Goal: Task Accomplishment & Management: Use online tool/utility

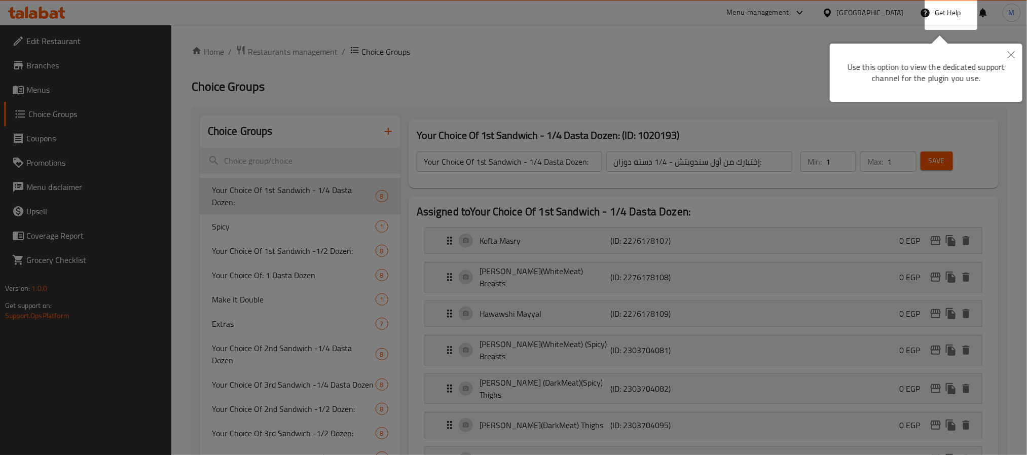
click at [455, 61] on div at bounding box center [513, 227] width 1027 height 455
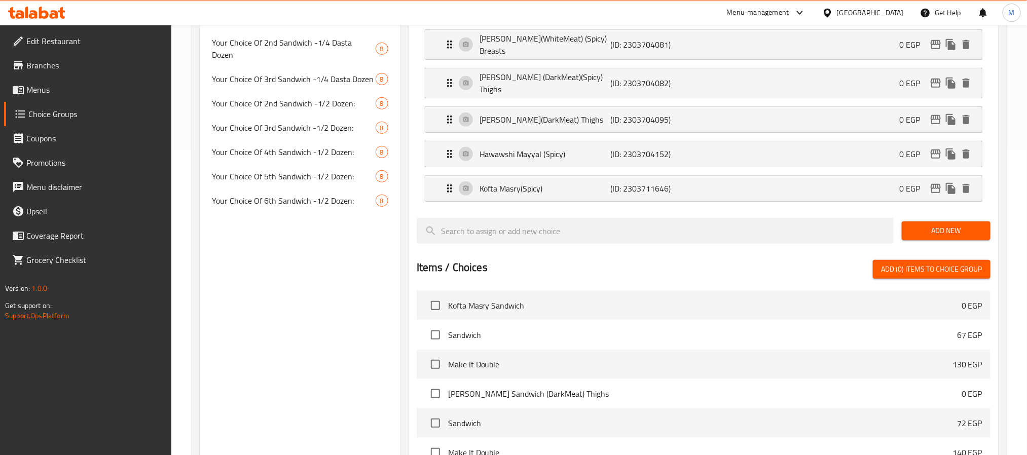
scroll to position [152, 0]
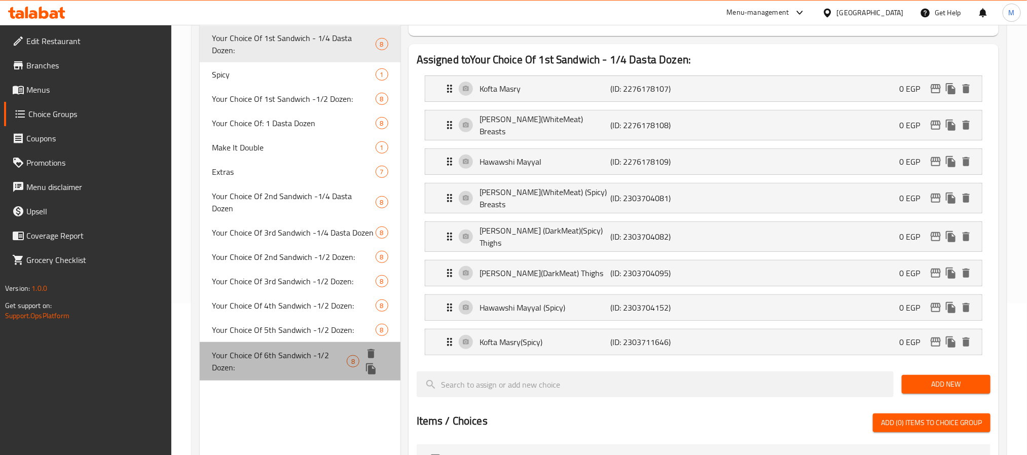
click at [288, 349] on span "Your Choice Of 6th Sandwich -1/2 Dozen:" at bounding box center [279, 361] width 135 height 24
type input "Your Choice Of 6th Sandwich -1/2 Dozen:"
type input "إختيارك من سادس سندويتش - 1/2 دسته:"
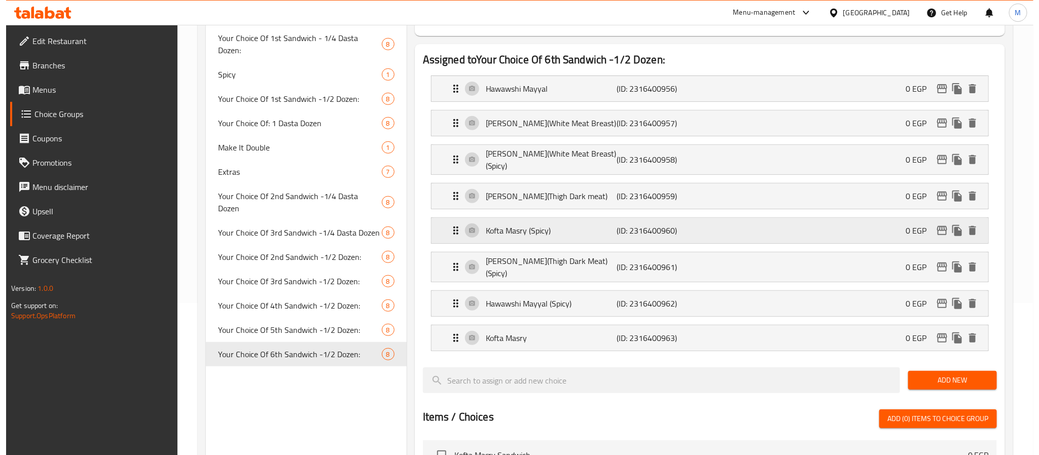
scroll to position [522, 0]
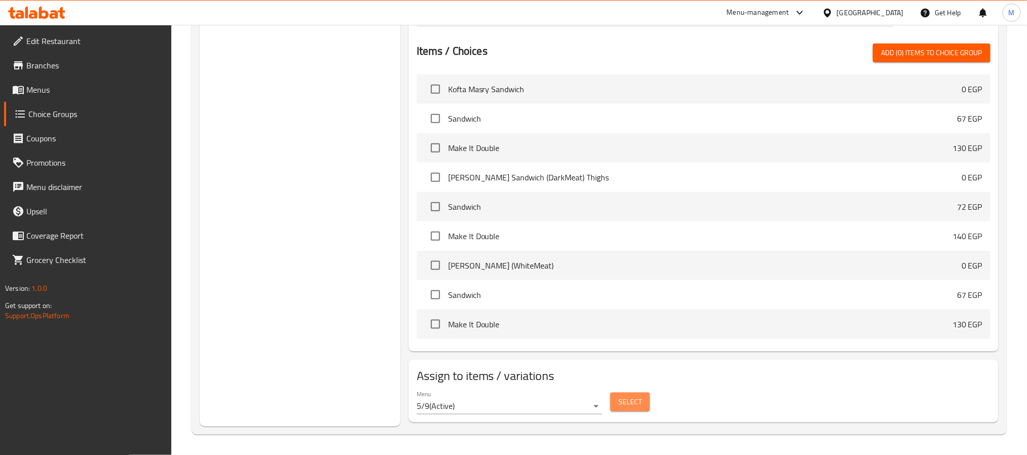
click at [626, 405] on span "Select" at bounding box center [630, 402] width 23 height 13
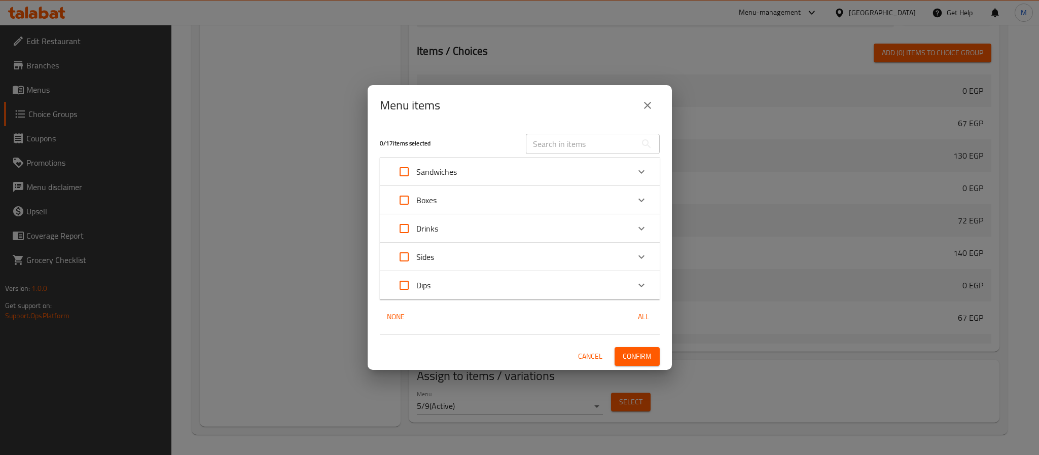
click at [459, 195] on div "Boxes" at bounding box center [510, 200] width 237 height 24
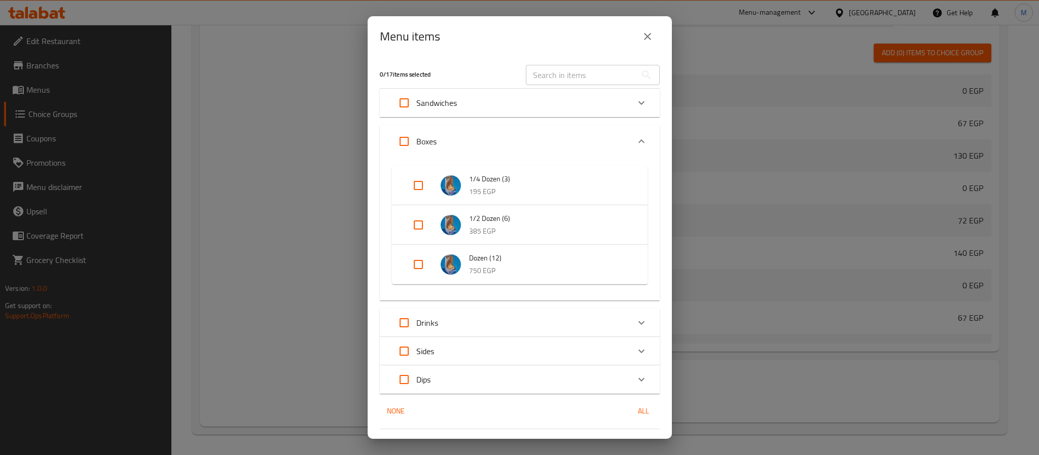
click at [421, 224] on input "Expand" at bounding box center [418, 225] width 24 height 24
checkbox input "true"
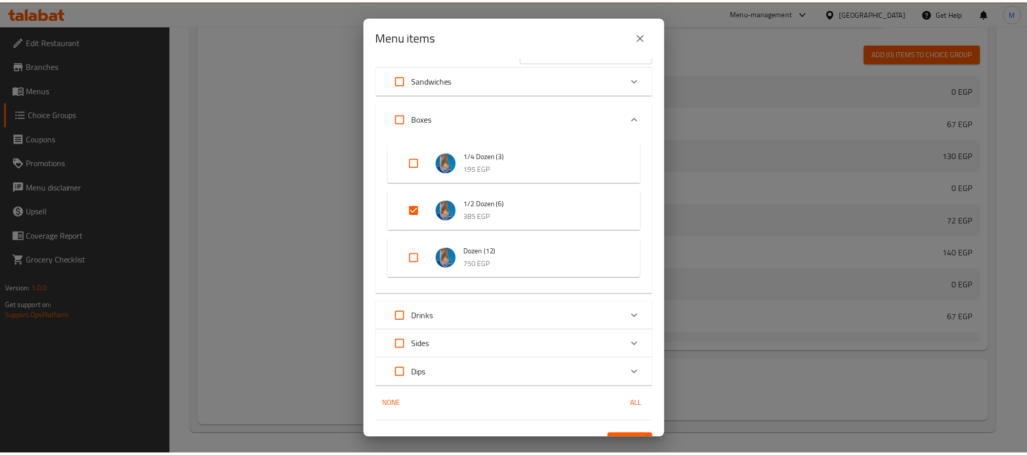
scroll to position [41, 0]
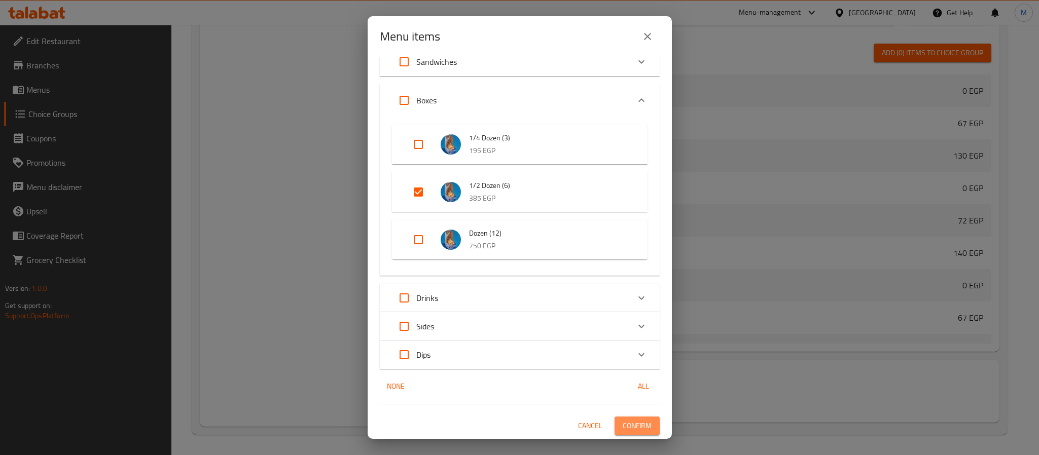
click at [634, 420] on span "Confirm" at bounding box center [637, 426] width 29 height 13
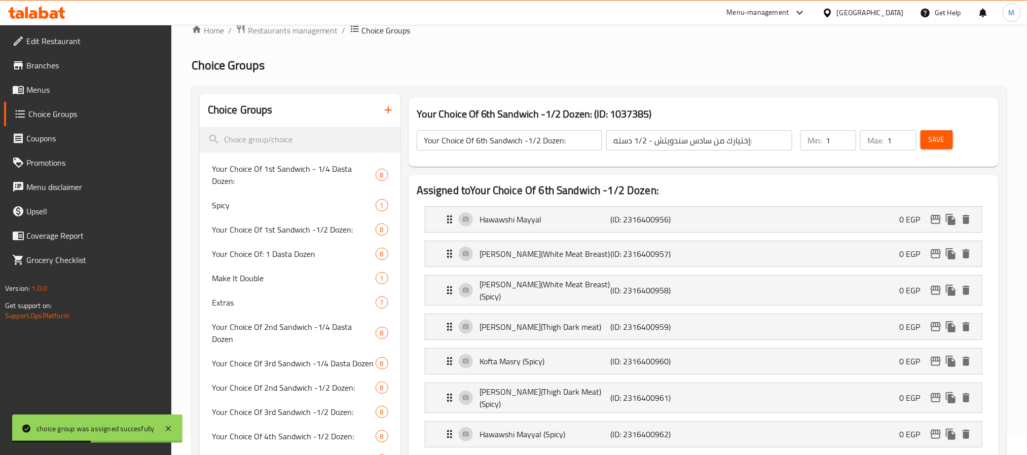
scroll to position [0, 0]
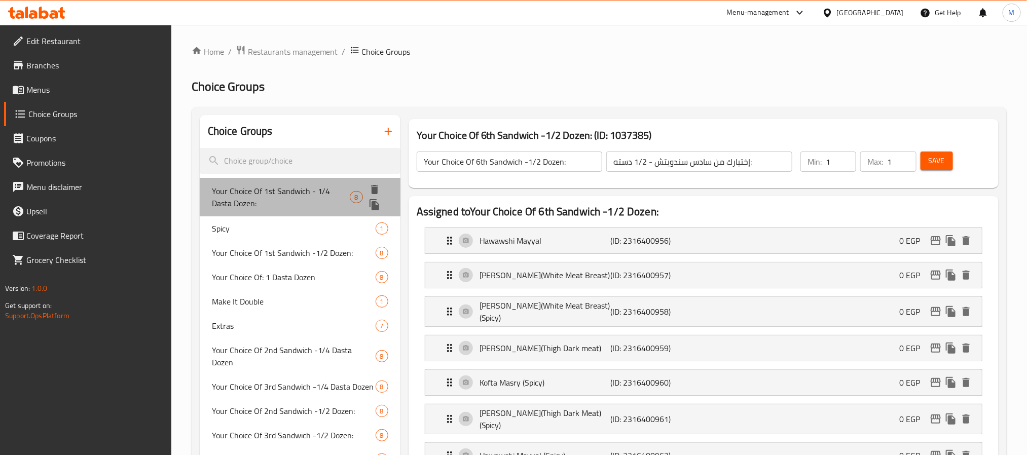
click at [282, 189] on span "Your Choice Of 1st Sandwich - 1/4 Dasta Dozen:" at bounding box center [281, 197] width 138 height 24
type input "Your Choice Of 1st Sandwich - 1/4 Dasta Dozen:"
type input "إختيارك من أول سندويتش - 1/4 دسته دوزان:"
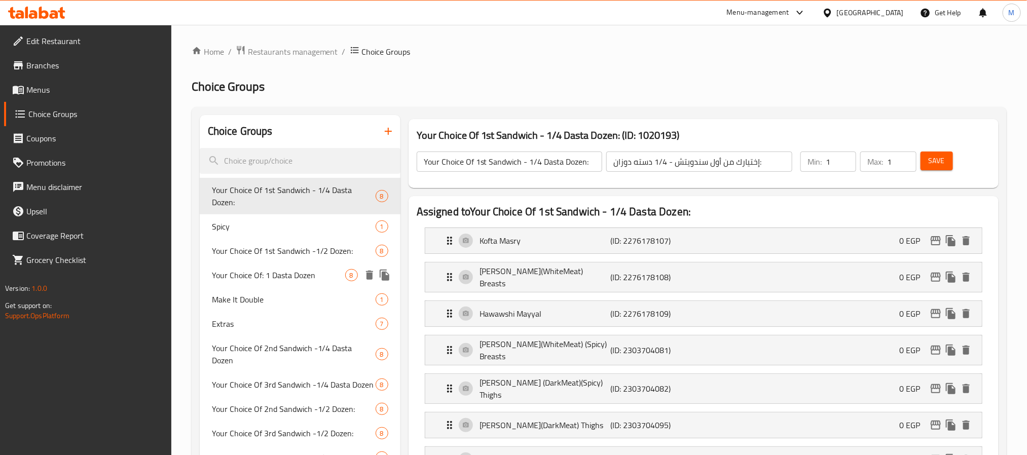
click at [269, 269] on span "Your Choice Of: 1 Dasta Dozen" at bounding box center [278, 275] width 133 height 12
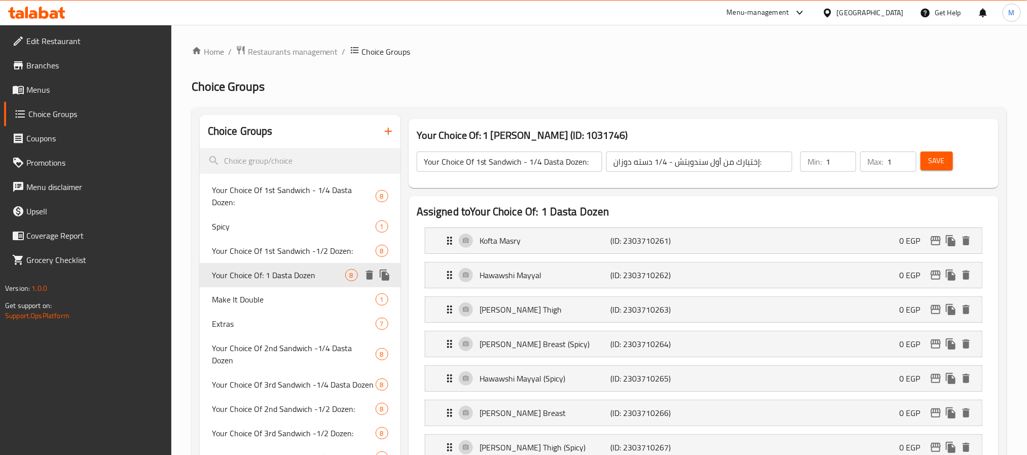
type input "Your Choice Of: 1 Dasta Dozen"
type input "إختيارك من: 1 دسته دوزان"
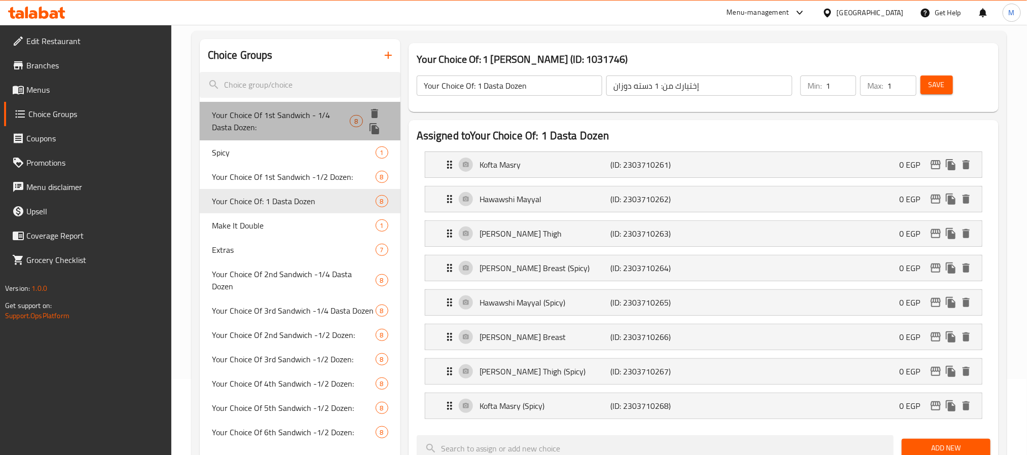
click at [267, 117] on span "Your Choice Of 1st Sandwich - 1/4 Dasta Dozen:" at bounding box center [281, 121] width 138 height 24
type input "Your Choice Of 1st Sandwich - 1/4 Dasta Dozen:"
type input "إختيارك من أول سندويتش - 1/4 دسته دوزان:"
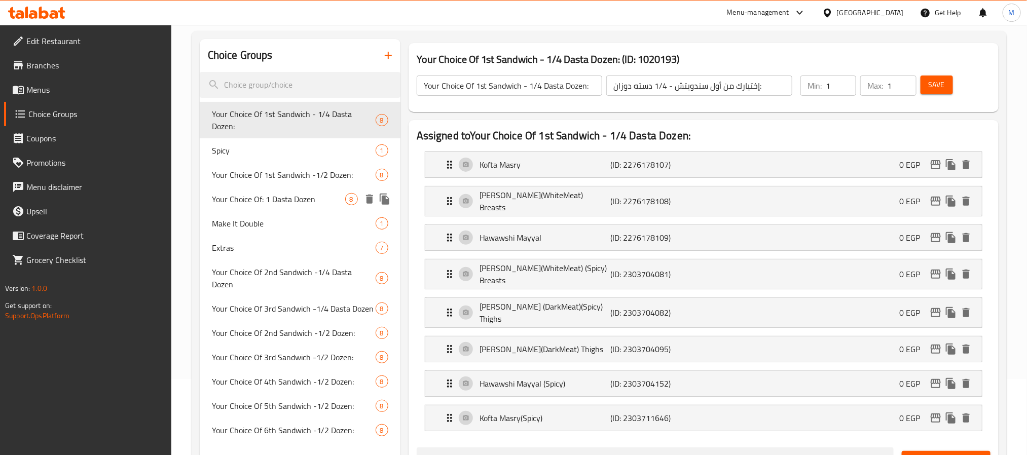
click at [269, 193] on span "Your Choice Of: 1 Dasta Dozen" at bounding box center [278, 199] width 133 height 12
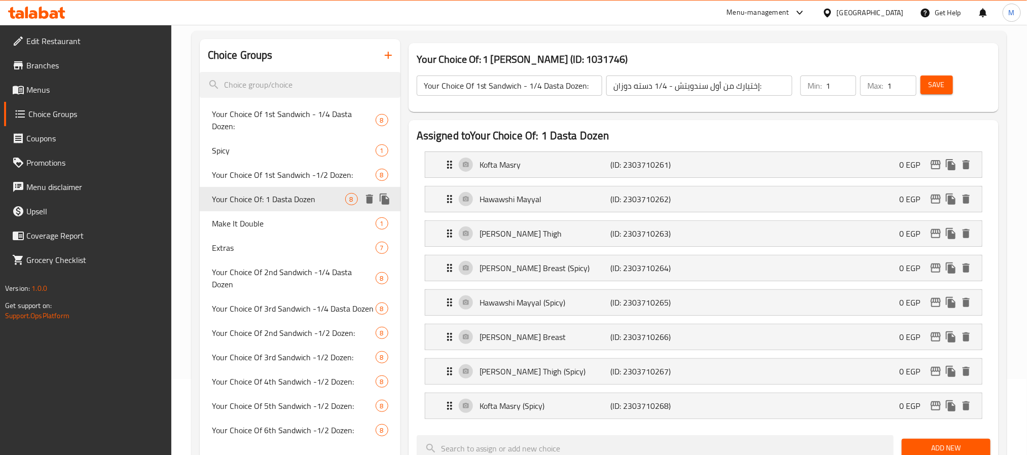
type input "Your Choice Of: 1 Dasta Dozen"
type input "إختيارك من: 1 دسته دوزان"
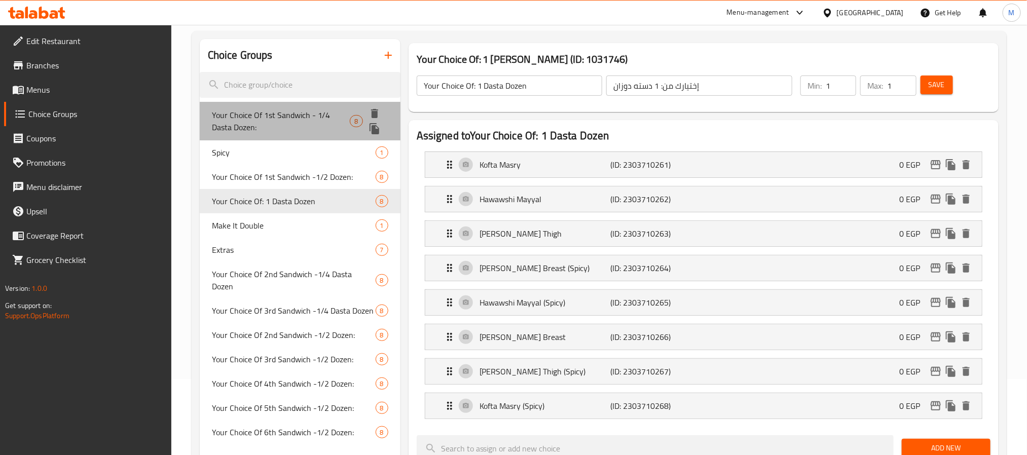
click at [304, 113] on span "Your Choice Of 1st Sandwich - 1/4 Dasta Dozen:" at bounding box center [281, 121] width 138 height 24
type input "Your Choice Of 1st Sandwich - 1/4 Dasta Dozen:"
type input "إختيارك من أول سندويتش - 1/4 دسته دوزان:"
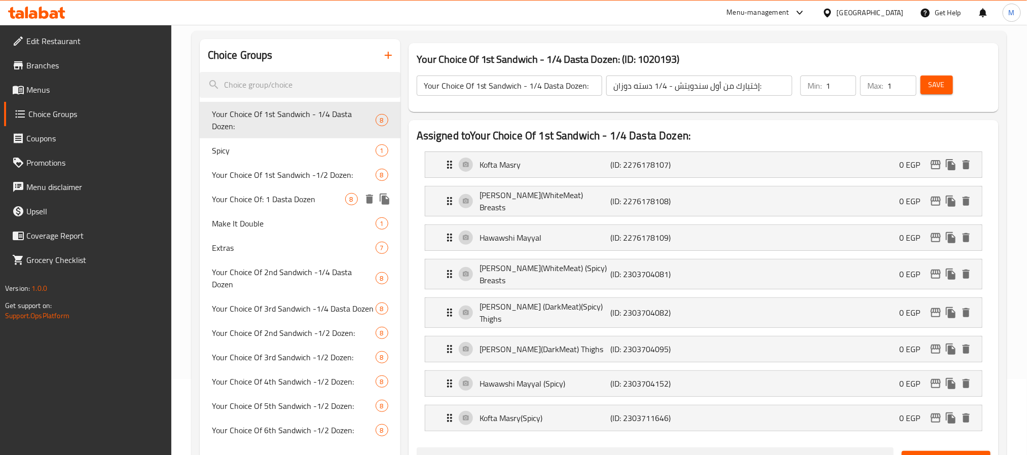
click at [290, 195] on div "Your Choice Of: 1 Dasta Dozen 8" at bounding box center [300, 199] width 201 height 24
type input "Your Choice Of: 1 Dasta Dozen"
type input "إختيارك من: 1 دسته دوزان"
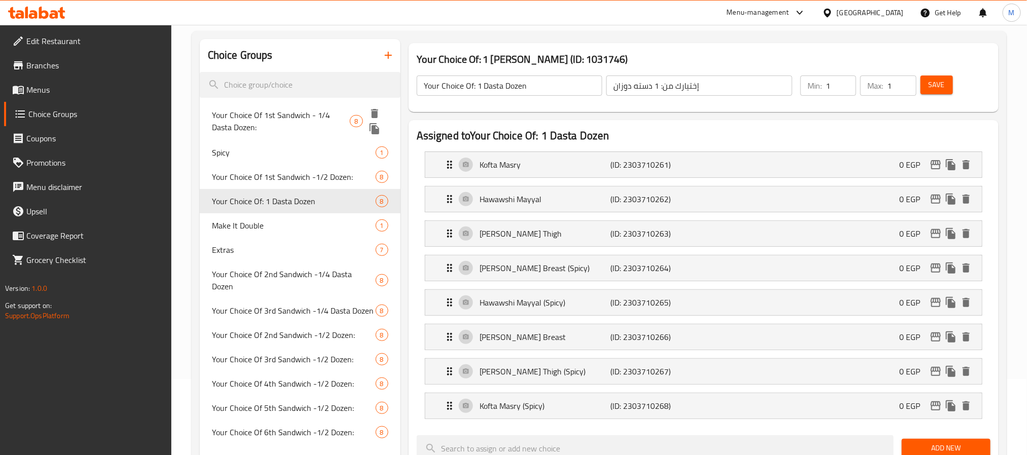
click at [292, 124] on span "Your Choice Of 1st Sandwich - 1/4 Dasta Dozen:" at bounding box center [281, 121] width 138 height 24
type input "Your Choice Of 1st Sandwich - 1/4 Dasta Dozen:"
type input "إختيارك من أول سندويتش - 1/4 دسته دوزان:"
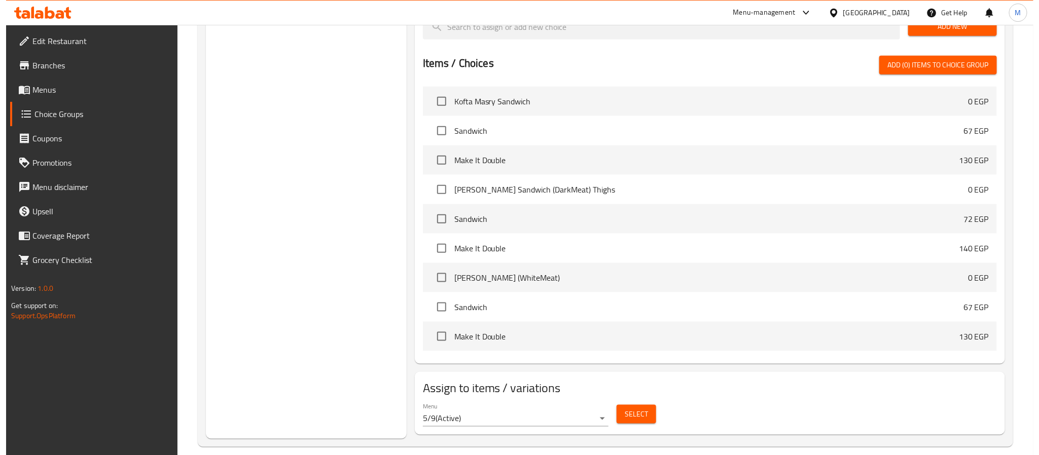
scroll to position [522, 0]
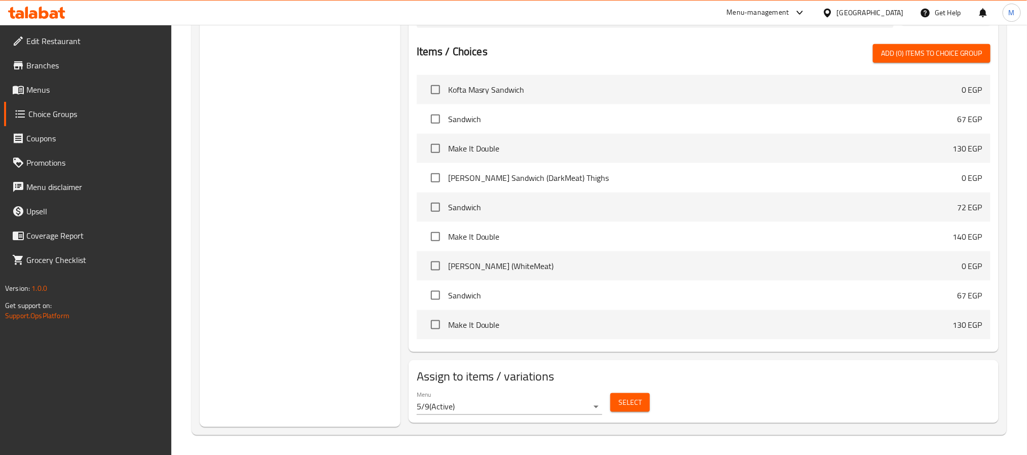
click at [631, 397] on span "Select" at bounding box center [630, 402] width 23 height 13
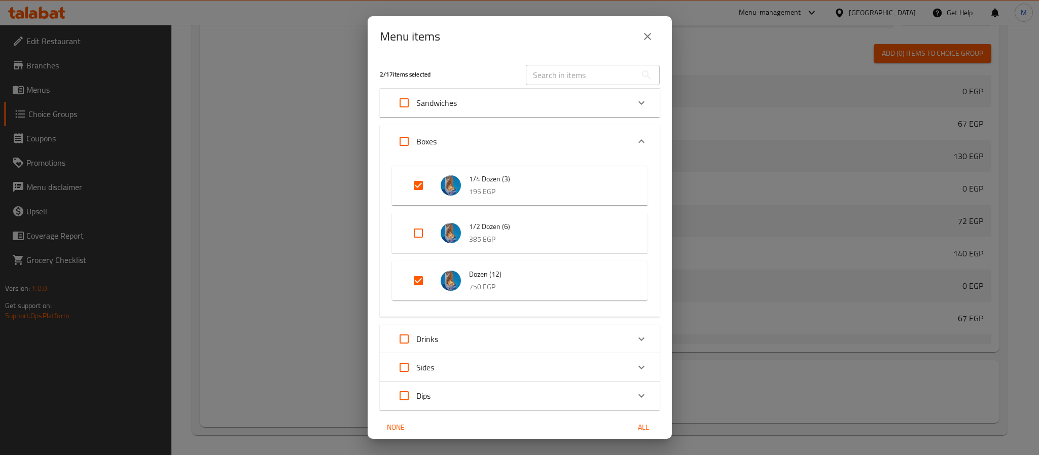
click at [417, 279] on input "Expand" at bounding box center [418, 281] width 24 height 24
checkbox input "false"
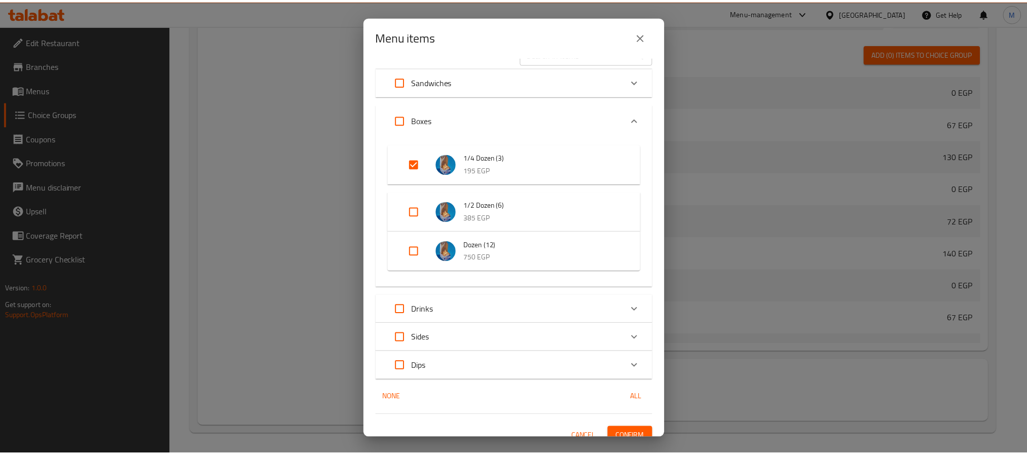
scroll to position [32, 0]
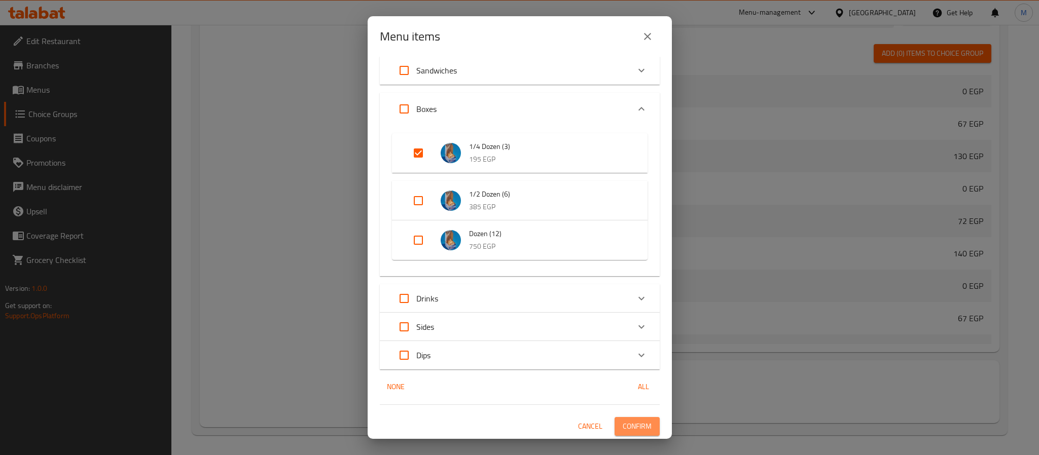
click at [628, 429] on span "Confirm" at bounding box center [637, 426] width 29 height 13
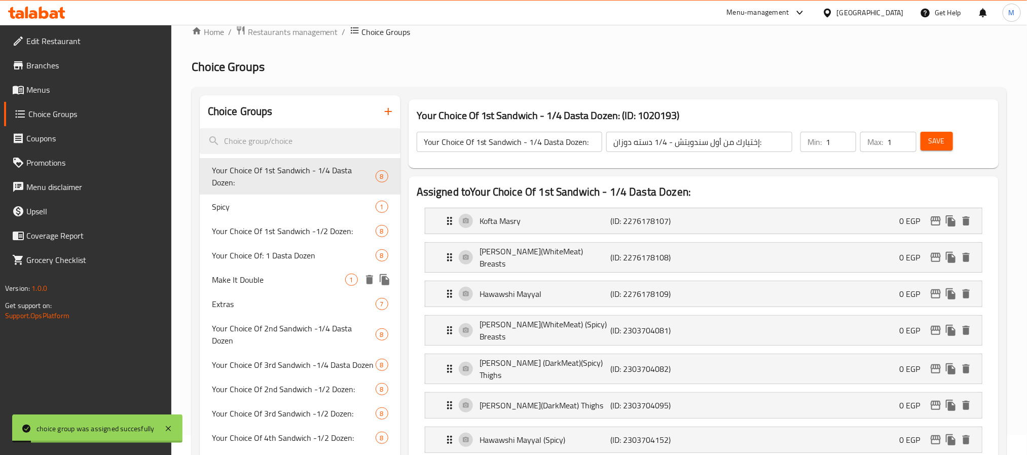
scroll to position [0, 0]
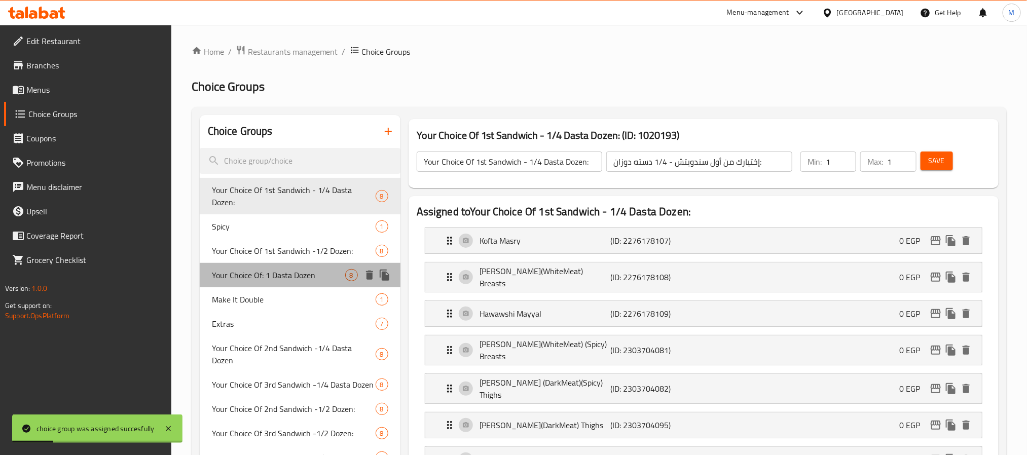
click at [271, 269] on span "Your Choice Of: 1 Dasta Dozen" at bounding box center [278, 275] width 133 height 12
type input "Your Choice Of: 1 Dasta Dozen"
type input "إختيارك من: 1 دسته دوزان"
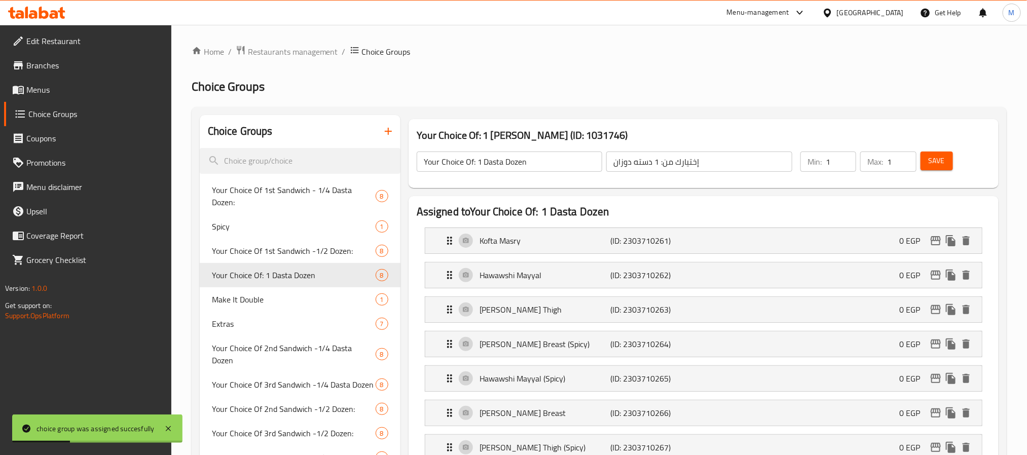
click at [481, 158] on input "Your Choice Of: 1 Dasta Dozen" at bounding box center [510, 162] width 186 height 20
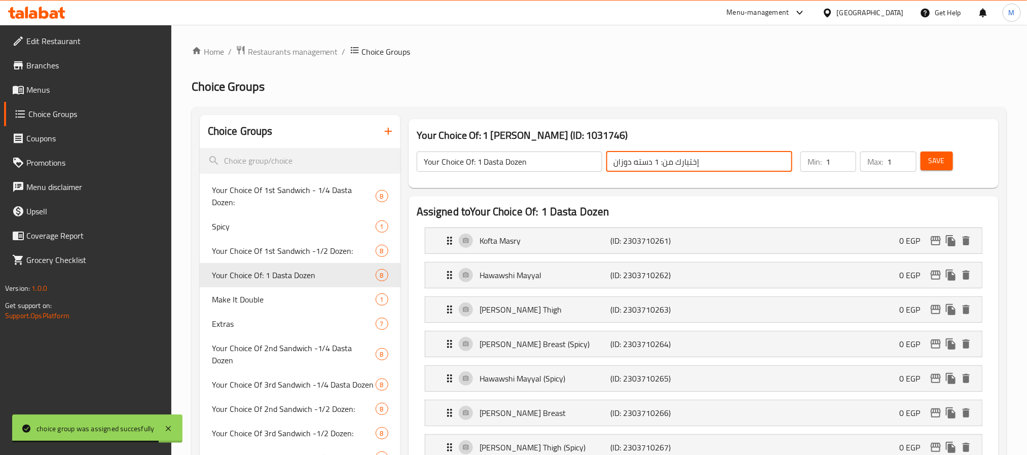
click at [640, 163] on input "إختيارك من: 1 دسته دوزان" at bounding box center [699, 162] width 186 height 20
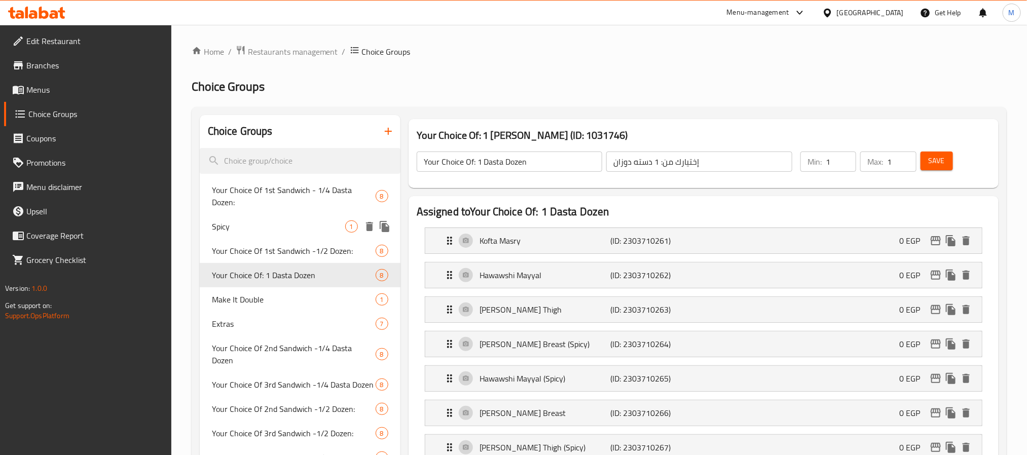
click at [260, 214] on div "Spicy 1" at bounding box center [300, 226] width 201 height 24
type input "Spicy"
type input "سبايسي"
type input "0"
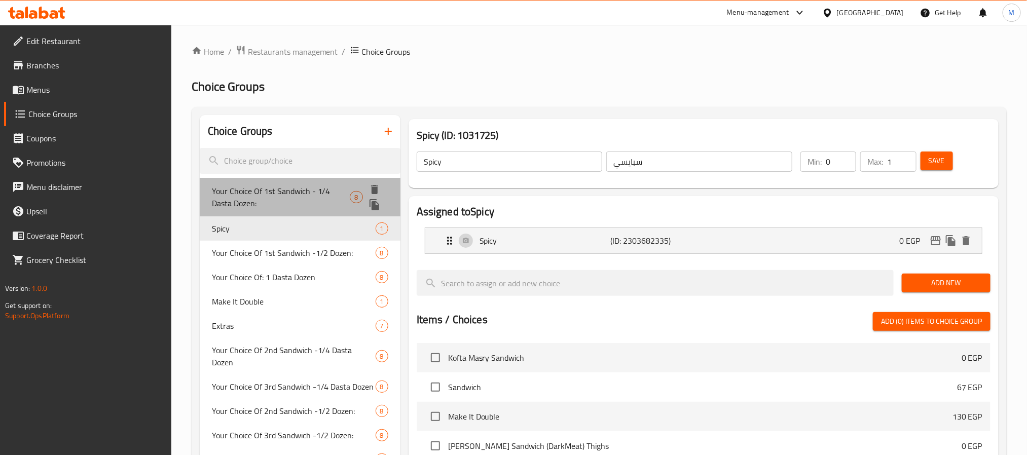
click at [236, 192] on span "Your Choice Of 1st Sandwich - 1/4 Dasta Dozen:" at bounding box center [281, 197] width 138 height 24
type input "Your Choice Of 1st Sandwich - 1/4 Dasta Dozen:"
type input "إختيارك من أول سندويتش - 1/4 دسته دوزان:"
type input "1"
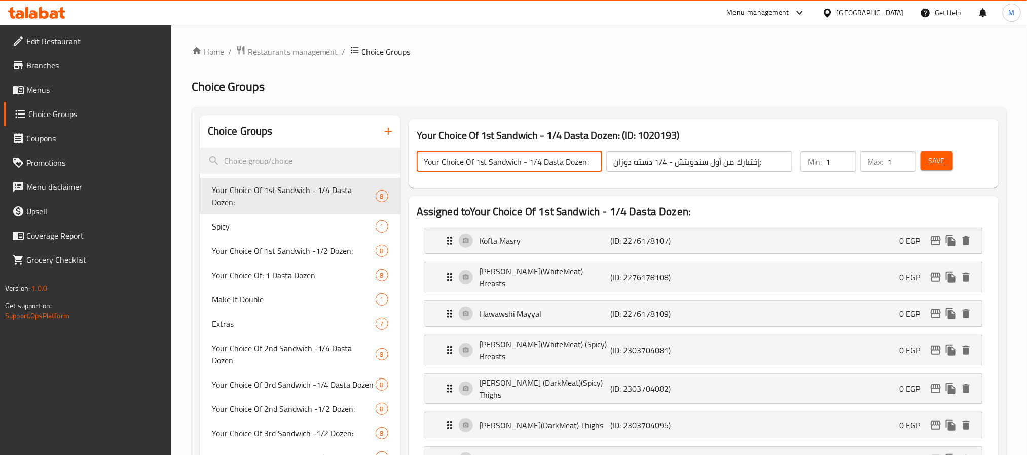
drag, startPoint x: 476, startPoint y: 163, endPoint x: 520, endPoint y: 164, distance: 44.1
click at [520, 164] on input "Your Choice Of 1st Sandwich - 1/4 Dasta Dozen:" at bounding box center [510, 162] width 186 height 20
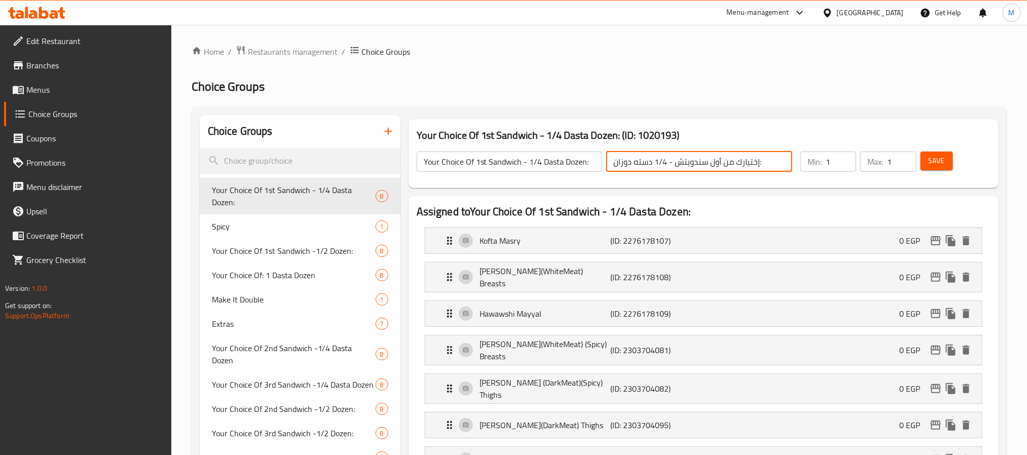
drag, startPoint x: 670, startPoint y: 159, endPoint x: 719, endPoint y: 161, distance: 49.8
click at [719, 161] on input "إختيارك من أول سندويتش - 1/4 دسته دوزان:" at bounding box center [699, 162] width 186 height 20
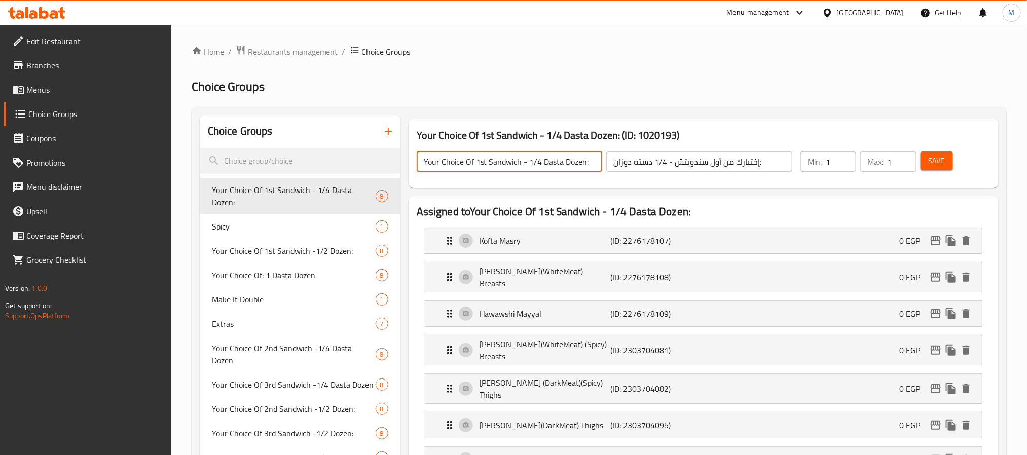
click at [564, 160] on input "Your Choice Of 1st Sandwich - 1/4 Dasta Dozen:" at bounding box center [510, 162] width 186 height 20
click at [278, 269] on span "Your Choice Of: 1 Dasta Dozen" at bounding box center [278, 275] width 133 height 12
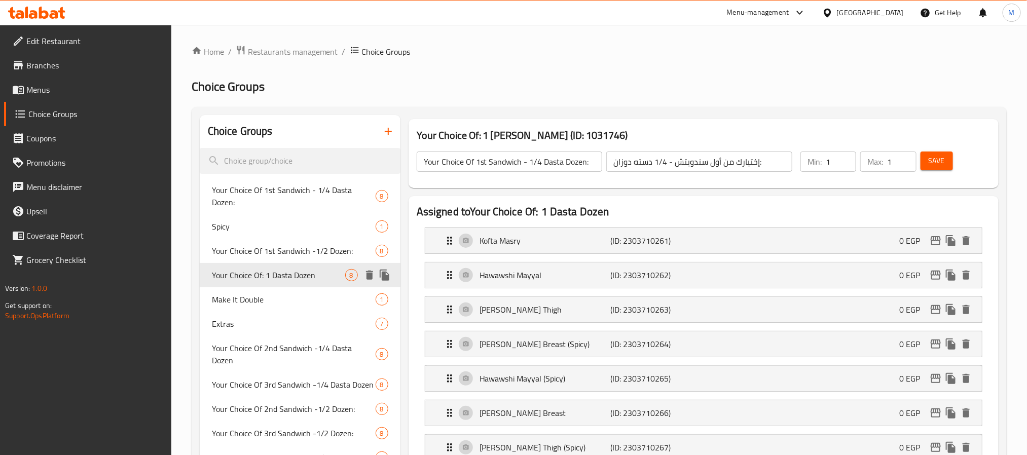
type input "Your Choice Of: 1 Dasta Dozen"
type input "إختيارك من: 1 دسته دوزان"
click at [511, 164] on input "Your Choice Of: 1 Dasta Dozen" at bounding box center [510, 162] width 186 height 20
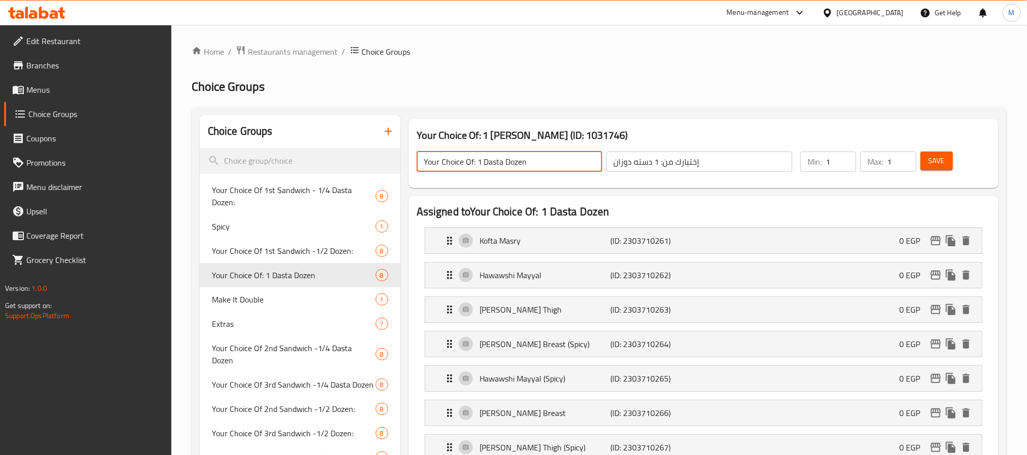
click at [511, 164] on input "Your Choice Of: 1 Dasta Dozen" at bounding box center [510, 162] width 186 height 20
paste input "1st Sandwich - 1 Dasta Dozen:"
type input "Your Choice Of 1st Sandwich - 1 Dasta Dozen:"
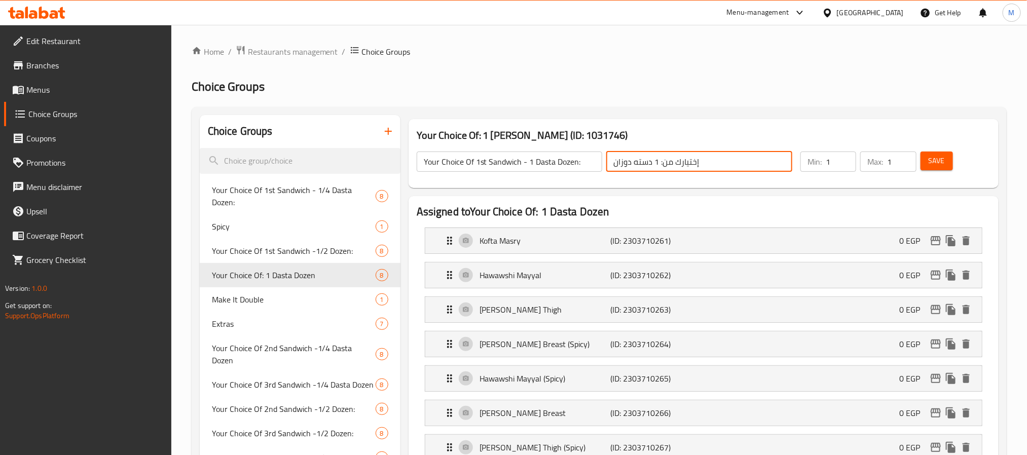
click at [665, 166] on input "إختيارك من: 1 دسته دوزان" at bounding box center [699, 162] width 186 height 20
paste input "أول سندويتش - 1 دسته دوزان:"
type input "إختيارك من أول سندويتش - 1 دسته دوزان:"
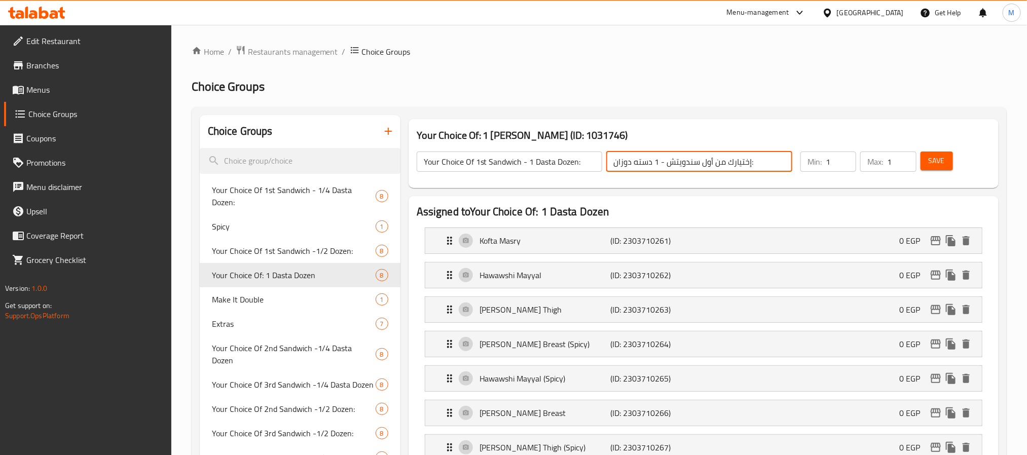
click at [938, 160] on span "Save" at bounding box center [937, 161] width 16 height 13
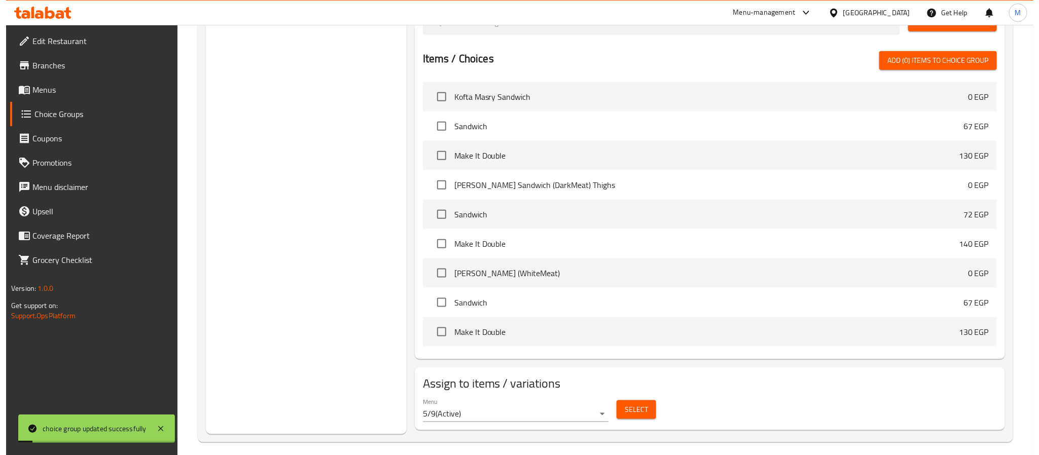
scroll to position [513, 0]
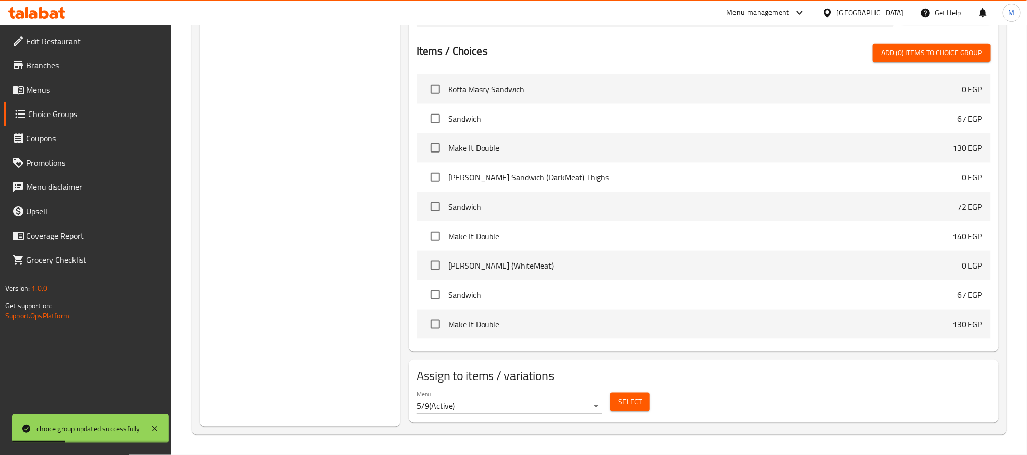
click at [621, 405] on span "Select" at bounding box center [630, 402] width 23 height 13
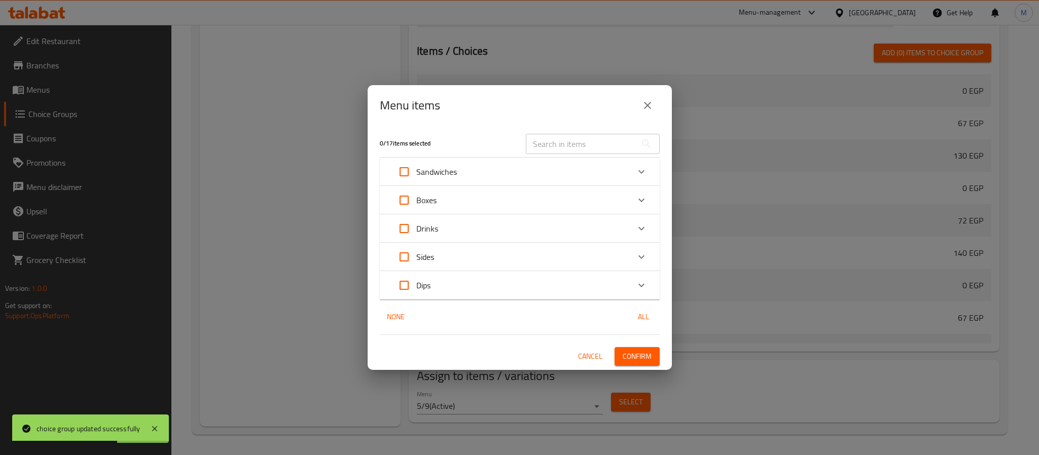
click at [452, 204] on div "Boxes" at bounding box center [510, 200] width 237 height 24
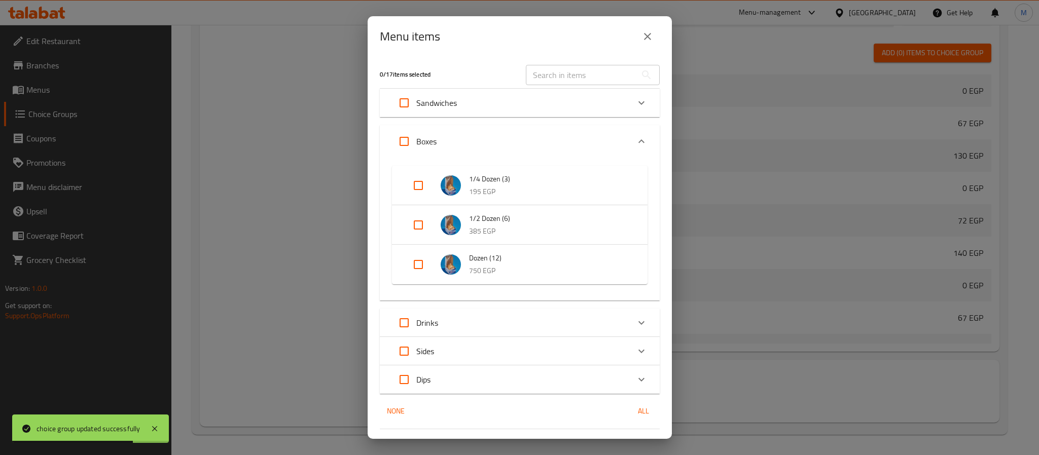
click at [421, 268] on input "Expand" at bounding box center [418, 264] width 24 height 24
checkbox input "true"
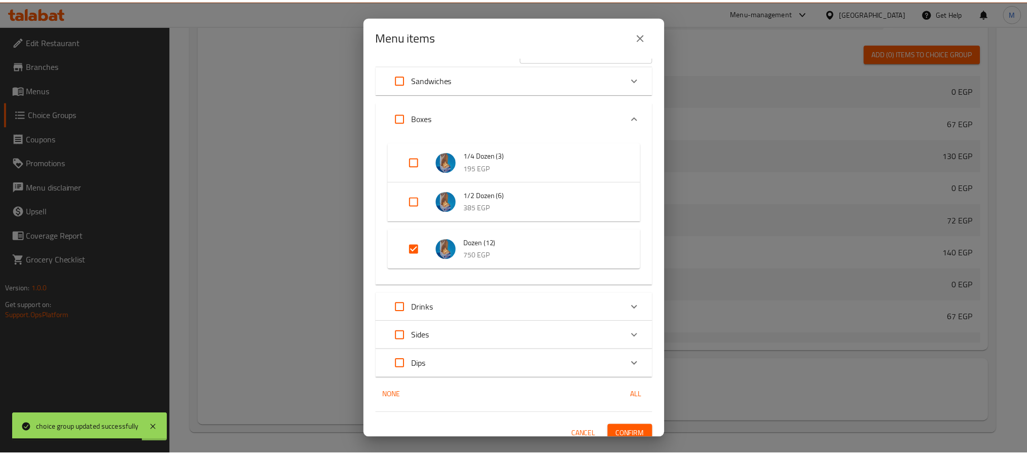
scroll to position [32, 0]
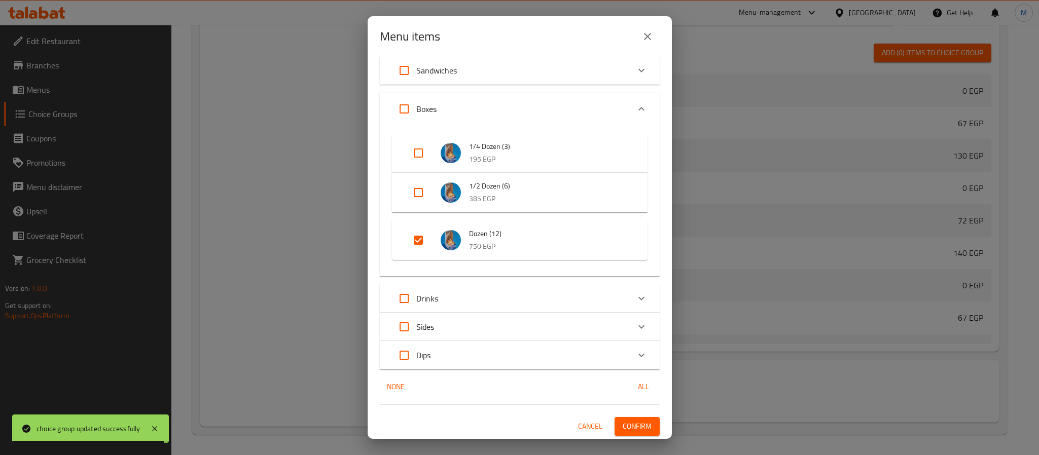
click at [624, 429] on span "Confirm" at bounding box center [637, 426] width 29 height 13
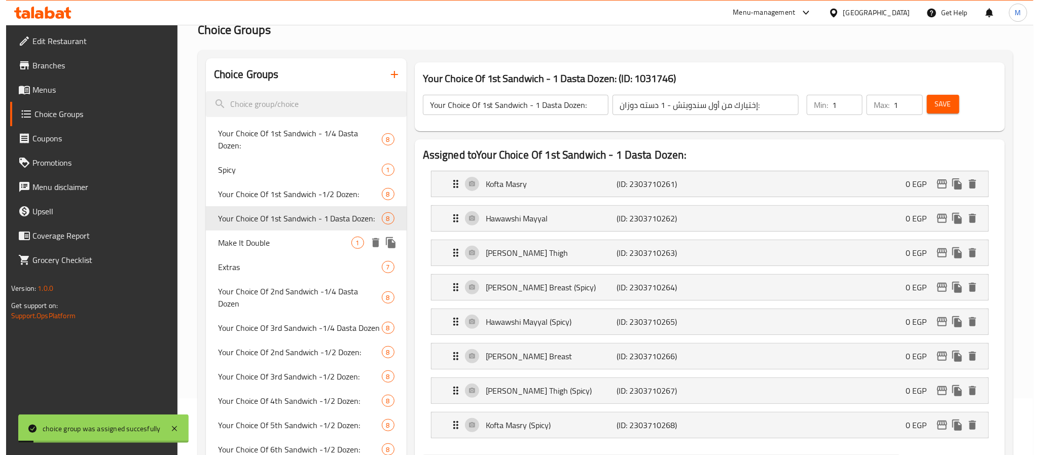
scroll to position [0, 0]
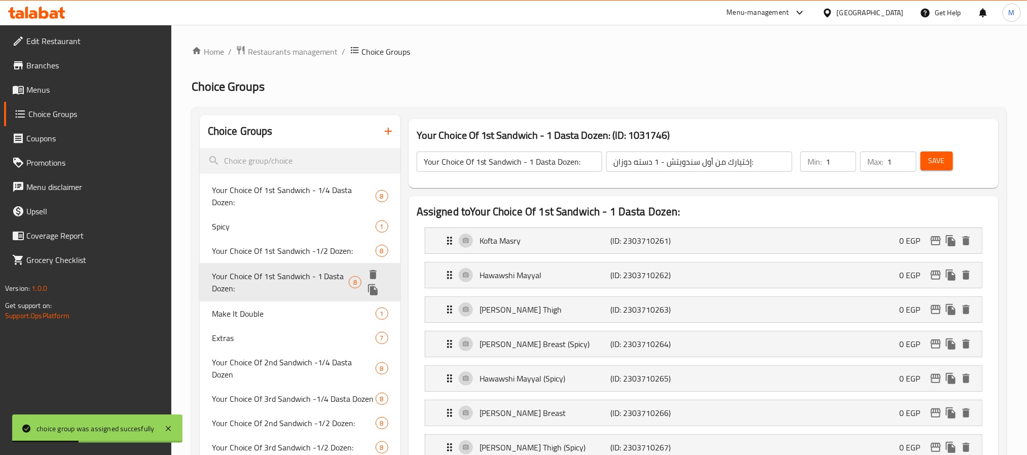
click at [277, 271] on span "Your Choice Of 1st Sandwich - 1 Dasta Dozen:" at bounding box center [280, 282] width 137 height 24
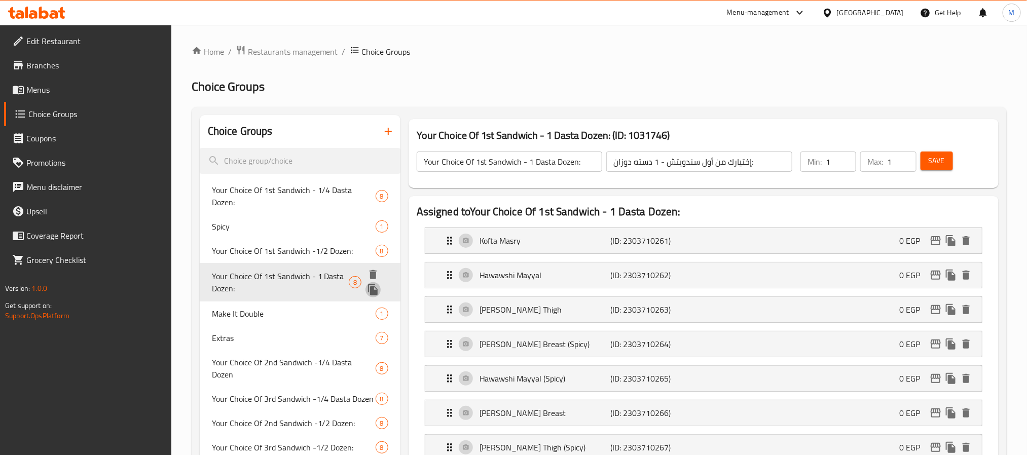
click at [375, 284] on icon "duplicate" at bounding box center [373, 290] width 12 height 12
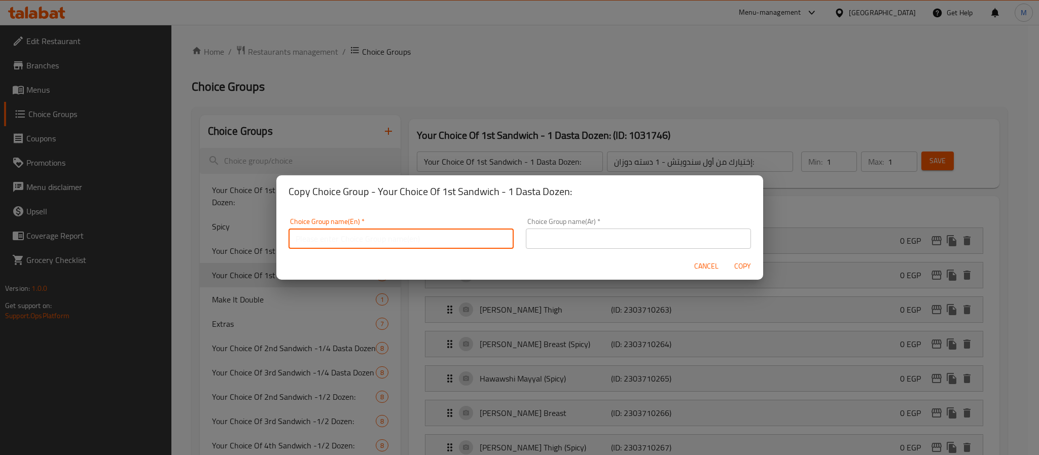
click at [421, 244] on input "text" at bounding box center [400, 239] width 225 height 20
paste input "Your Choice Of 1st Sandwich - 1 Dasta Dozen:"
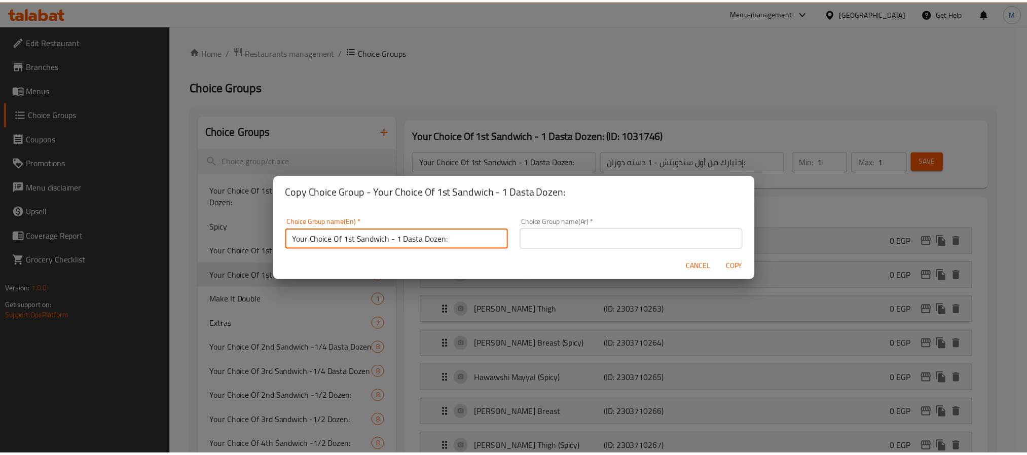
scroll to position [2, 0]
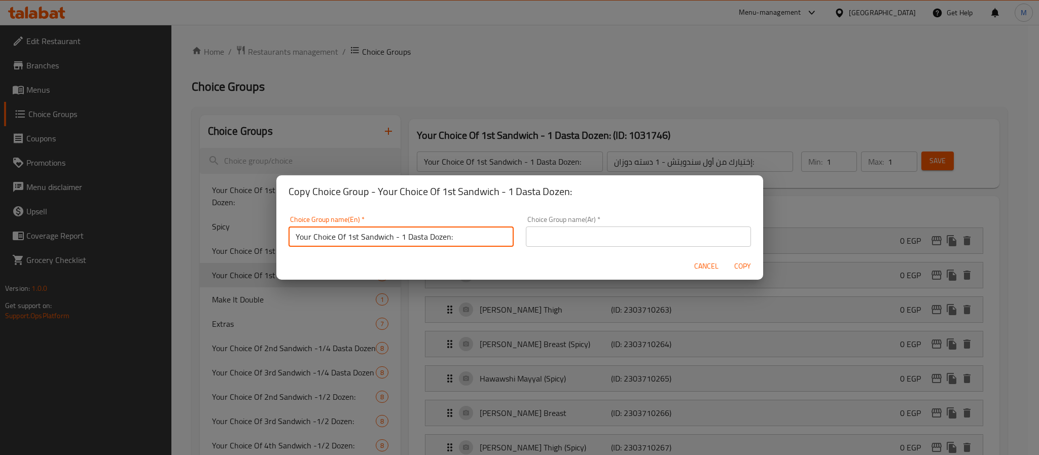
drag, startPoint x: 347, startPoint y: 237, endPoint x: 358, endPoint y: 239, distance: 10.8
click at [358, 239] on input "Your Choice Of 1st Sandwich - 1 Dasta Dozen:" at bounding box center [400, 237] width 225 height 20
type input "Your Choice Of 2nd Sandwich - 1 Dasta Dozen:"
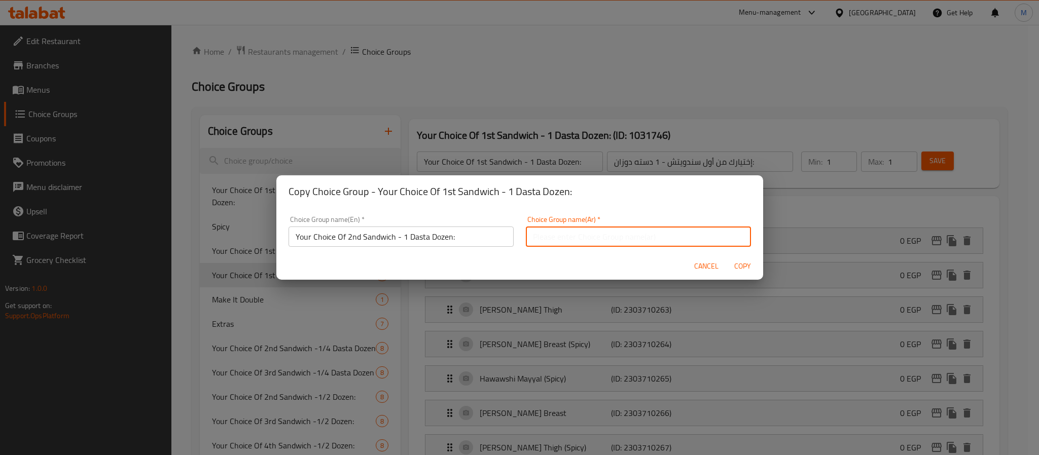
click at [602, 239] on input "text" at bounding box center [638, 237] width 225 height 20
paste input "إختيارك من أول سندويتش - 1 دسته دوزان:"
drag, startPoint x: 617, startPoint y: 241, endPoint x: 627, endPoint y: 241, distance: 10.1
click at [627, 241] on input "إختيارك من أول سندويتش - 1 دسته دوزان:" at bounding box center [638, 237] width 225 height 20
drag, startPoint x: 616, startPoint y: 239, endPoint x: 625, endPoint y: 239, distance: 9.1
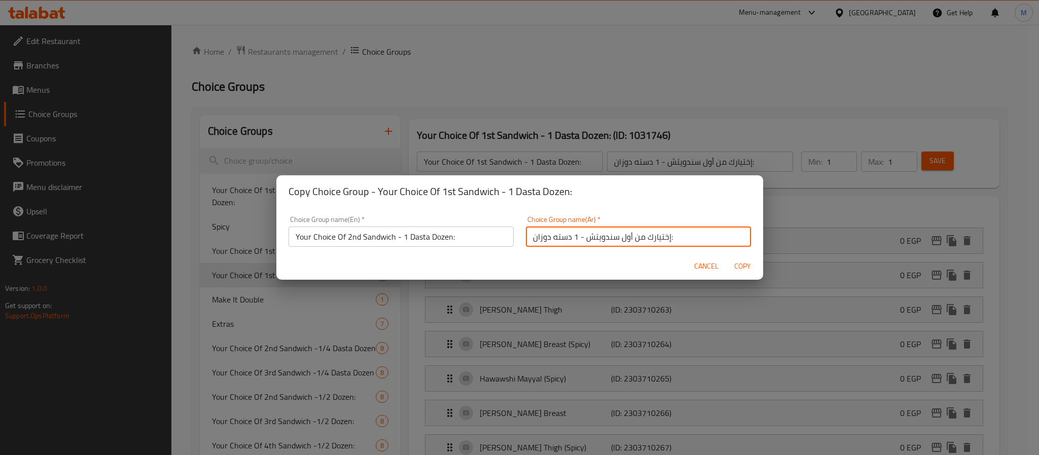
click at [625, 239] on input "إختيارك من أول سندويتش - 1 دسته دوزان:" at bounding box center [638, 237] width 225 height 20
type input "إختيارك من ثاني سندويتش - 1 دسته دوزان:"
click at [737, 266] on span "Copy" at bounding box center [743, 266] width 24 height 13
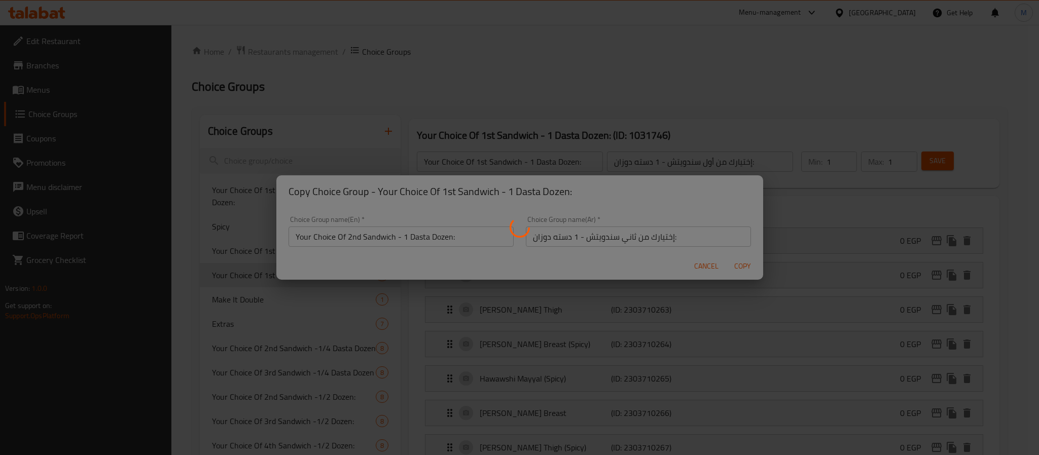
type input "Your Choice Of 2nd Sandwich - 1 Dasta Dozen:"
type input "إختيارك من ثاني سندويتش - 1 دسته دوزان:"
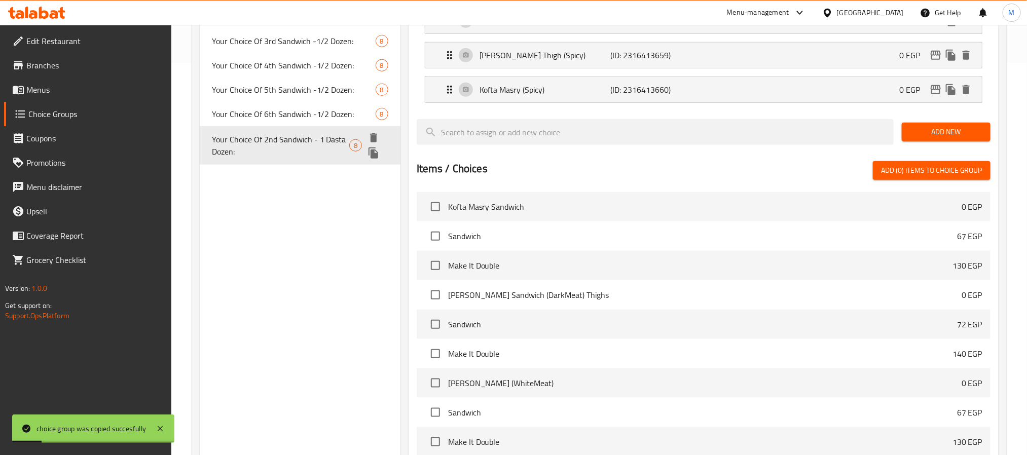
scroll to position [304, 0]
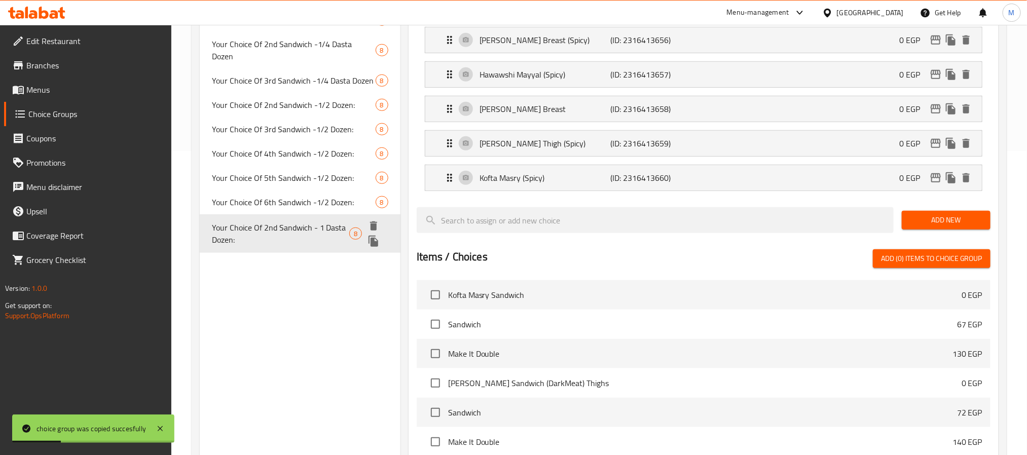
click at [298, 222] on span "Your Choice Of 2nd Sandwich - 1 Dasta Dozen:" at bounding box center [280, 234] width 137 height 24
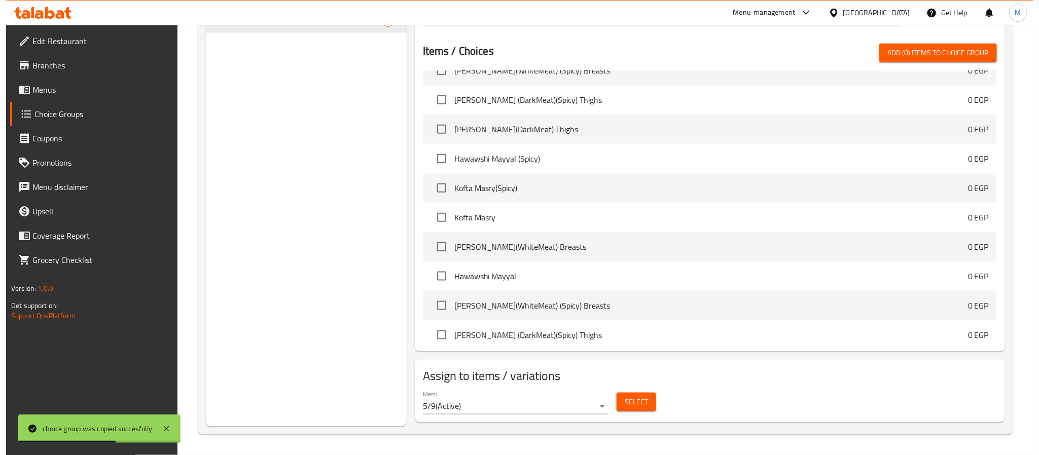
scroll to position [913, 0]
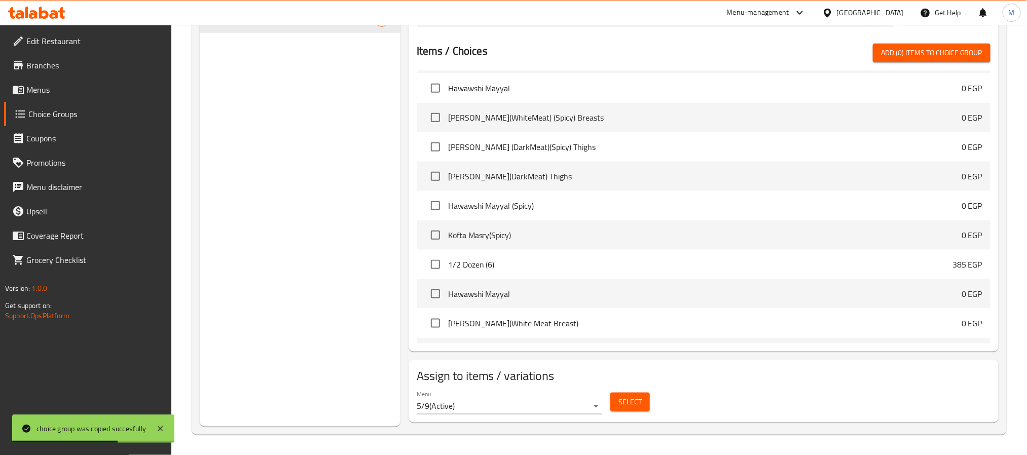
click at [629, 400] on span "Select" at bounding box center [630, 402] width 23 height 13
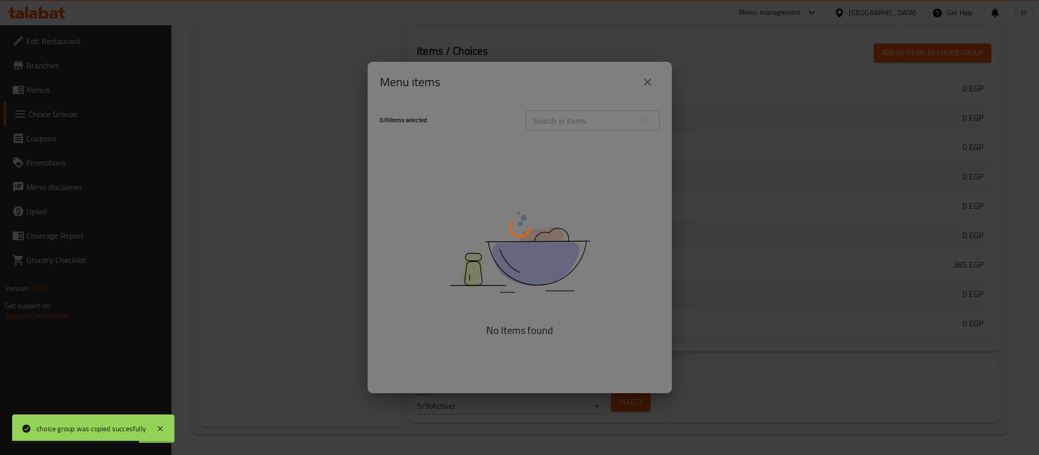
scroll to position [1004, 0]
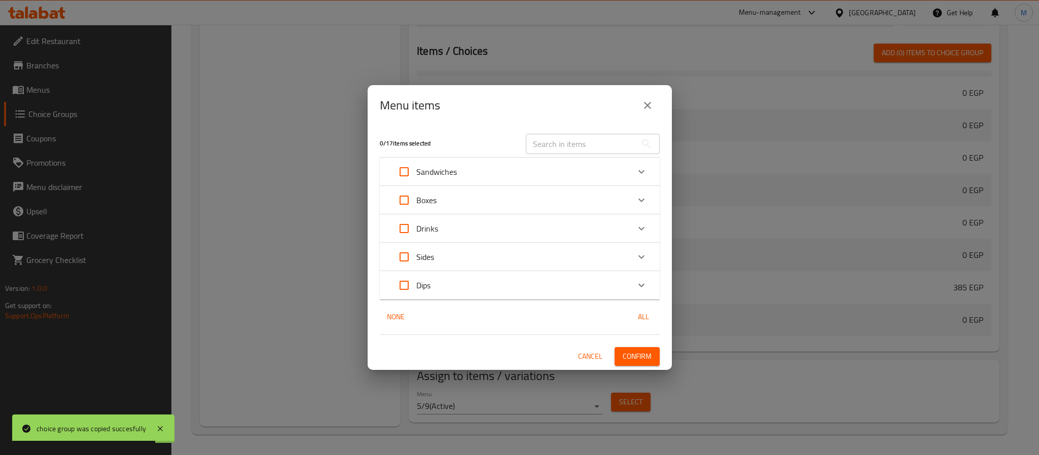
click at [458, 202] on div "Boxes" at bounding box center [510, 200] width 237 height 24
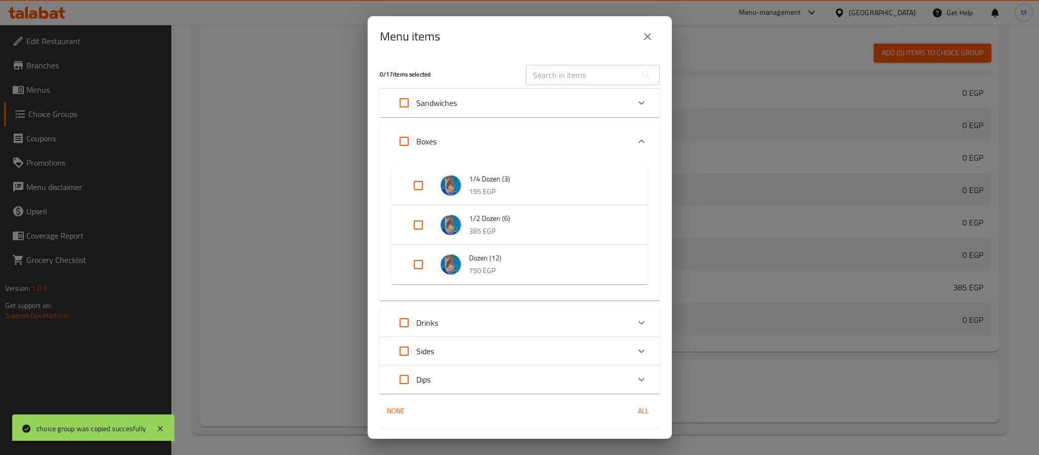
click at [416, 263] on input "Expand" at bounding box center [418, 264] width 24 height 24
checkbox input "true"
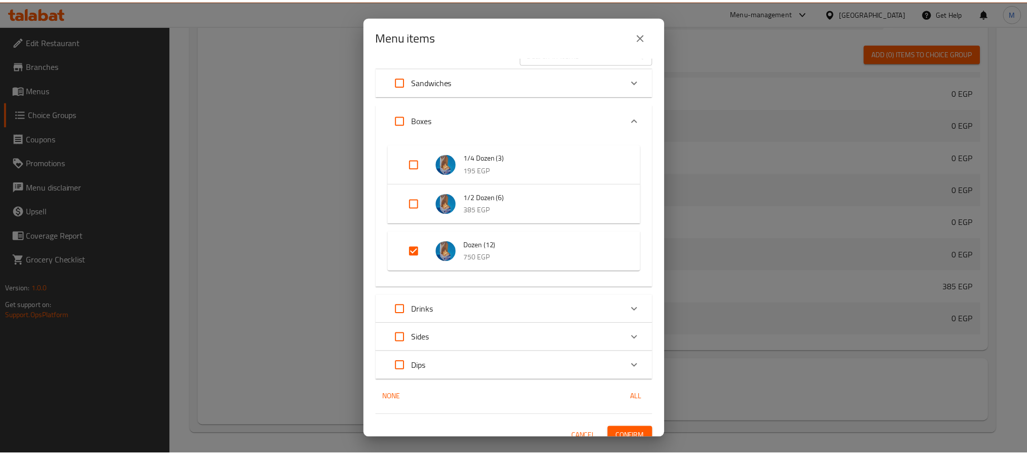
scroll to position [32, 0]
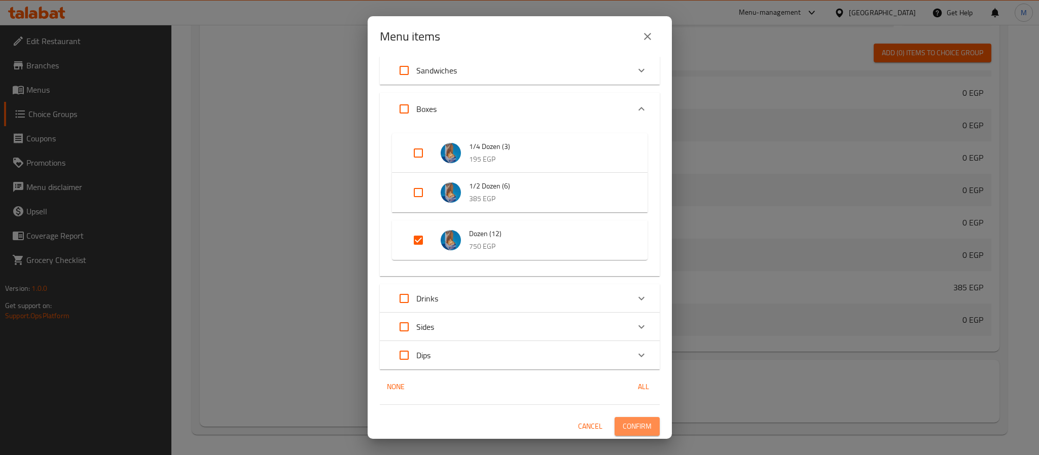
click at [632, 424] on span "Confirm" at bounding box center [637, 426] width 29 height 13
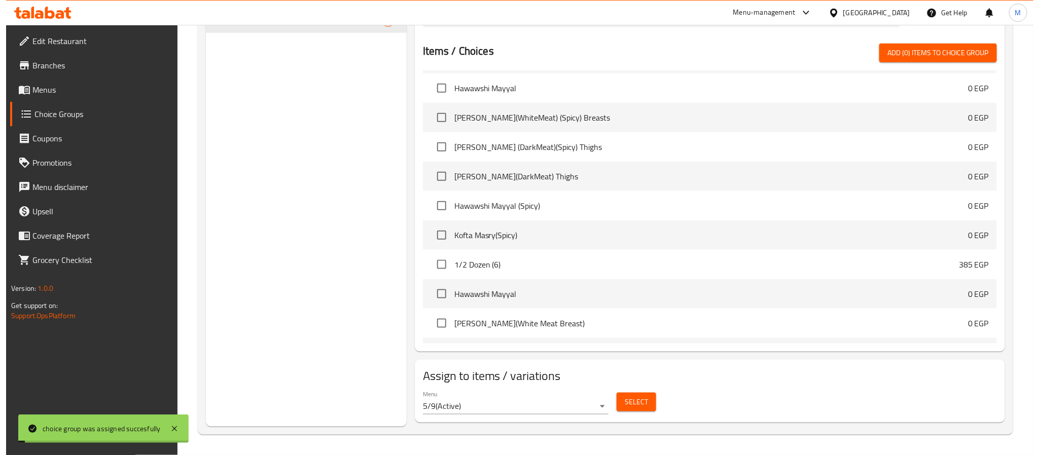
scroll to position [209, 0]
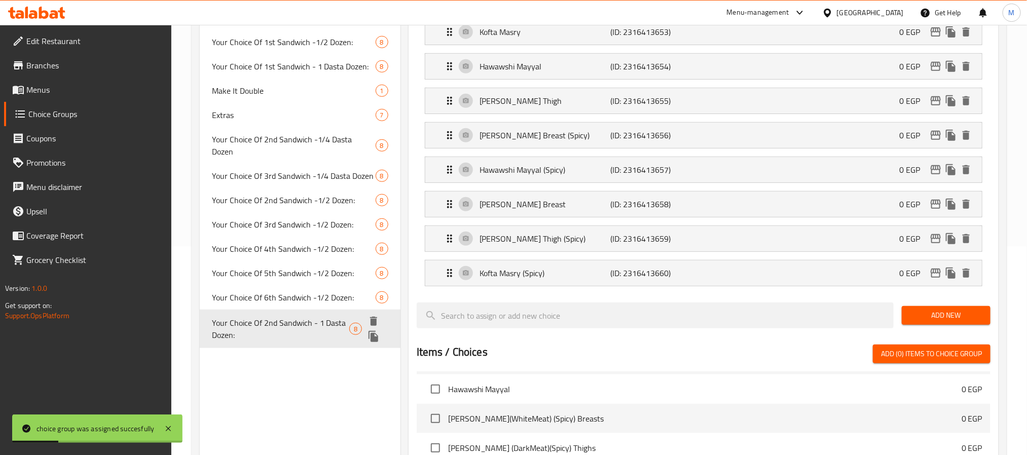
click at [278, 317] on span "Your Choice Of 2nd Sandwich - 1 Dasta Dozen:" at bounding box center [280, 329] width 137 height 24
click at [377, 331] on icon "duplicate" at bounding box center [374, 336] width 10 height 11
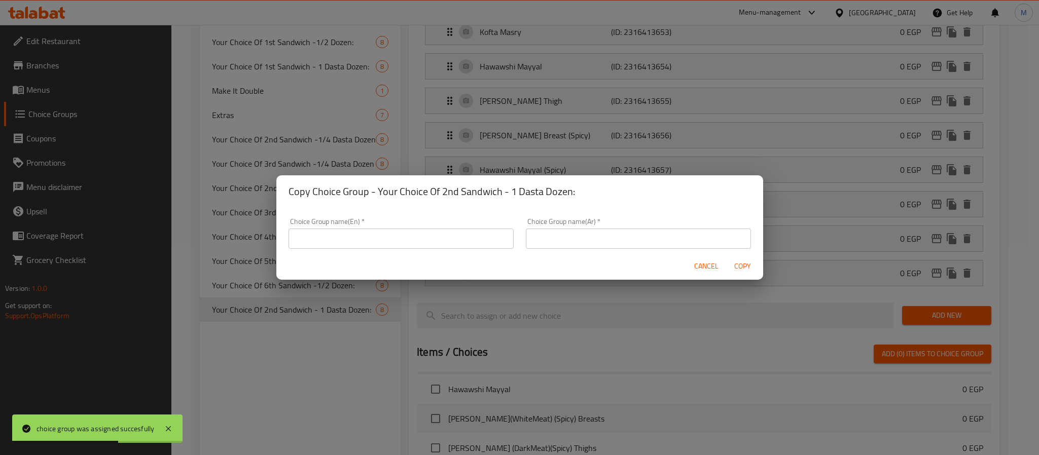
click at [405, 239] on input "text" at bounding box center [400, 239] width 225 height 20
paste input "Your Choice Of 1st Sandwich - 1 Dasta Dozen:"
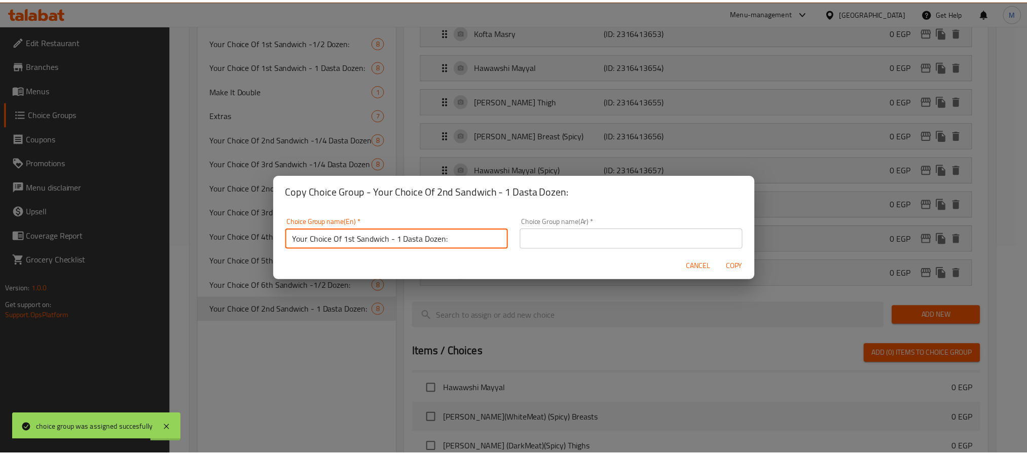
scroll to position [2, 0]
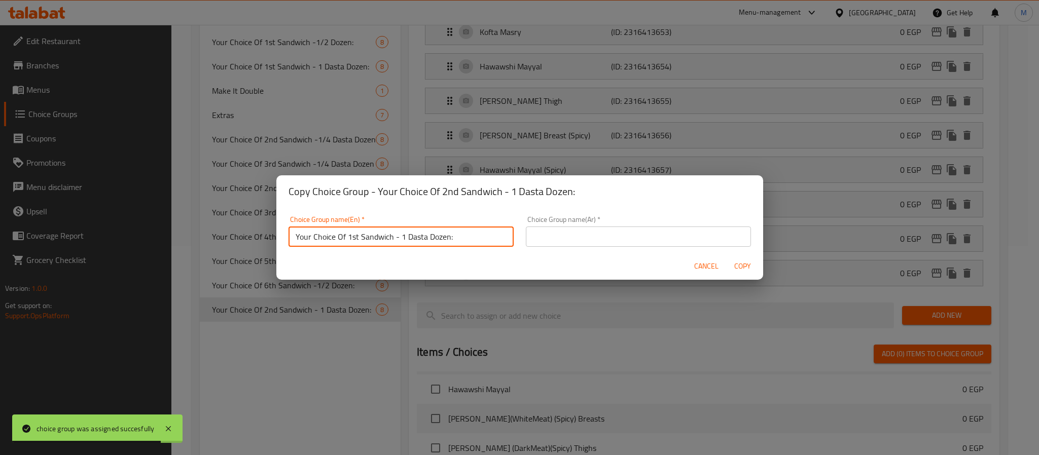
drag, startPoint x: 347, startPoint y: 239, endPoint x: 358, endPoint y: 241, distance: 10.8
click at [358, 241] on input "Your Choice Of 1st Sandwich - 1 Dasta Dozen:" at bounding box center [400, 237] width 225 height 20
type input "Your Choice Of 3rd Sandwich - 1 Dasta Dozen:"
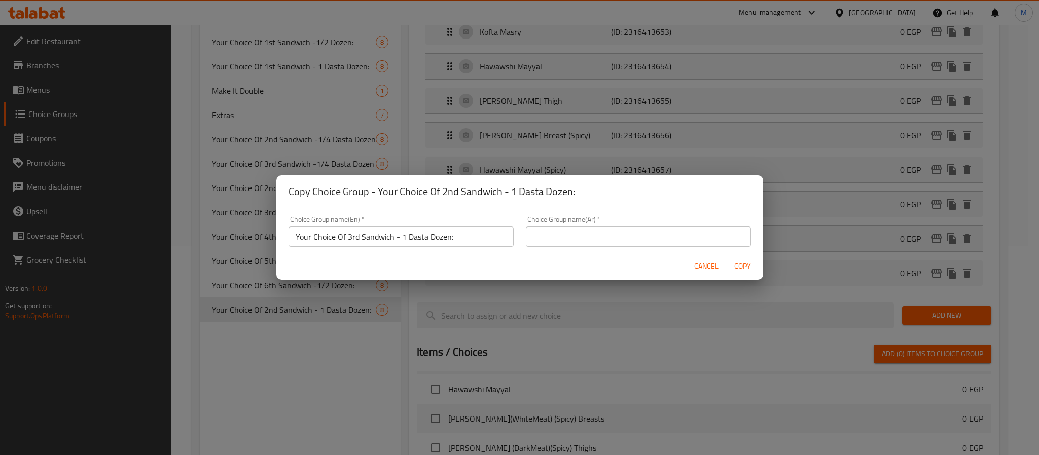
click at [545, 239] on input "text" at bounding box center [638, 237] width 225 height 20
paste input "إختيارك من أول سندويتش - 1 دسته دوزان:"
drag, startPoint x: 613, startPoint y: 237, endPoint x: 624, endPoint y: 238, distance: 11.2
click at [624, 238] on input "إختيارك من أول سندويتش - 1 دسته دوزان:" at bounding box center [638, 237] width 225 height 20
type input "إختيارك من ثالث سندويتش - 1 دسته دوزان:"
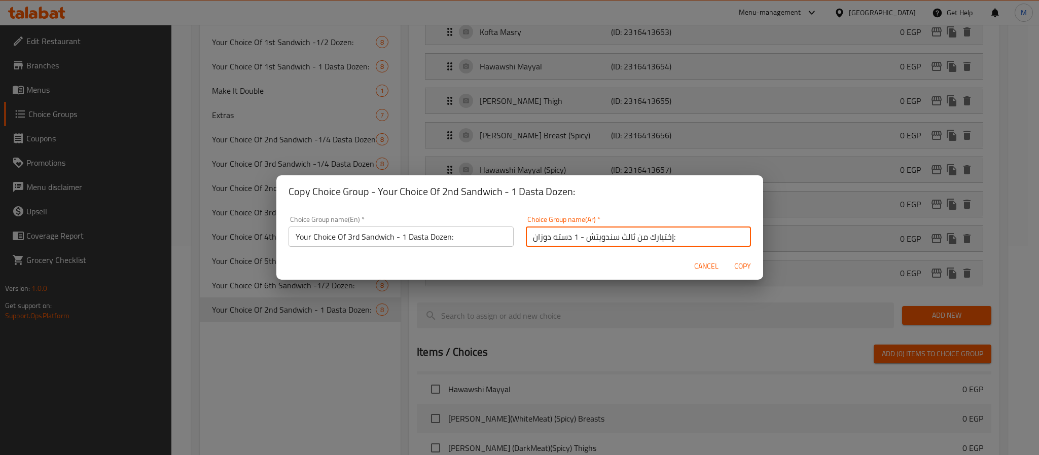
click at [740, 264] on span "Copy" at bounding box center [743, 266] width 24 height 13
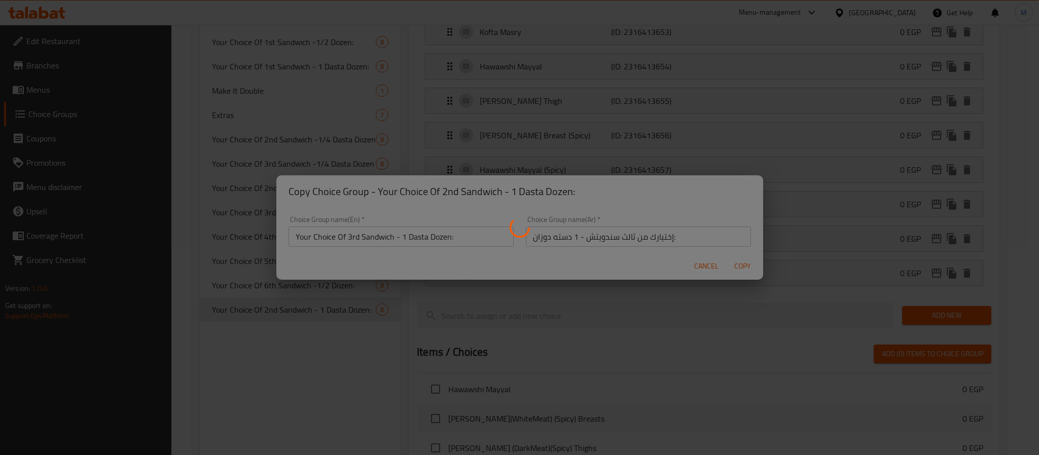
type input "Your Choice Of 3rd Sandwich - 1 Dasta Dozen:"
type input "إختيارك من ثالث سندويتش - 1 دسته دوزان:"
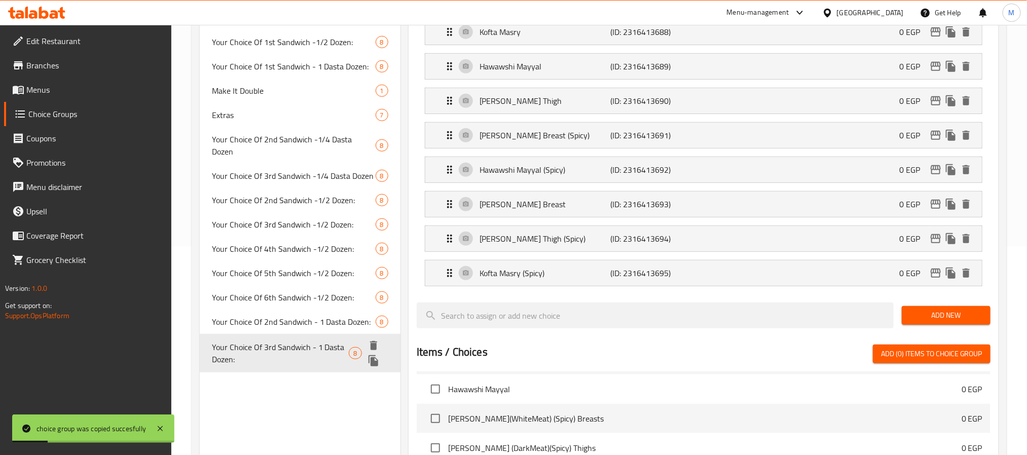
click at [273, 341] on span "Your Choice Of 3rd Sandwich - 1 Dasta Dozen:" at bounding box center [280, 353] width 137 height 24
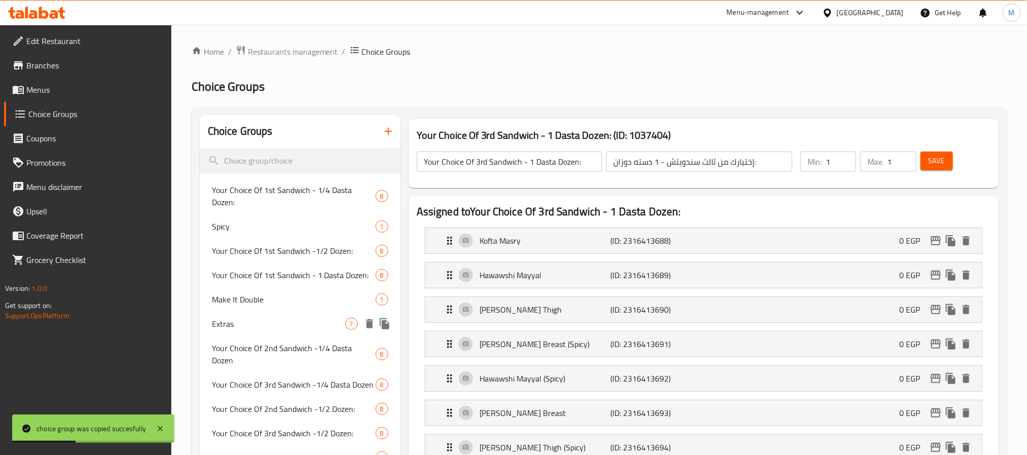
scroll to position [456, 0]
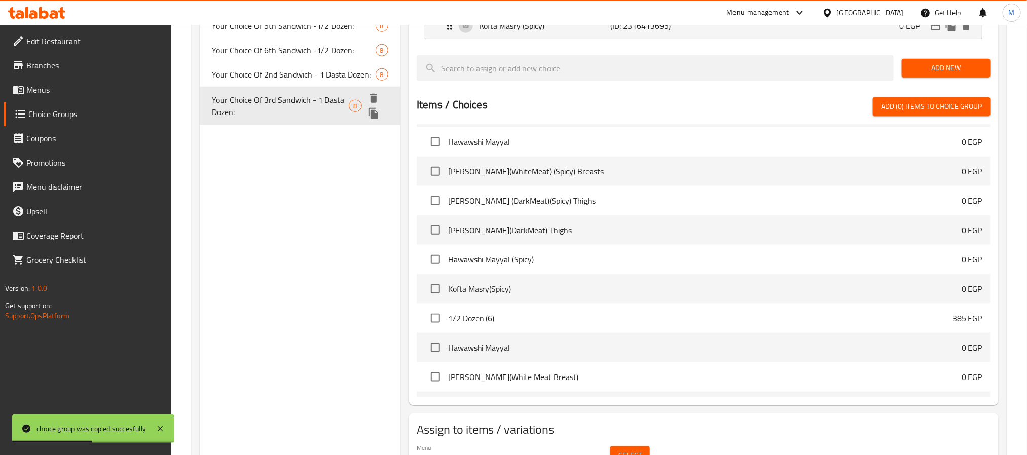
click at [299, 94] on span "Your Choice Of 3rd Sandwich - 1 Dasta Dozen:" at bounding box center [280, 106] width 137 height 24
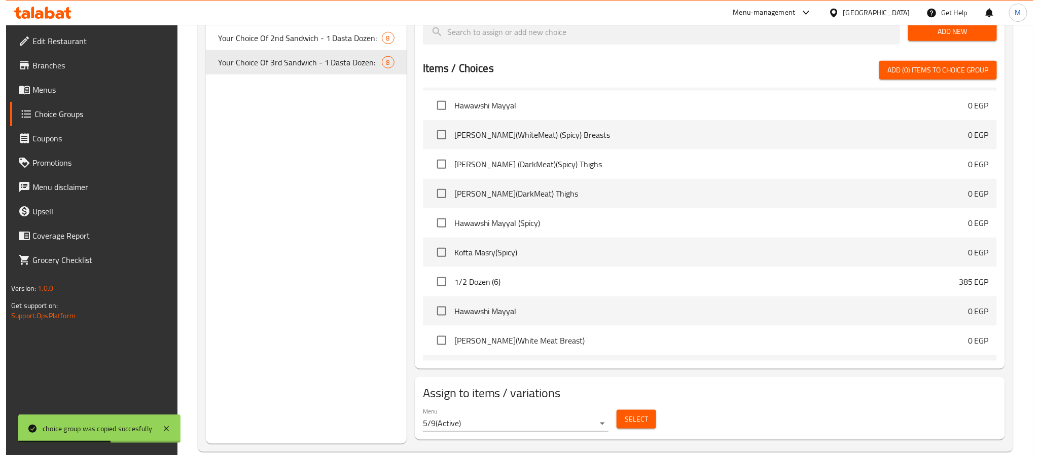
scroll to position [513, 0]
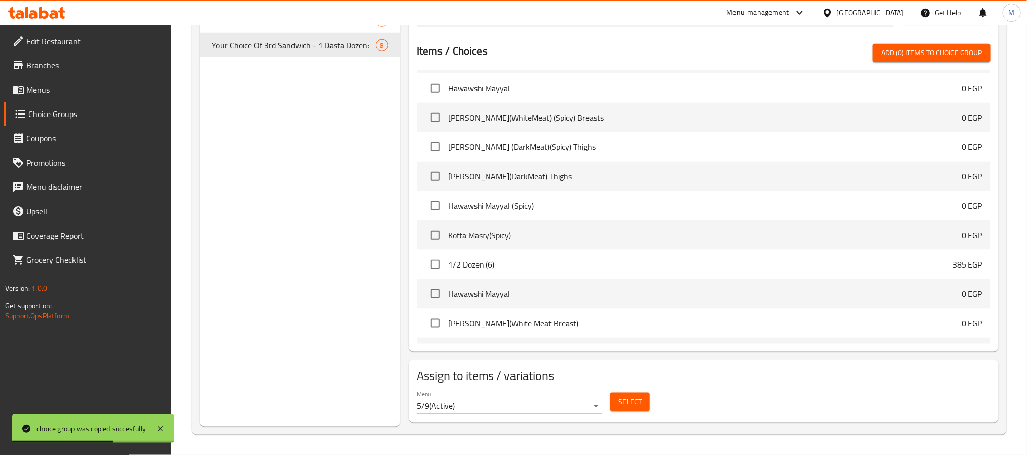
click at [627, 402] on span "Select" at bounding box center [630, 402] width 23 height 13
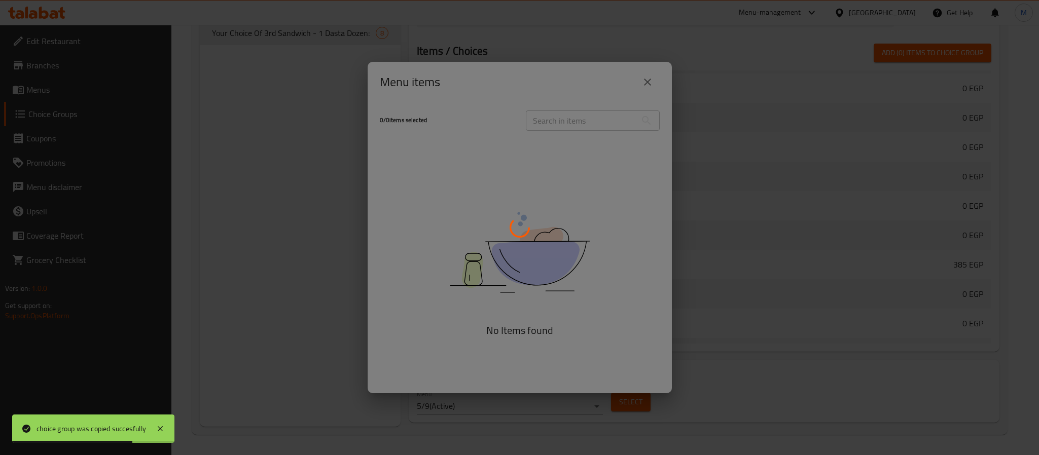
scroll to position [1004, 0]
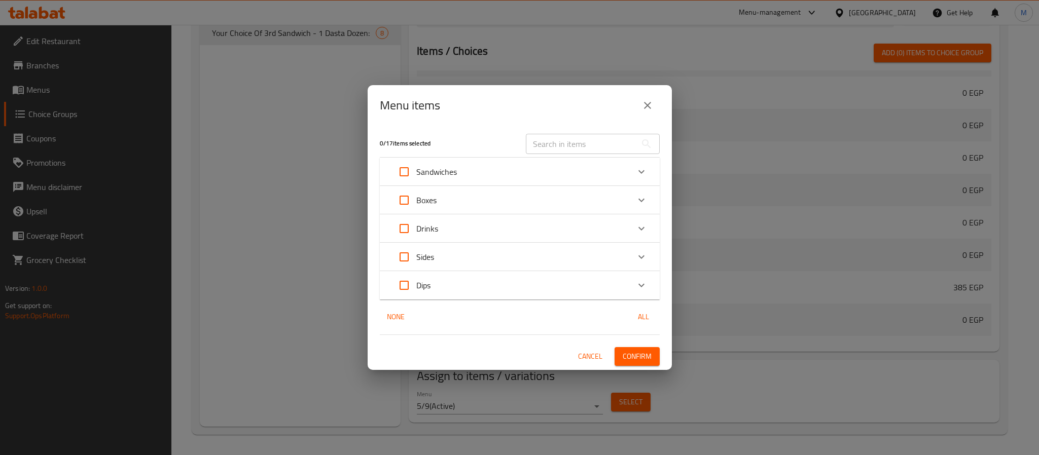
click at [452, 198] on div "Boxes" at bounding box center [510, 200] width 237 height 24
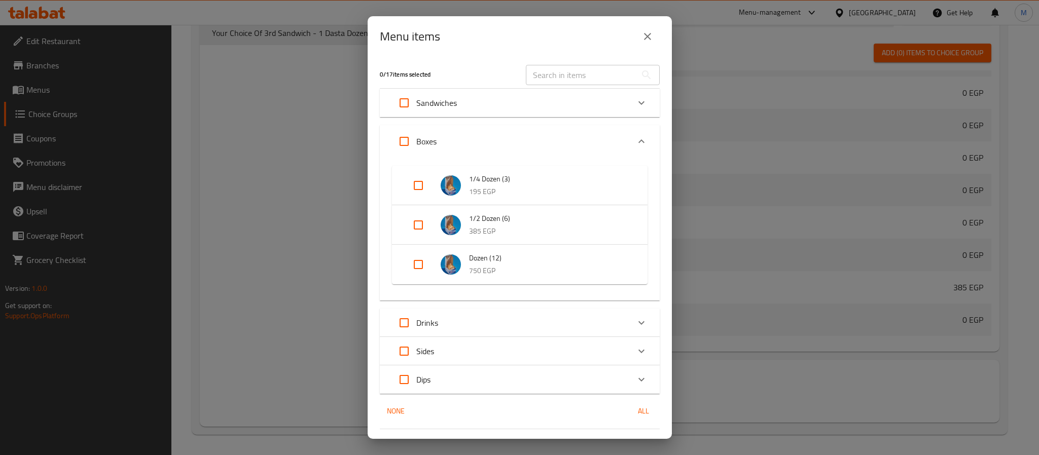
click at [417, 265] on input "Expand" at bounding box center [418, 264] width 24 height 24
checkbox input "true"
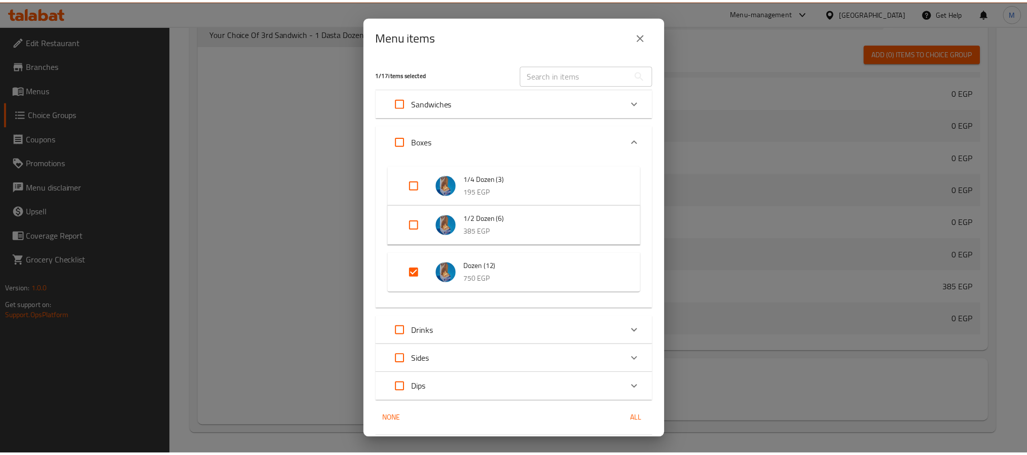
scroll to position [32, 0]
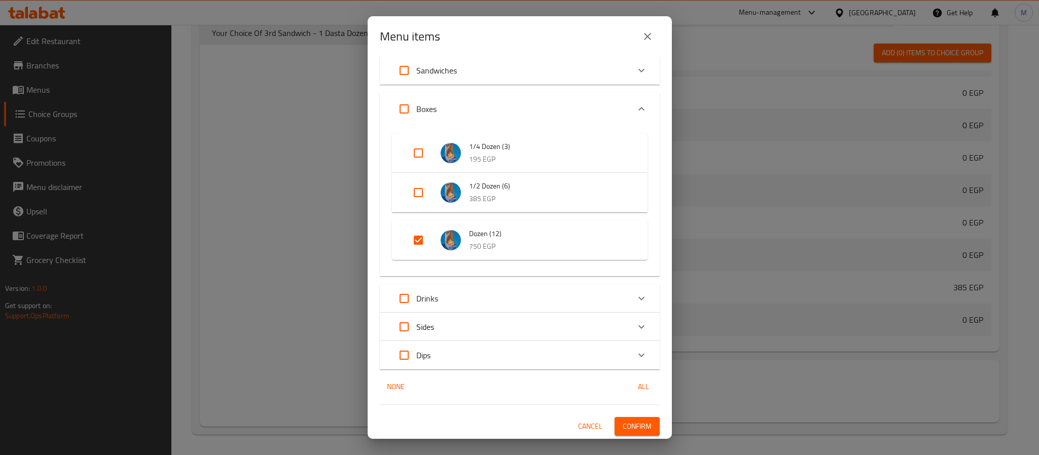
click at [637, 425] on span "Confirm" at bounding box center [637, 426] width 29 height 13
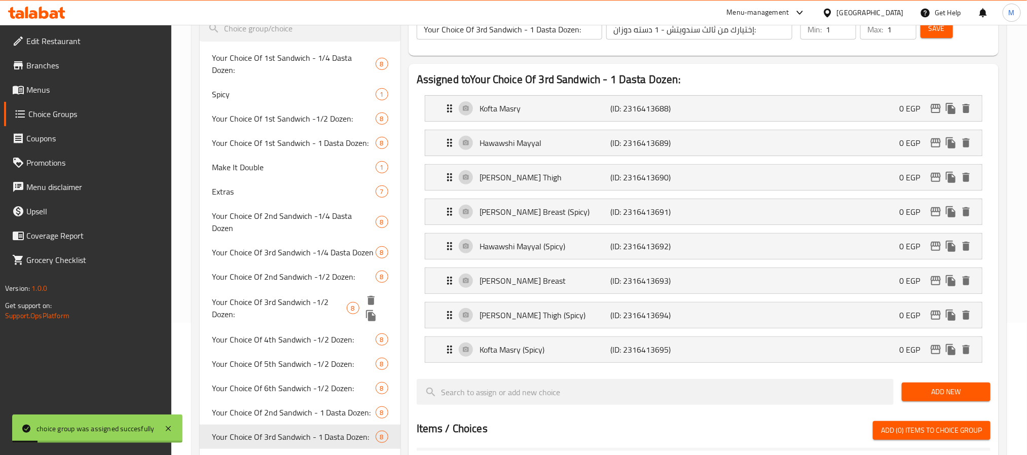
scroll to position [437, 0]
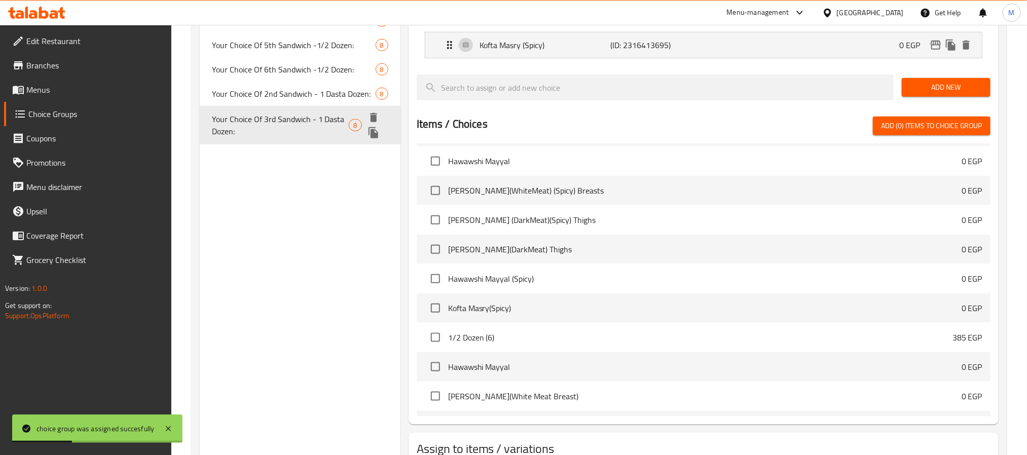
click at [318, 113] on span "Your Choice Of 3rd Sandwich - 1 Dasta Dozen:" at bounding box center [280, 125] width 137 height 24
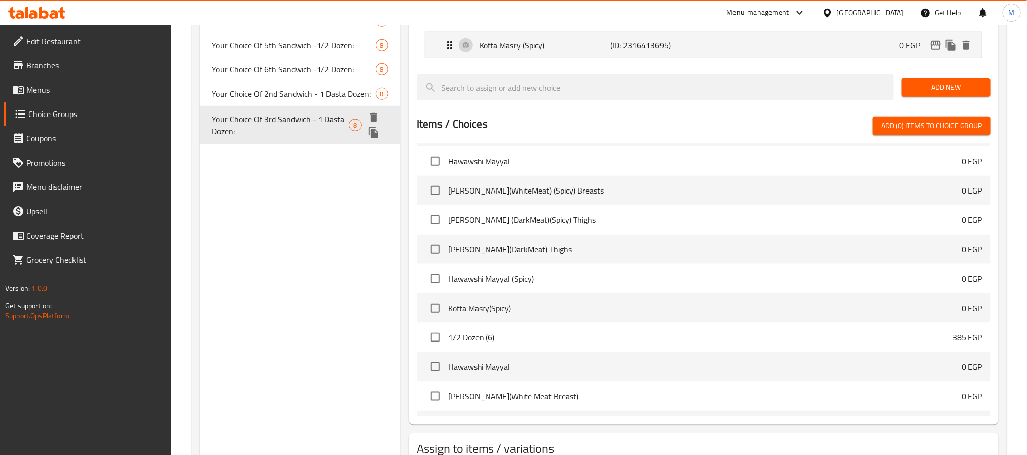
click at [303, 113] on span "Your Choice Of 3rd Sandwich - 1 Dasta Dozen:" at bounding box center [280, 125] width 137 height 24
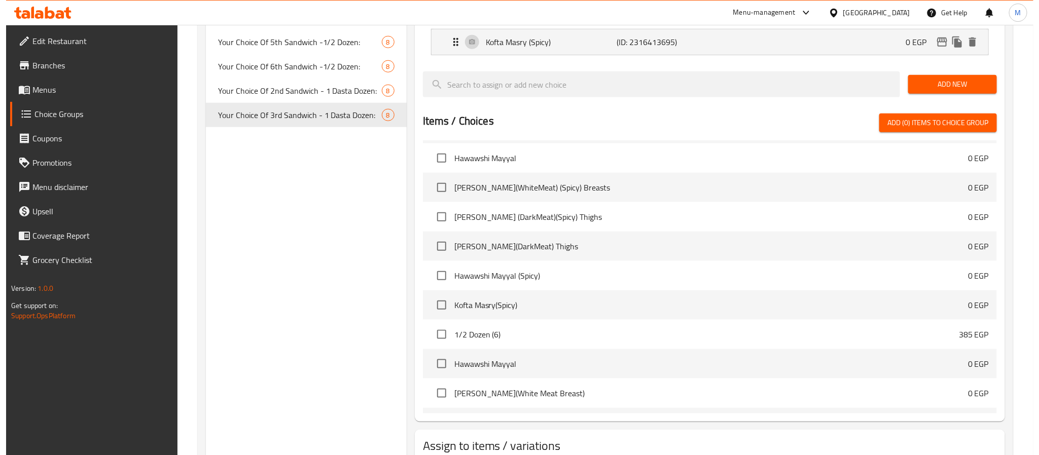
scroll to position [285, 0]
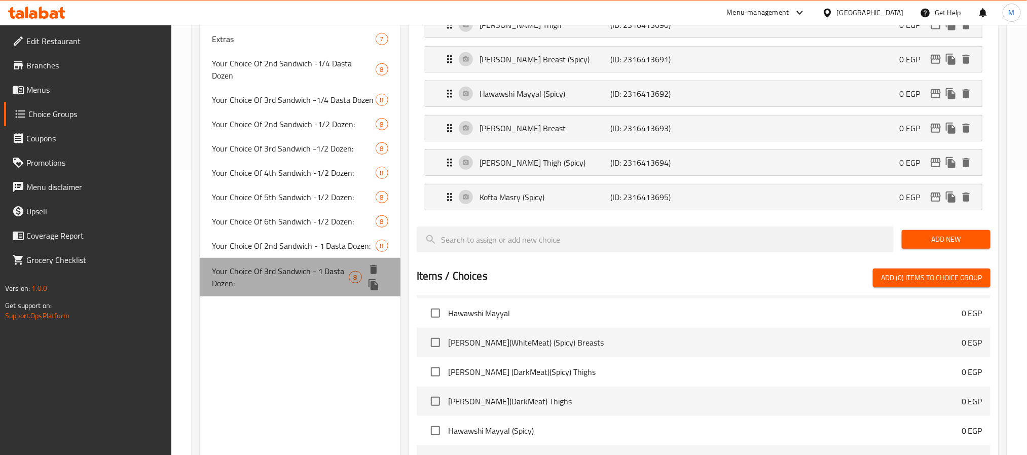
click at [277, 265] on span "Your Choice Of 3rd Sandwich - 1 Dasta Dozen:" at bounding box center [280, 277] width 137 height 24
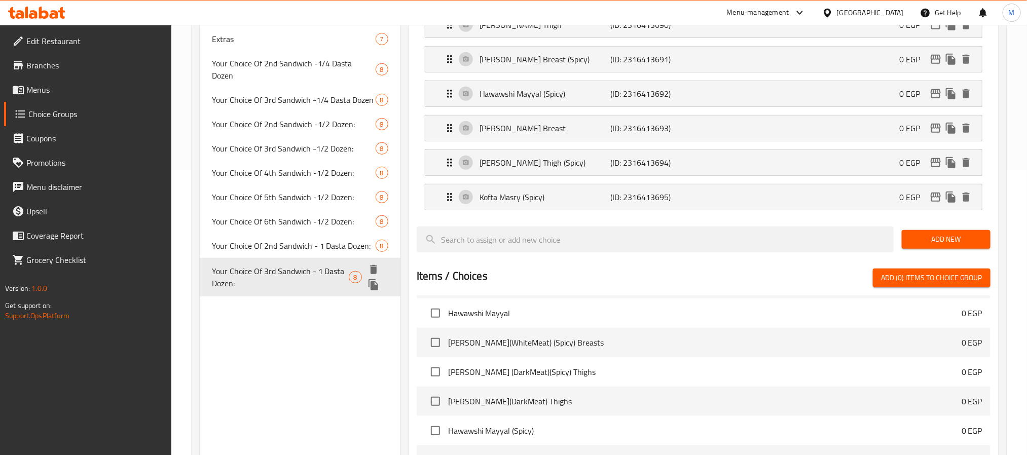
click at [373, 279] on icon "duplicate" at bounding box center [374, 284] width 10 height 11
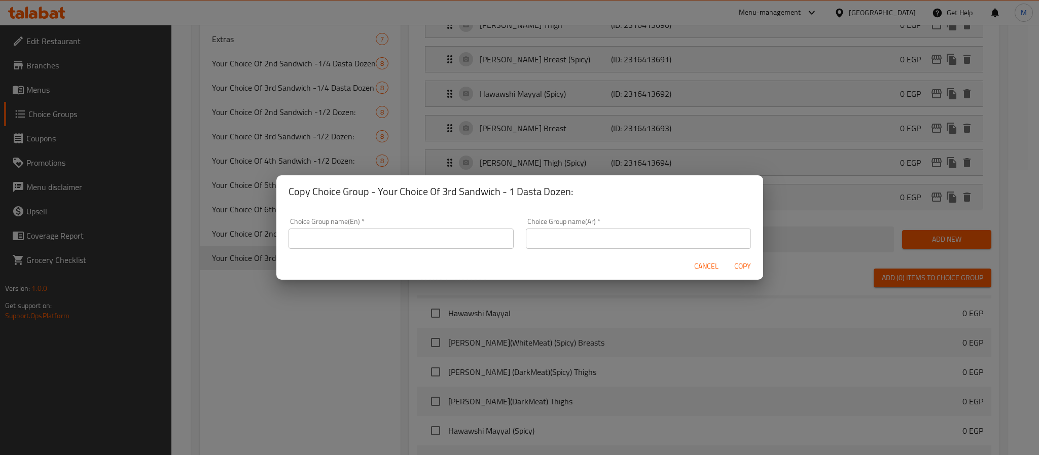
click at [347, 239] on input "text" at bounding box center [400, 239] width 225 height 20
paste input "Your Choice Of 1st Sandwich - 1 Dasta Dozen:"
drag, startPoint x: 348, startPoint y: 236, endPoint x: 358, endPoint y: 238, distance: 9.8
click at [358, 238] on input "Your Choice Of 1st Sandwich - 1 Dasta Dozen:" at bounding box center [400, 239] width 225 height 20
type input "Your Choice Of 4th Sandwich - 1 Dasta Dozen:"
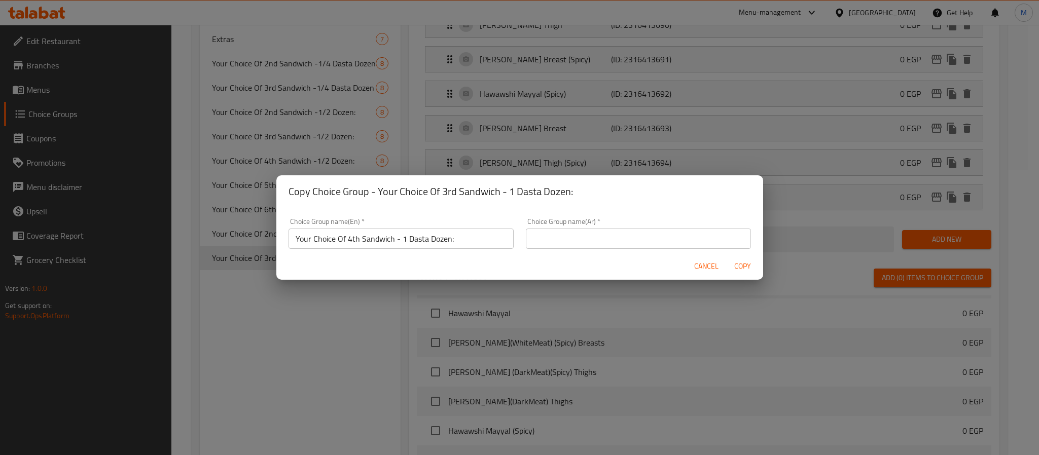
click at [621, 243] on input "text" at bounding box center [638, 239] width 225 height 20
paste input "إختيارك من أول سندويتش - 1 دسته دوزان:"
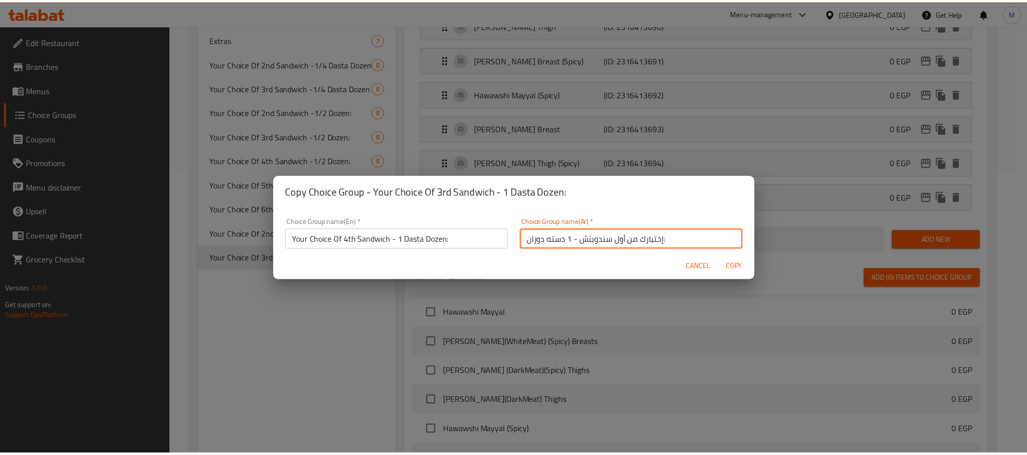
scroll to position [2, 0]
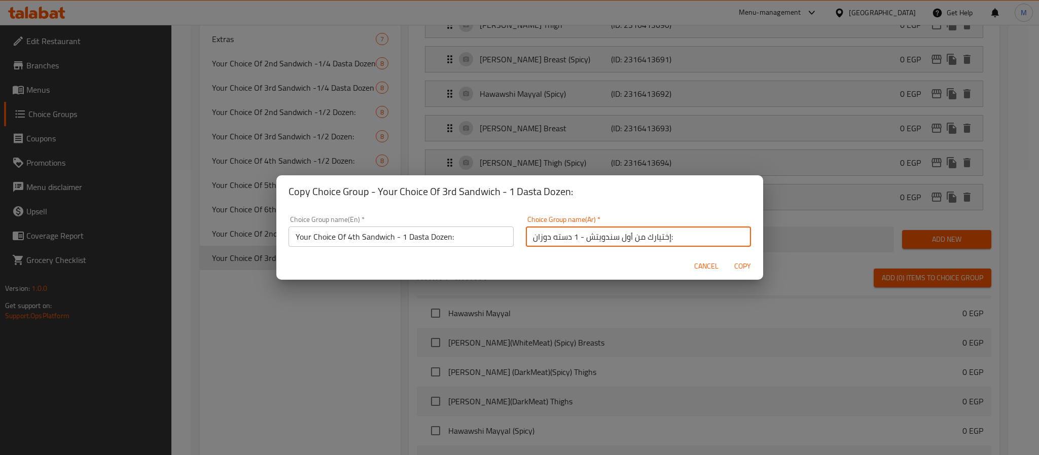
drag, startPoint x: 615, startPoint y: 241, endPoint x: 626, endPoint y: 242, distance: 10.8
click at [626, 242] on input "إختيارك من أول سندويتش - 1 دسته دوزان:" at bounding box center [638, 237] width 225 height 20
type input "إختيارك من رابع سندويتش - 1 دسته دوزان:"
click at [742, 268] on span "Copy" at bounding box center [743, 266] width 24 height 13
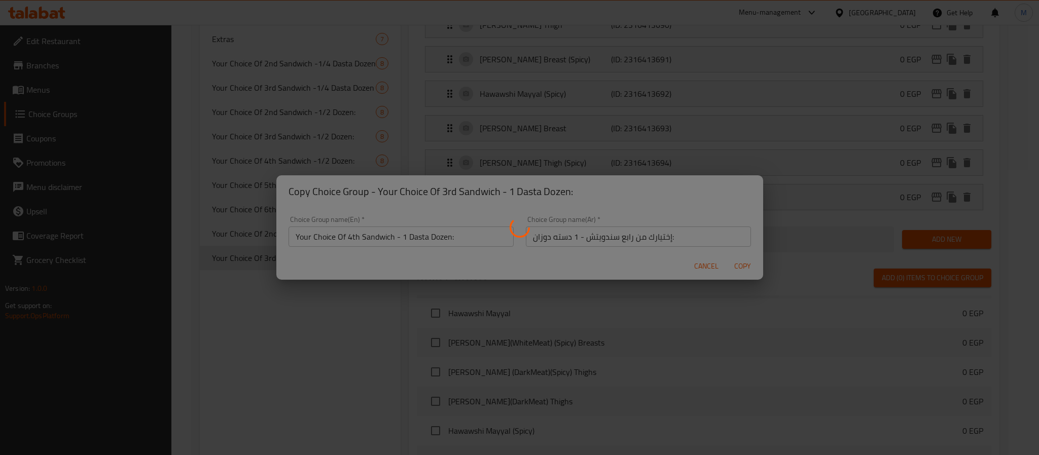
type input "Your Choice Of 4th Sandwich - 1 Dasta Dozen:"
type input "إختيارك من رابع سندويتش - 1 دسته دوزان:"
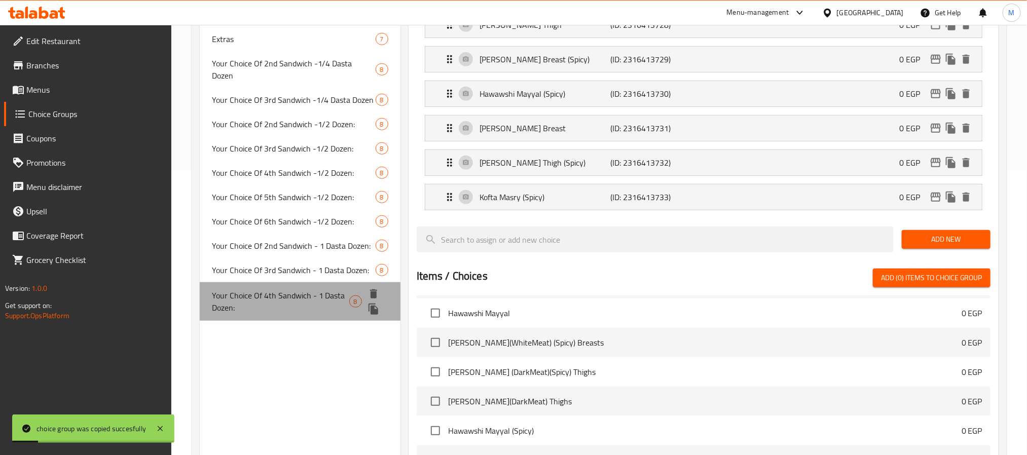
click at [315, 290] on span "Your Choice Of 4th Sandwich - 1 Dasta Dozen:" at bounding box center [280, 302] width 137 height 24
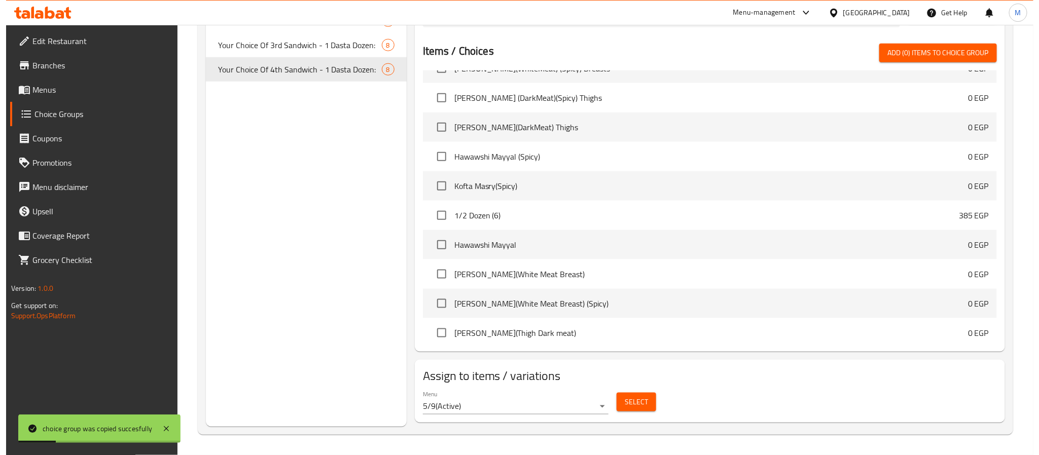
scroll to position [989, 0]
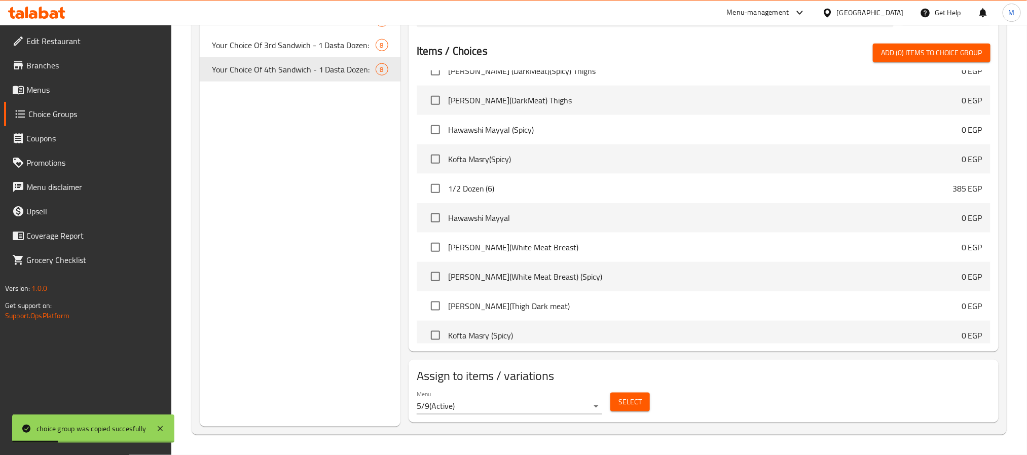
click at [633, 405] on span "Select" at bounding box center [630, 402] width 23 height 13
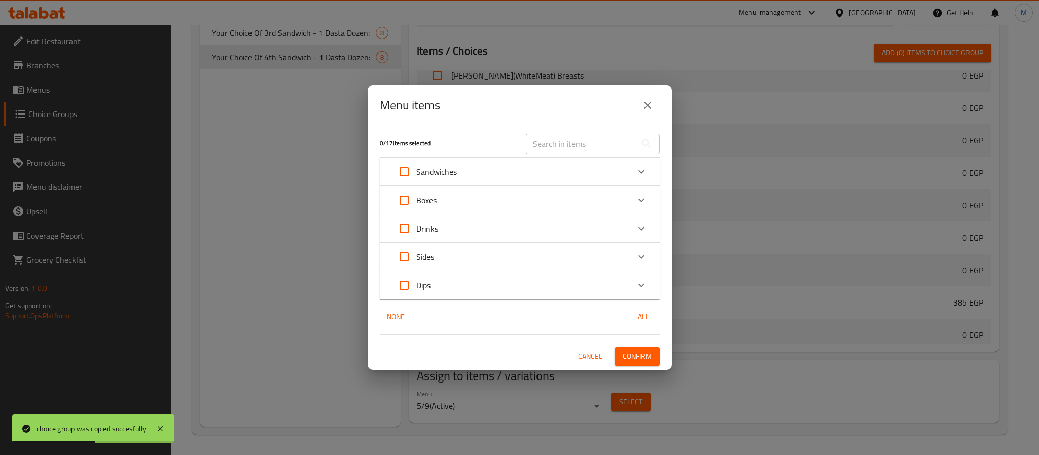
click at [455, 203] on div "Boxes" at bounding box center [510, 200] width 237 height 24
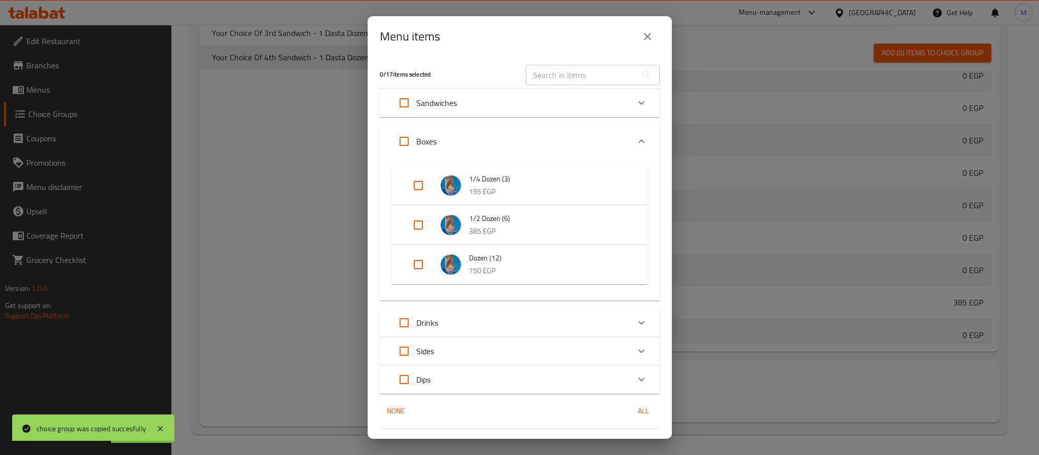
click at [417, 259] on input "Expand" at bounding box center [418, 264] width 24 height 24
checkbox input "true"
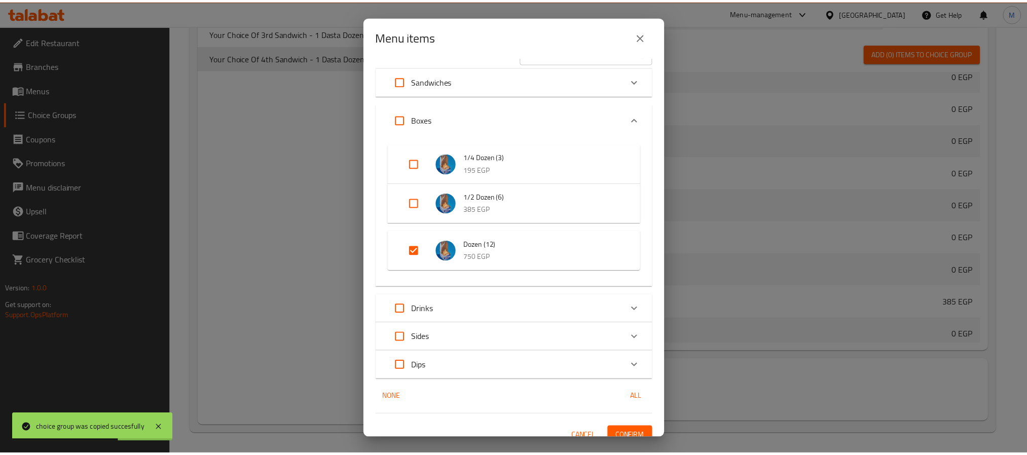
scroll to position [32, 0]
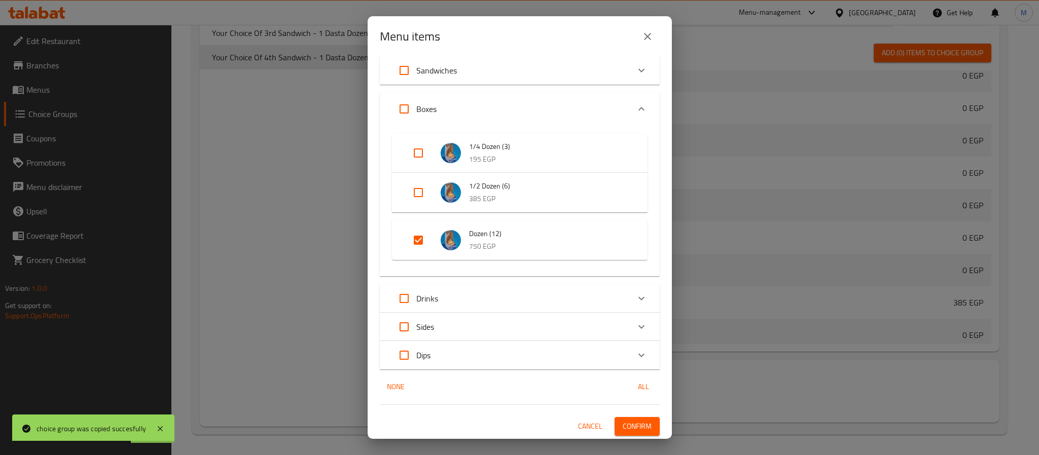
click at [633, 425] on span "Confirm" at bounding box center [637, 426] width 29 height 13
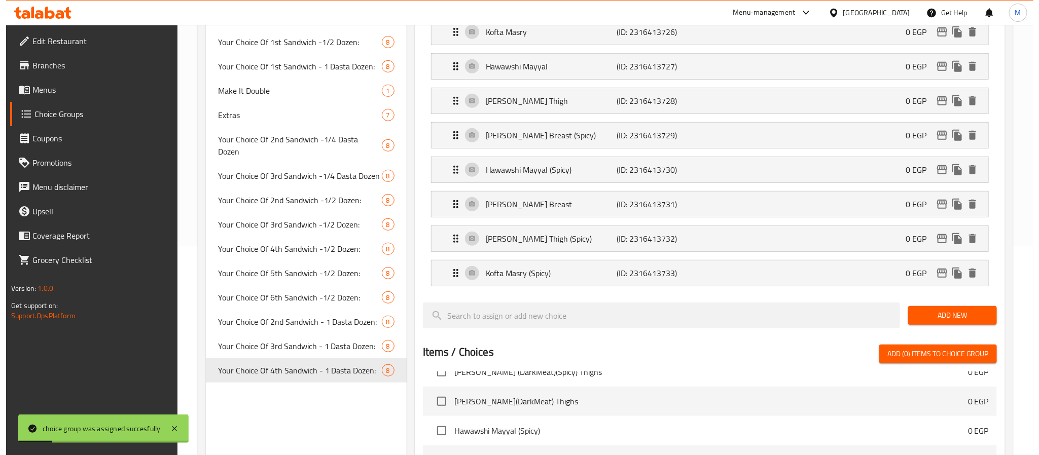
scroll to position [361, 0]
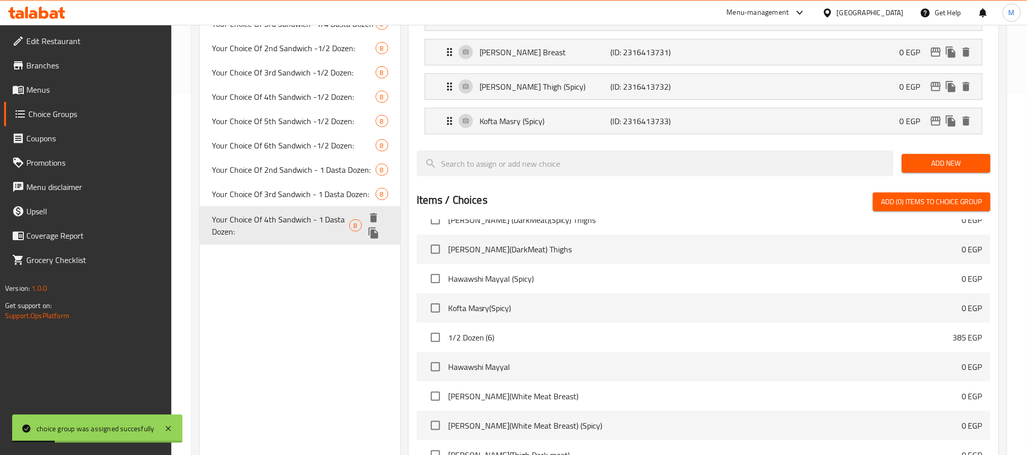
click at [290, 213] on span "Your Choice Of 4th Sandwich - 1 Dasta Dozen:" at bounding box center [280, 225] width 137 height 24
click at [373, 228] on icon "duplicate" at bounding box center [374, 233] width 10 height 11
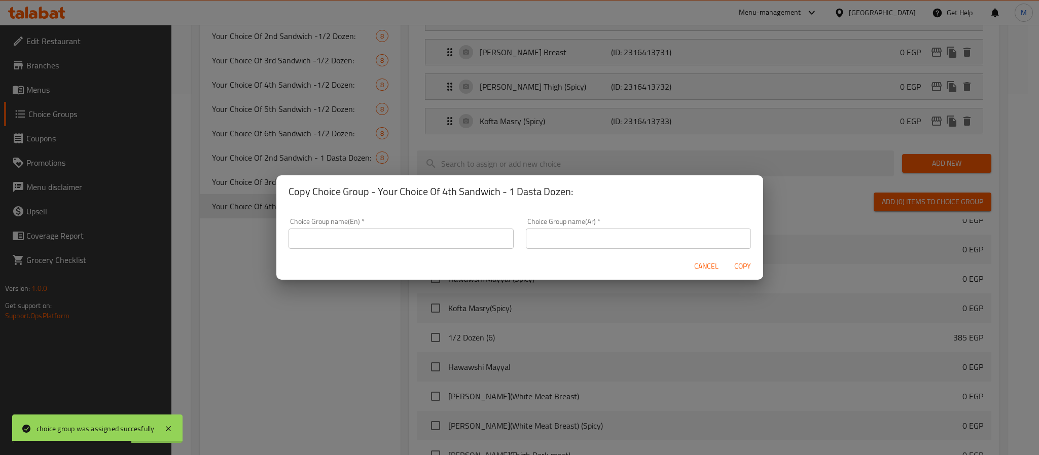
click at [368, 233] on input "text" at bounding box center [400, 239] width 225 height 20
click at [355, 227] on div "Choice Group name(En)   * Choice Group name(En) *" at bounding box center [400, 233] width 225 height 31
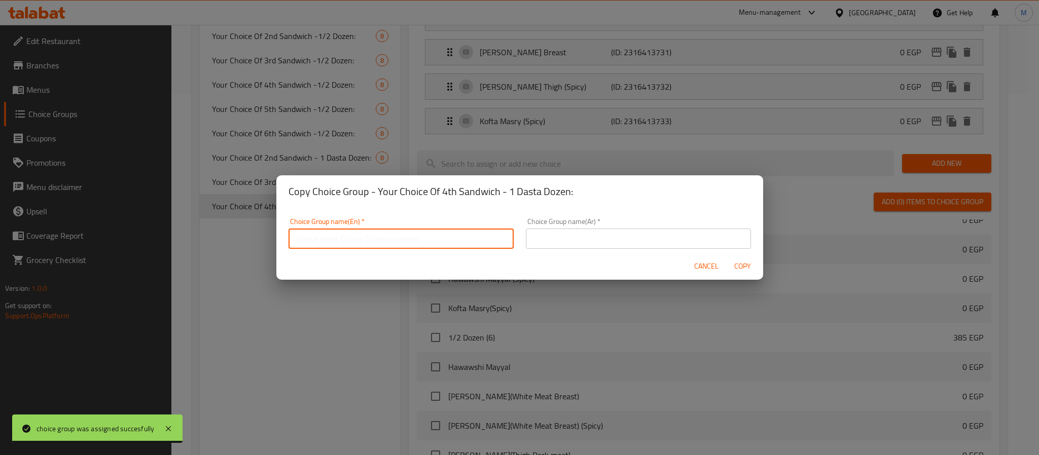
click at [360, 238] on input "text" at bounding box center [400, 239] width 225 height 20
paste input "Your Choice Of 1st Sandwich - 1 Dasta Dozen:"
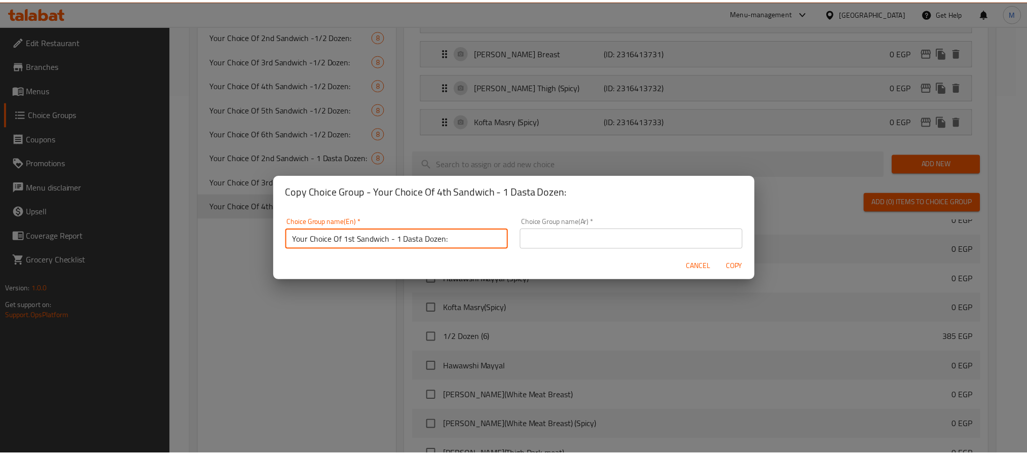
scroll to position [2, 0]
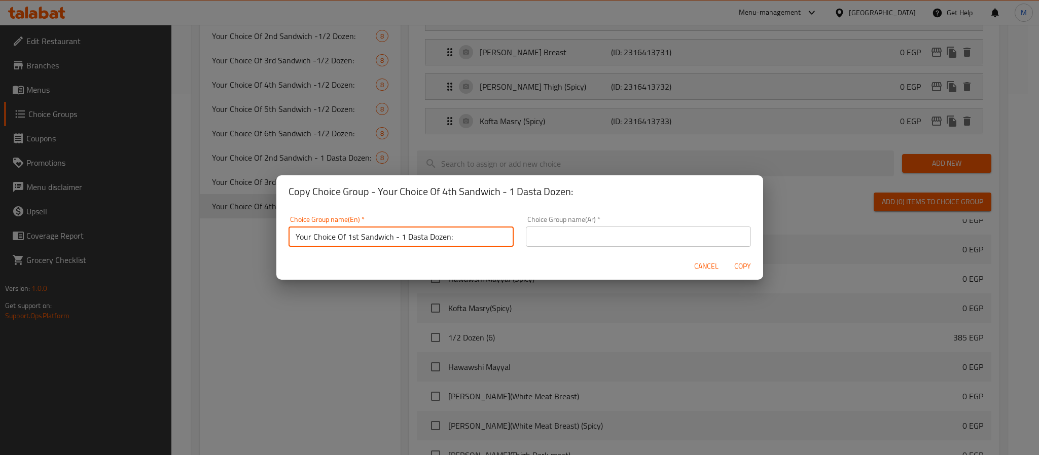
drag, startPoint x: 347, startPoint y: 238, endPoint x: 358, endPoint y: 242, distance: 11.4
click at [358, 242] on input "Your Choice Of 1st Sandwich - 1 Dasta Dozen:" at bounding box center [400, 237] width 225 height 20
type input "Your Choice Of 1st Sandwich - 1 Dasta Dozen:"
click at [707, 265] on span "Cancel" at bounding box center [706, 266] width 24 height 13
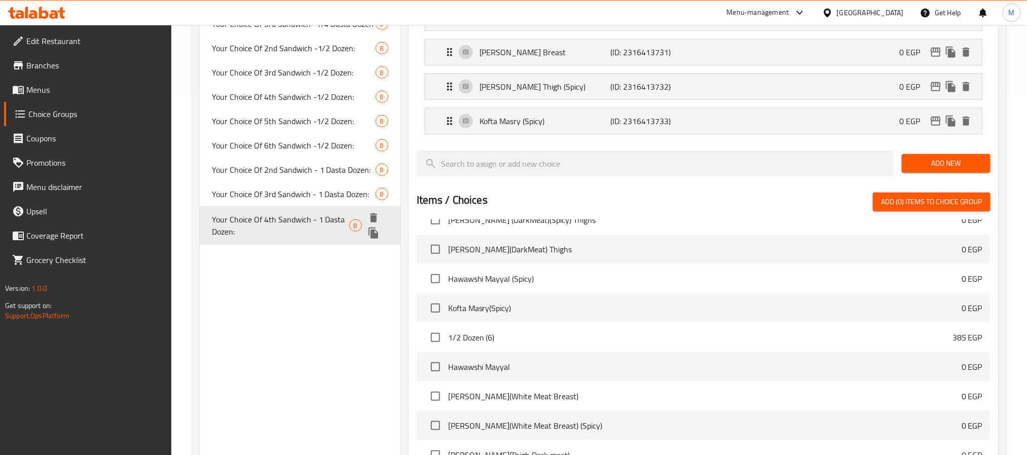
click at [315, 213] on span "Your Choice Of 4th Sandwich - 1 Dasta Dozen:" at bounding box center [280, 225] width 137 height 24
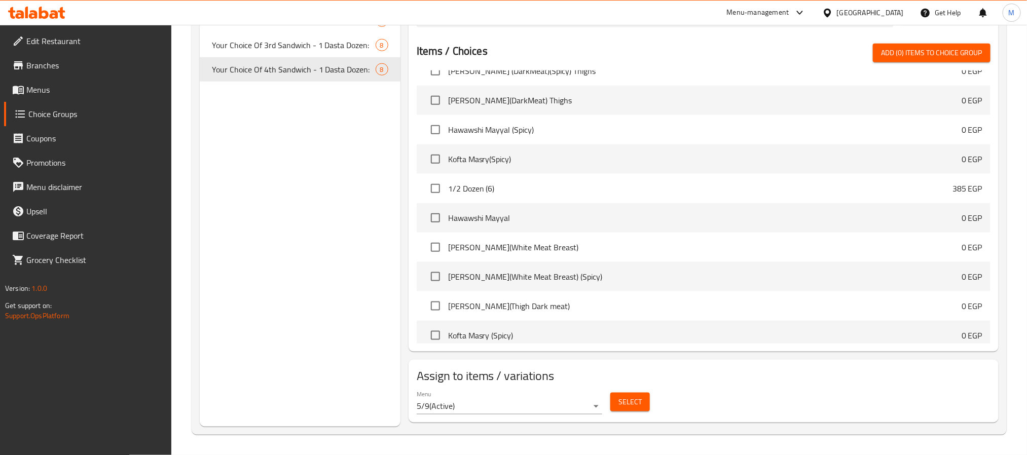
click at [629, 405] on span "Select" at bounding box center [630, 402] width 23 height 13
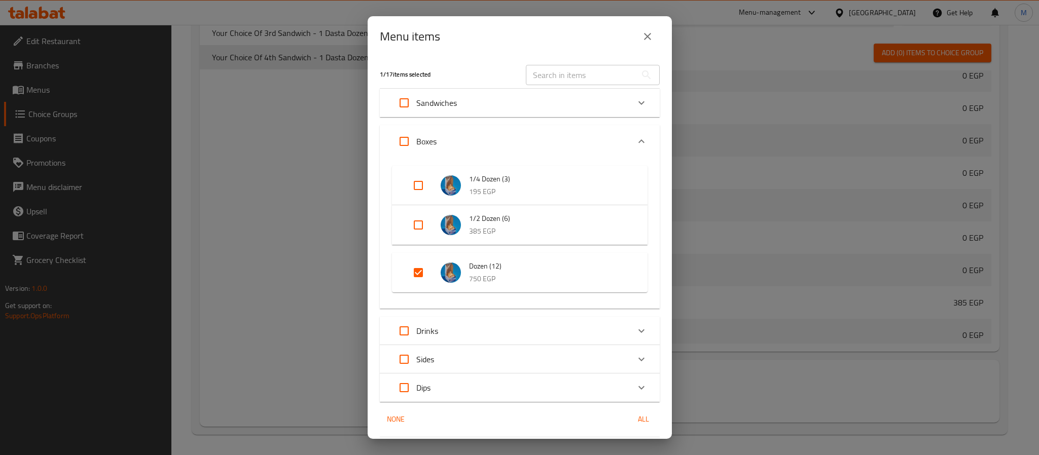
click at [203, 159] on div "Menu items 1 / 17 items selected ​ Sandwiches Kofta Masry Sandwich 0 EGP Your C…" at bounding box center [519, 227] width 1039 height 455
click at [648, 37] on icon "close" at bounding box center [647, 36] width 12 height 12
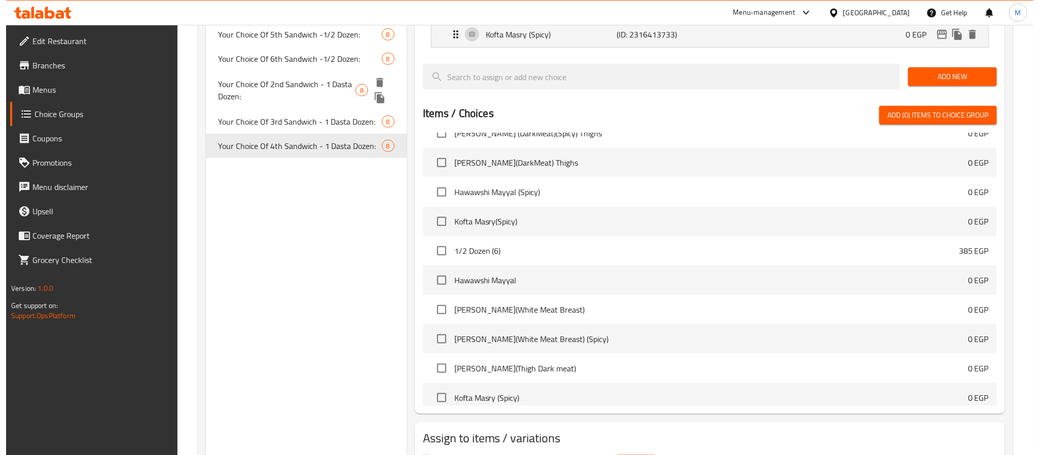
scroll to position [361, 0]
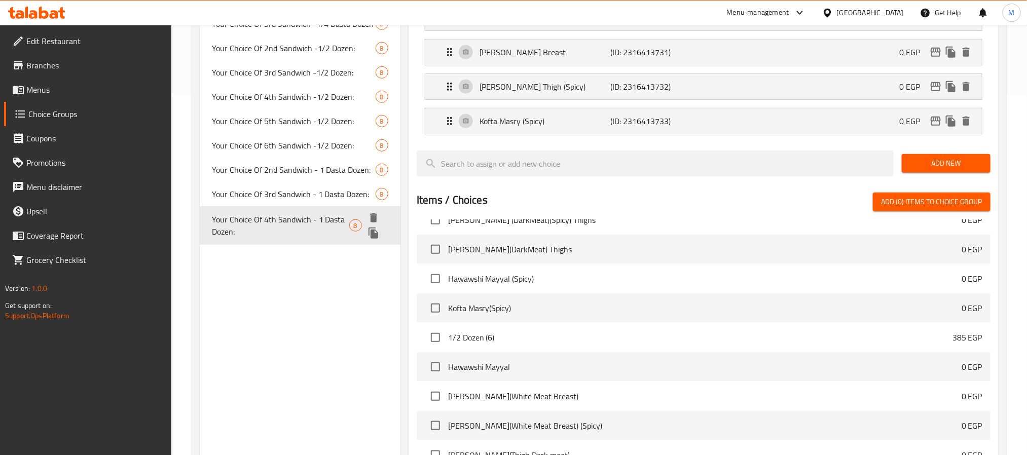
click at [318, 213] on span "Your Choice Of 4th Sandwich - 1 Dasta Dozen:" at bounding box center [280, 225] width 137 height 24
click at [373, 228] on icon "duplicate" at bounding box center [374, 233] width 10 height 11
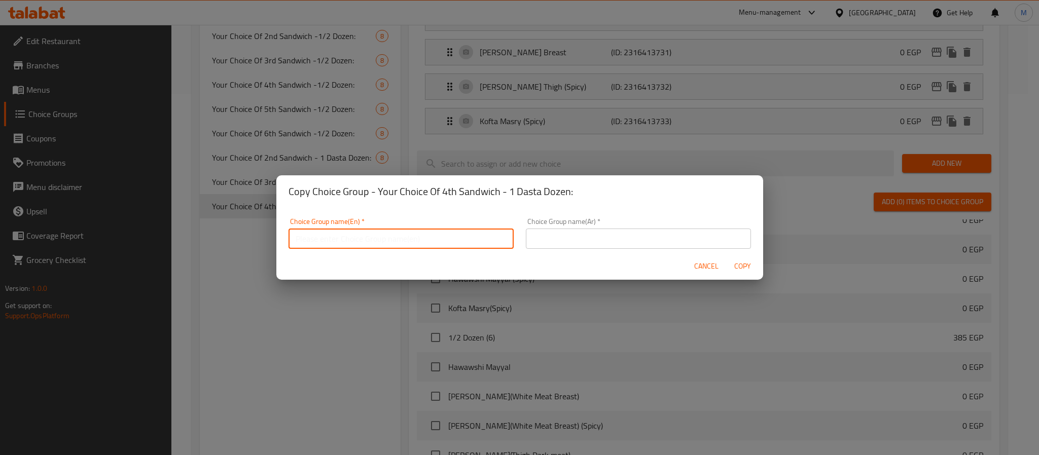
click at [355, 236] on input "text" at bounding box center [400, 239] width 225 height 20
paste input "Your Choice Of 1st Sandwich - 1 Dasta Dozen:"
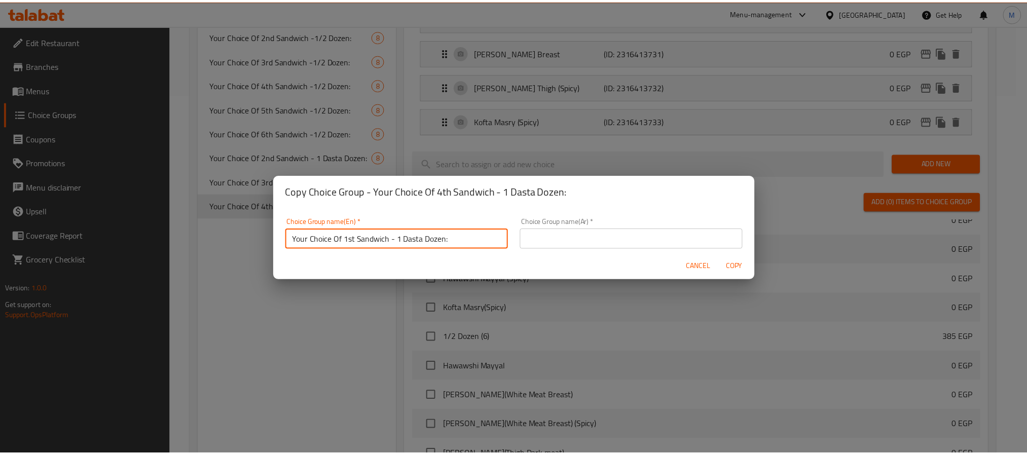
scroll to position [2, 0]
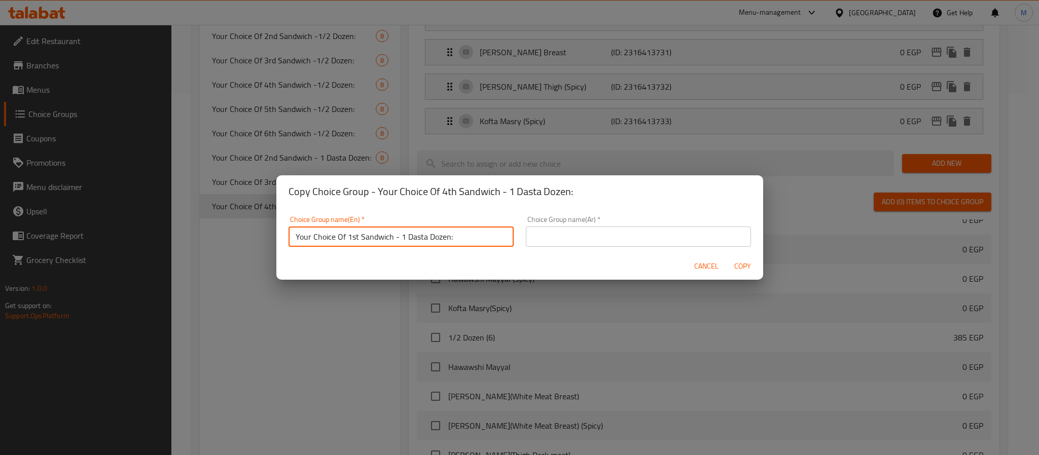
drag, startPoint x: 347, startPoint y: 237, endPoint x: 357, endPoint y: 239, distance: 10.8
click at [357, 239] on input "Your Choice Of 1st Sandwich - 1 Dasta Dozen:" at bounding box center [400, 237] width 225 height 20
type input "Your Choice Of 5th Sandwich - 1 Dasta Dozen:"
click at [575, 243] on input "text" at bounding box center [638, 237] width 225 height 20
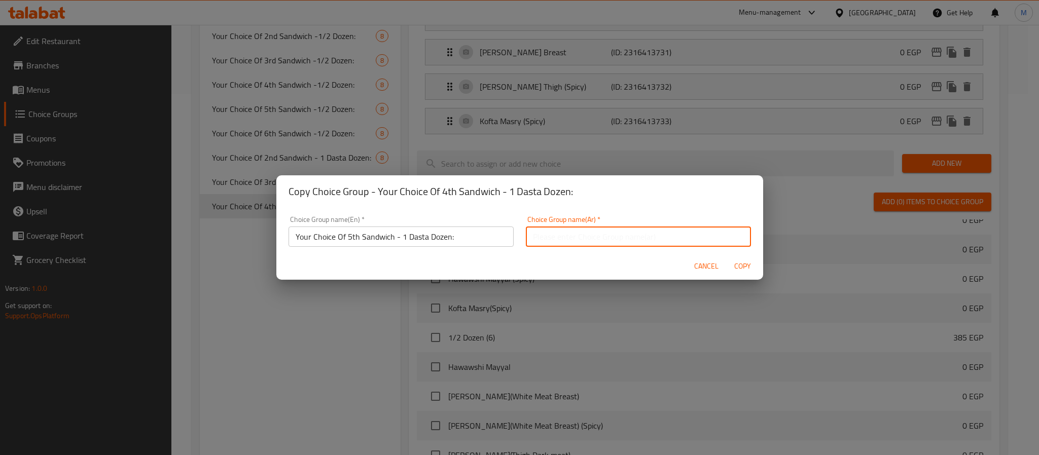
paste input "إختيارك من أول سندويتش - 1 دسته دوزان:"
drag, startPoint x: 615, startPoint y: 240, endPoint x: 624, endPoint y: 240, distance: 9.1
click at [624, 240] on input "إختيارك من أول سندويتش - 1 دسته دوزان:" at bounding box center [638, 237] width 225 height 20
type input "إختيارك من خامس سندويتش - 1 دسته دوزان:"
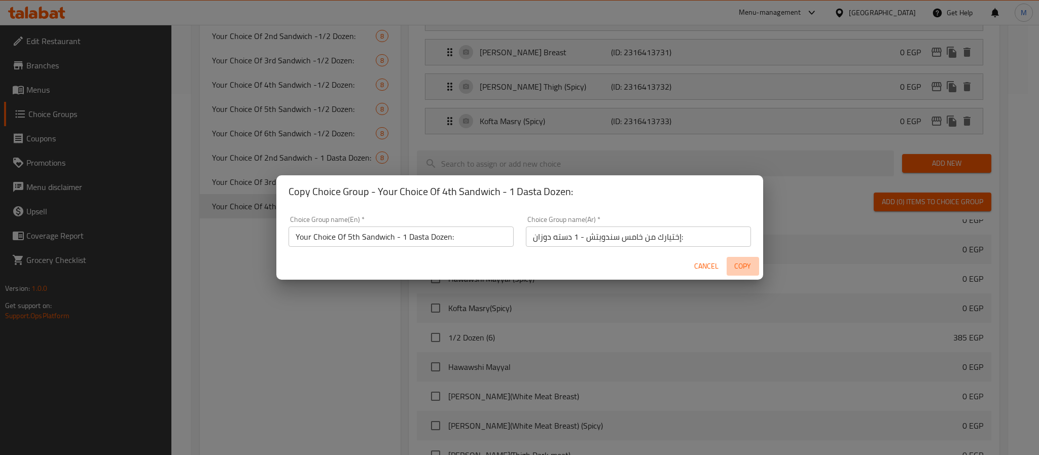
click at [742, 265] on span "Copy" at bounding box center [743, 266] width 24 height 13
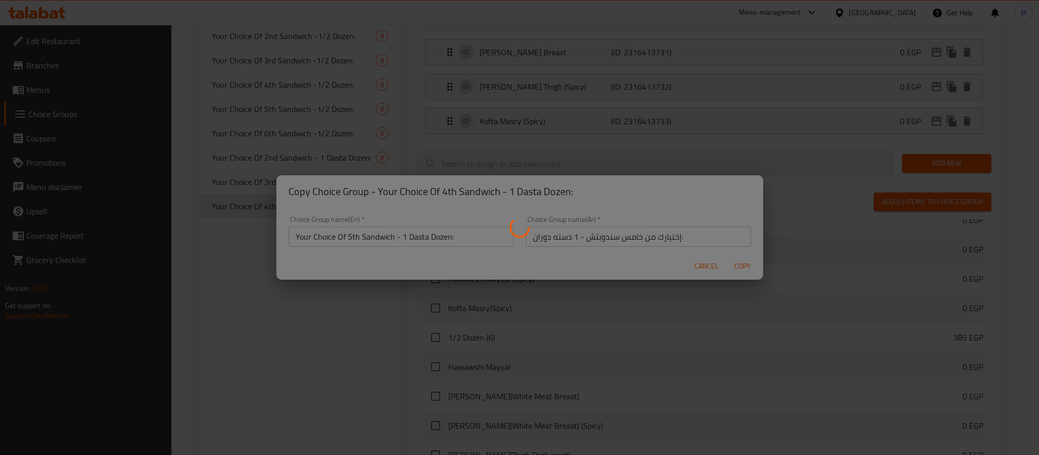
type input "Your Choice Of 5th Sandwich - 1 Dasta Dozen:"
type input "إختيارك من خامس سندويتش - 1 دسته دوزان:"
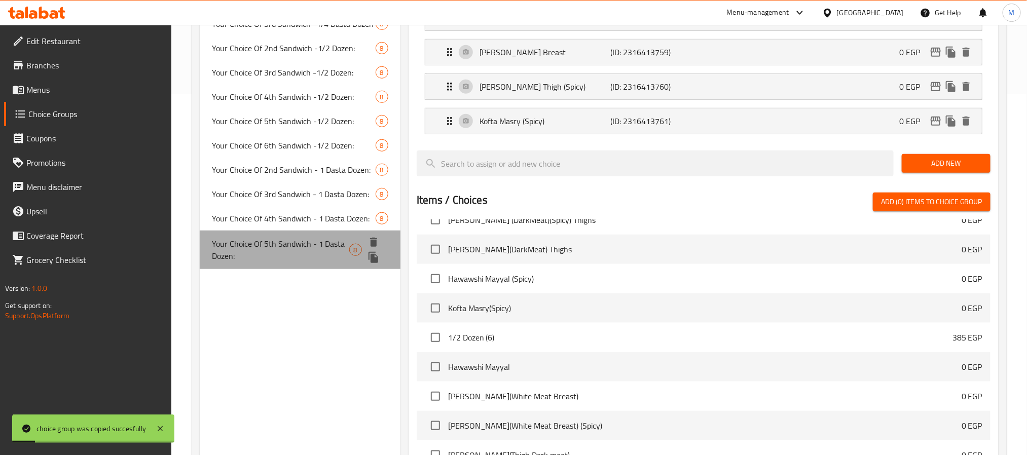
click at [283, 238] on span "Your Choice Of 5th Sandwich - 1 Dasta Dozen:" at bounding box center [280, 250] width 137 height 24
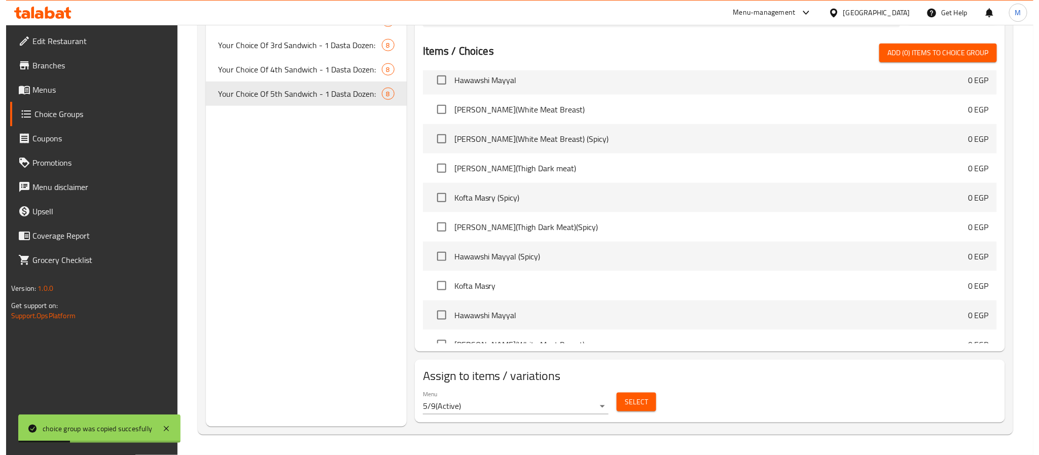
scroll to position [1977, 0]
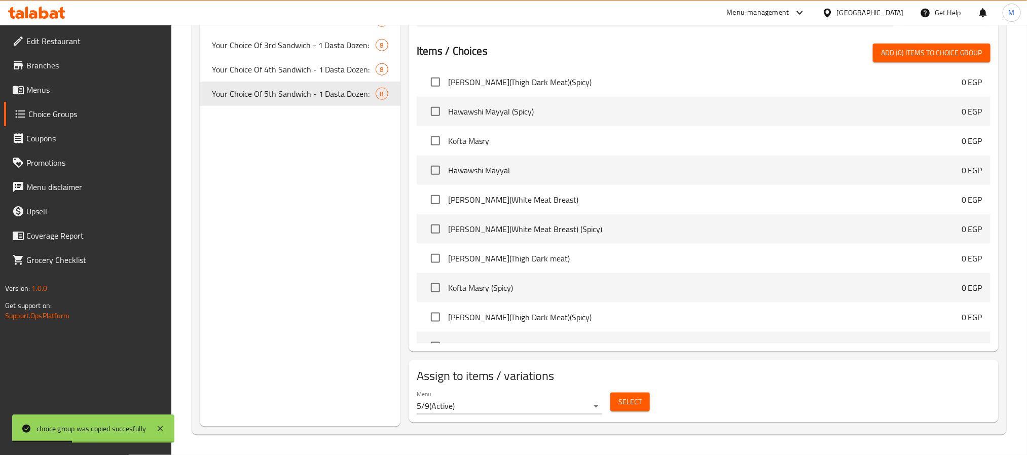
click at [631, 408] on span "Select" at bounding box center [630, 402] width 23 height 13
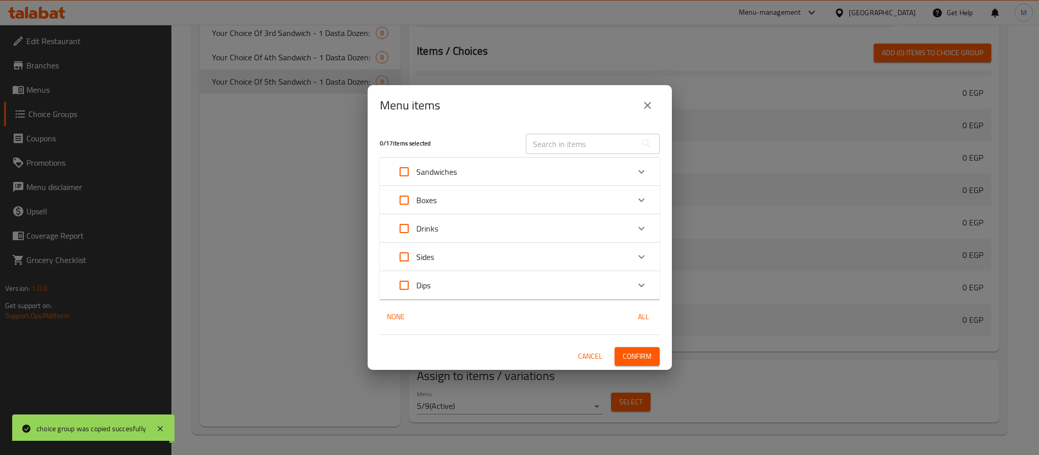
click at [426, 195] on p "Boxes" at bounding box center [426, 200] width 20 height 12
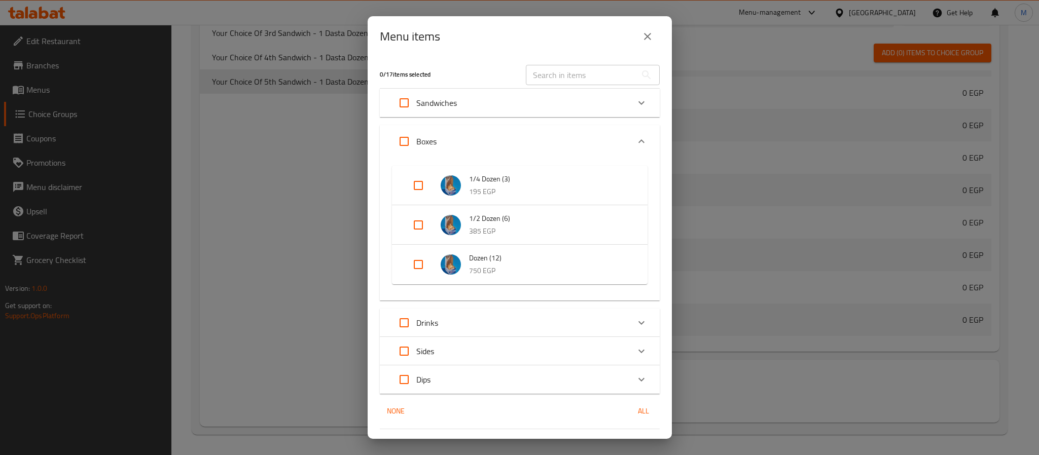
click at [422, 267] on input "Expand" at bounding box center [418, 264] width 24 height 24
checkbox input "true"
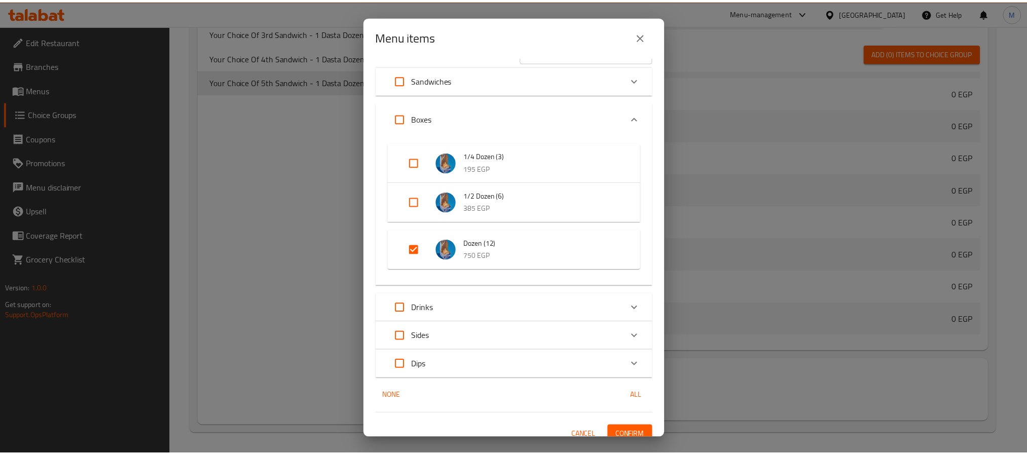
scroll to position [32, 0]
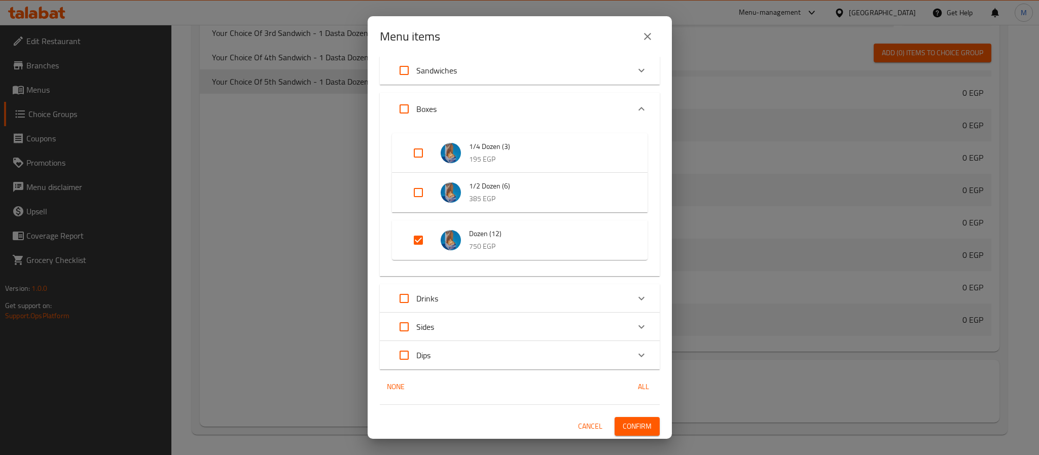
click at [631, 426] on span "Confirm" at bounding box center [637, 426] width 29 height 13
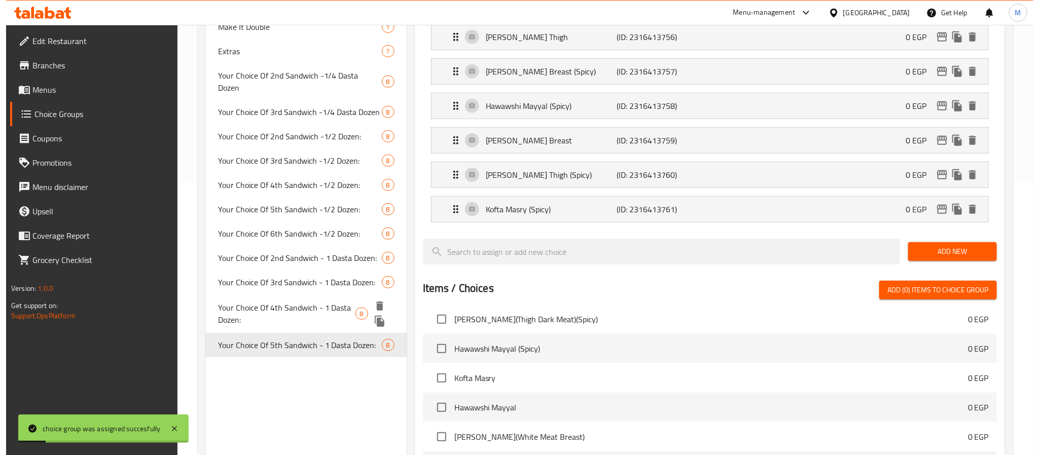
scroll to position [361, 0]
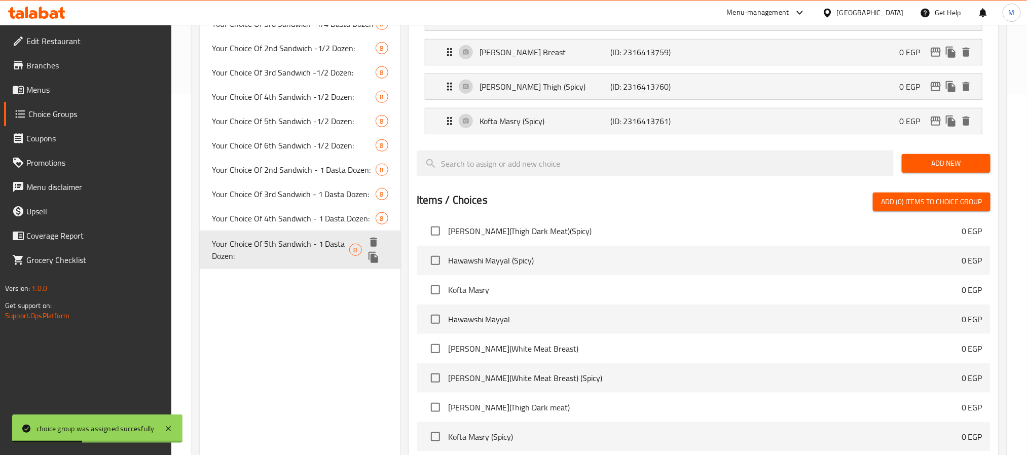
click at [375, 252] on icon "duplicate" at bounding box center [374, 257] width 10 height 11
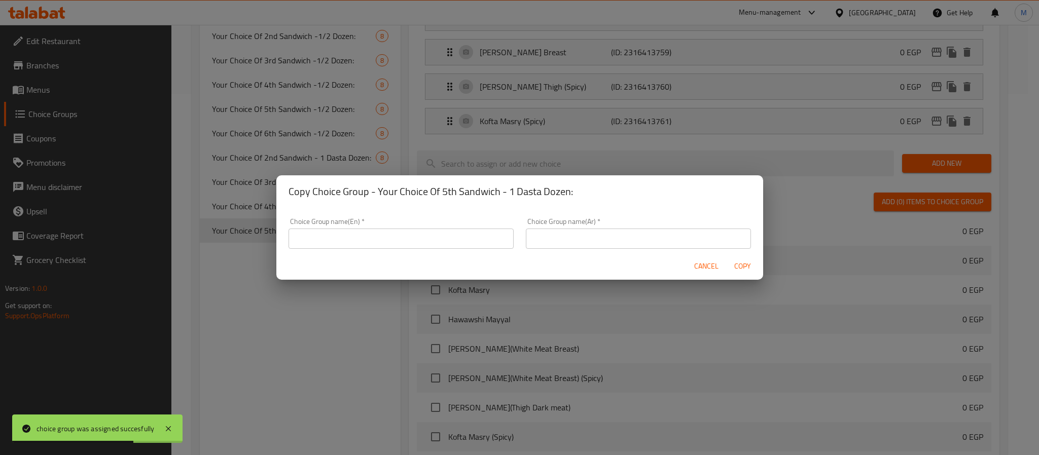
click at [380, 239] on input "text" at bounding box center [400, 239] width 225 height 20
paste input "Your Choice Of 1st Sandwich - 1 Dasta Dozen:"
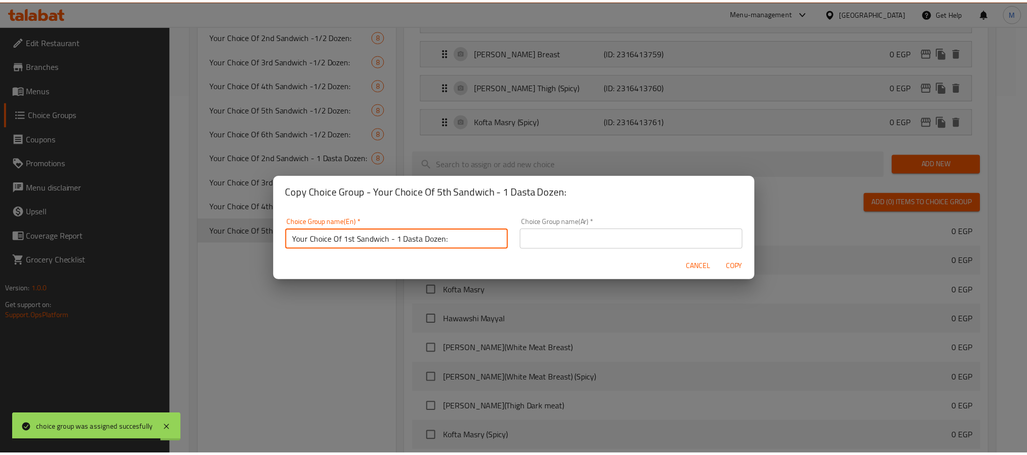
scroll to position [2, 0]
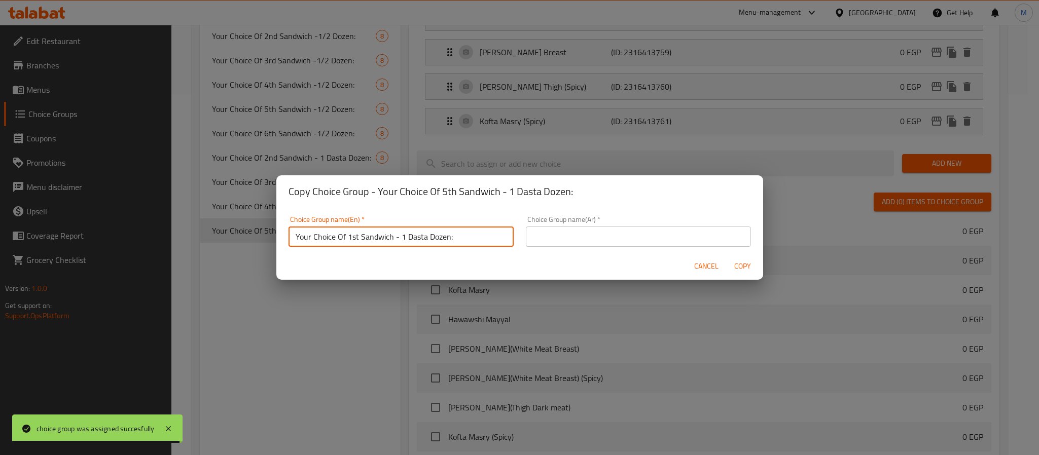
drag, startPoint x: 348, startPoint y: 240, endPoint x: 356, endPoint y: 239, distance: 8.2
click at [356, 239] on input "Your Choice Of 1st Sandwich - 1 Dasta Dozen:" at bounding box center [400, 237] width 225 height 20
type input "Your Choice Of 6th Sandwich - 1 Dasta Dozen:"
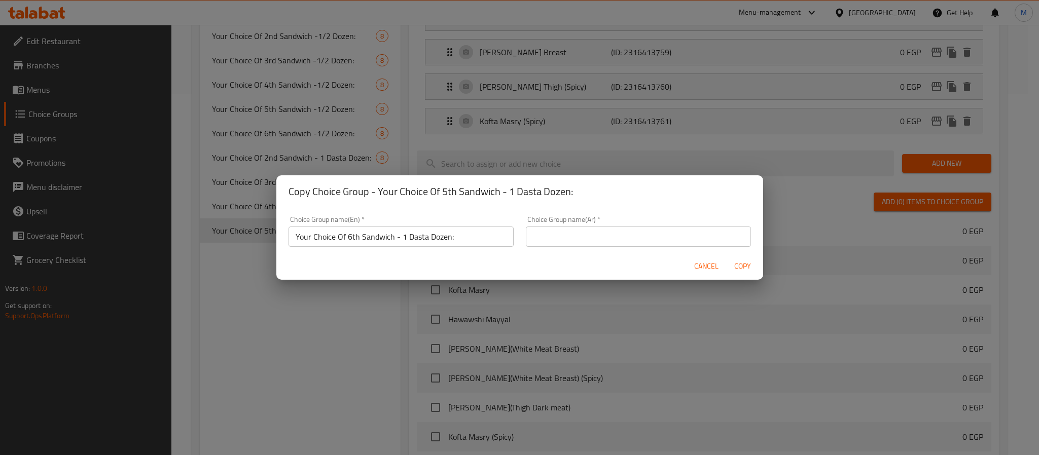
click at [578, 236] on input "text" at bounding box center [638, 237] width 225 height 20
paste input "إختيارك من أول سندويتش - 1 دسته دوزان:"
drag, startPoint x: 618, startPoint y: 239, endPoint x: 624, endPoint y: 239, distance: 6.1
click at [624, 239] on input "إختيارك من أول سندويتش - 1 دسته دوزان:" at bounding box center [638, 237] width 225 height 20
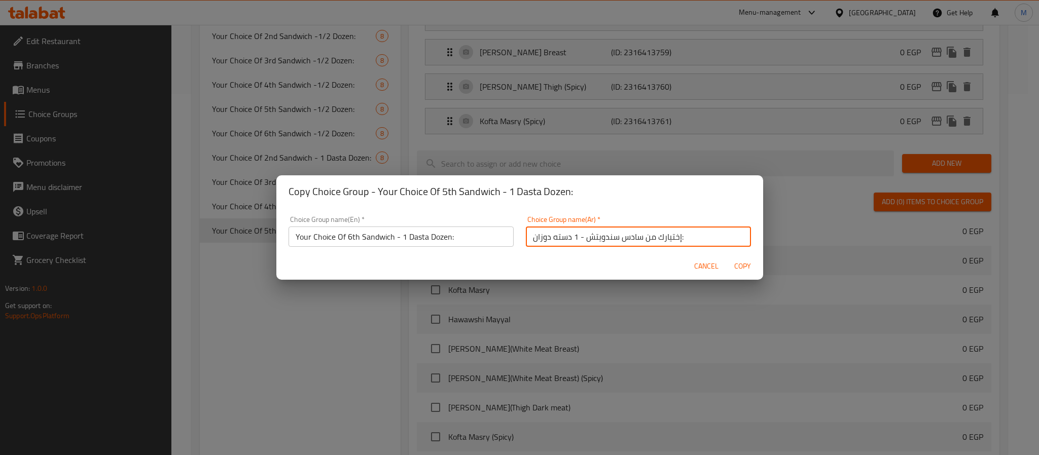
type input "إختيارك من سادس سندويتش - 1 دسته دوزان:"
click at [744, 265] on span "Copy" at bounding box center [743, 266] width 24 height 13
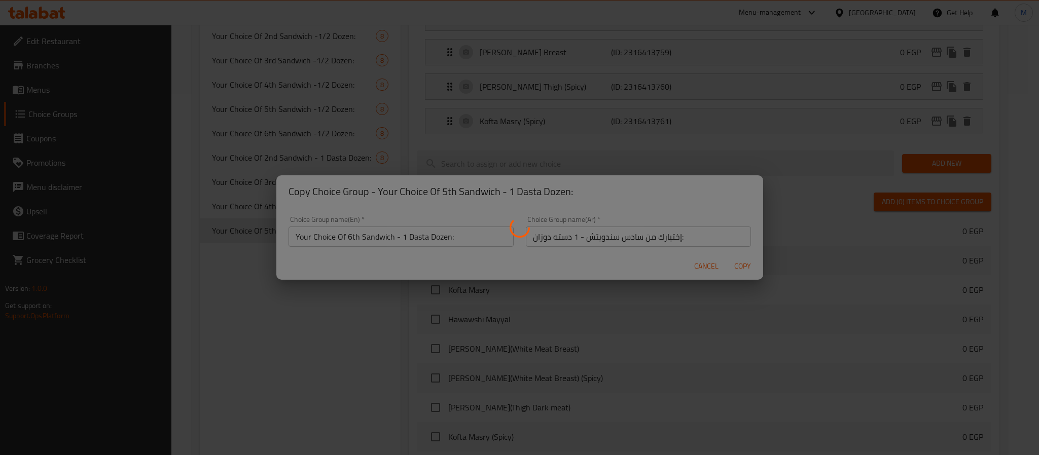
type input "Your Choice Of 6th Sandwich - 1 Dasta Dozen:"
type input "إختيارك من سادس سندويتش - 1 دسته دوزان:"
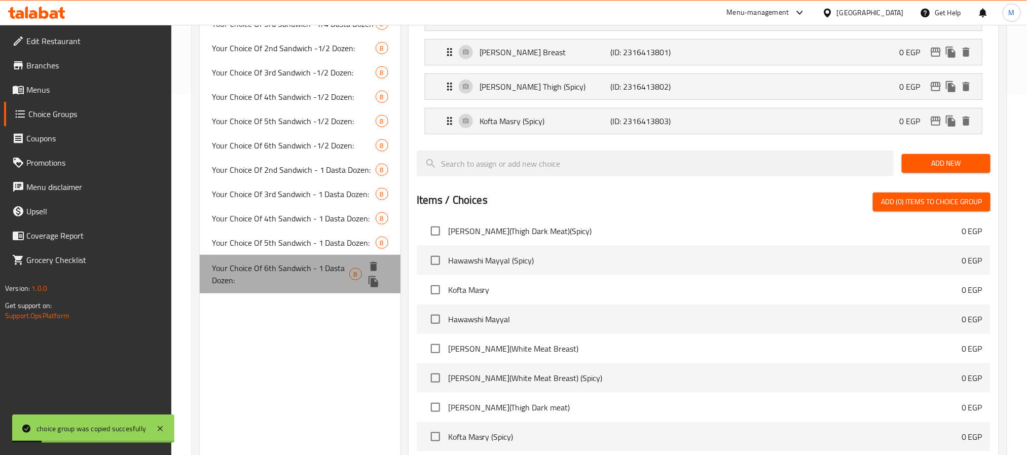
click at [248, 262] on span "Your Choice Of 6th Sandwich - 1 Dasta Dozen:" at bounding box center [280, 274] width 137 height 24
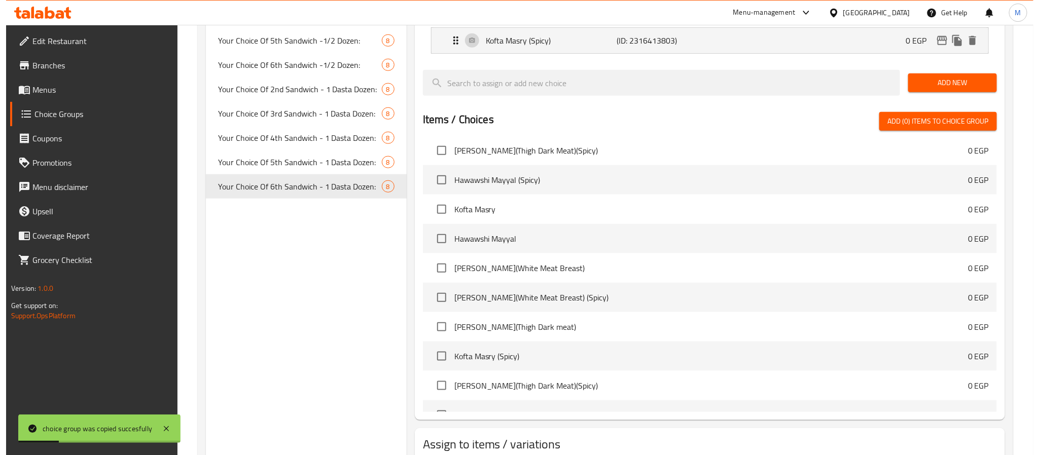
scroll to position [513, 0]
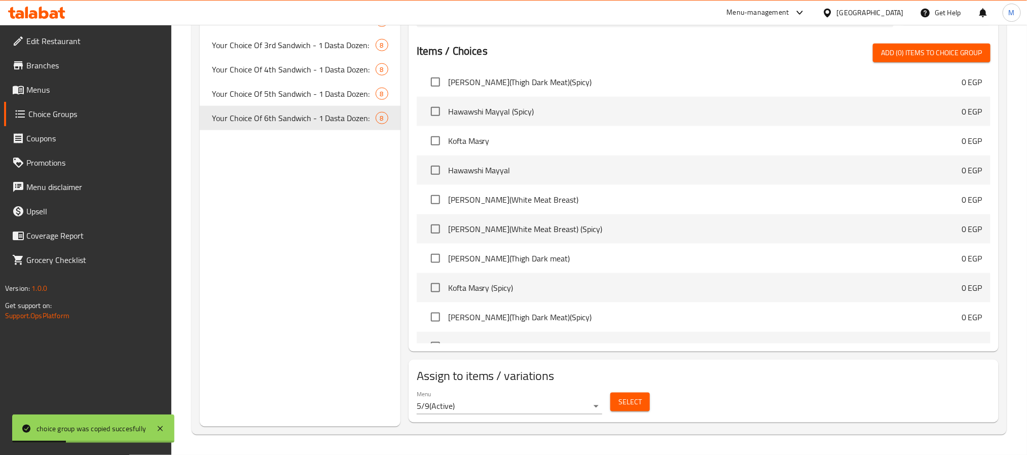
click at [625, 405] on span "Select" at bounding box center [630, 402] width 23 height 13
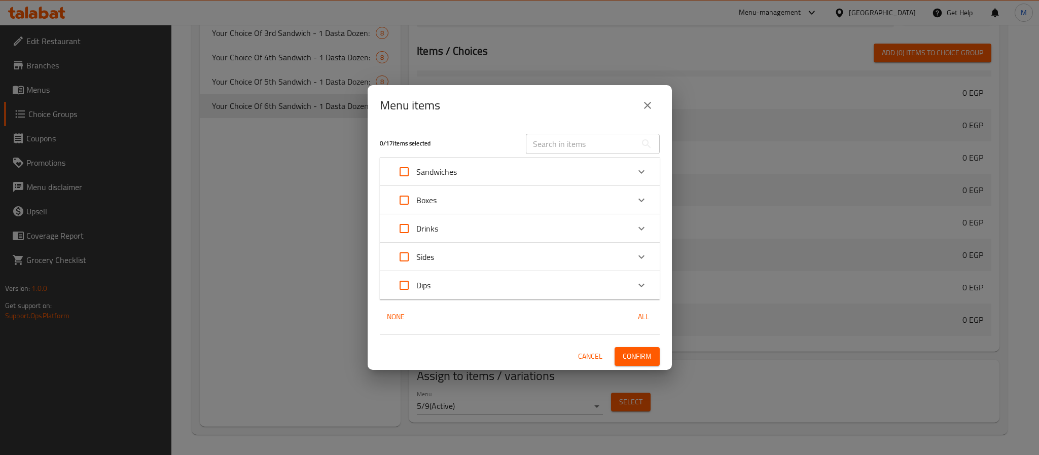
click at [521, 201] on div "Boxes" at bounding box center [510, 200] width 237 height 24
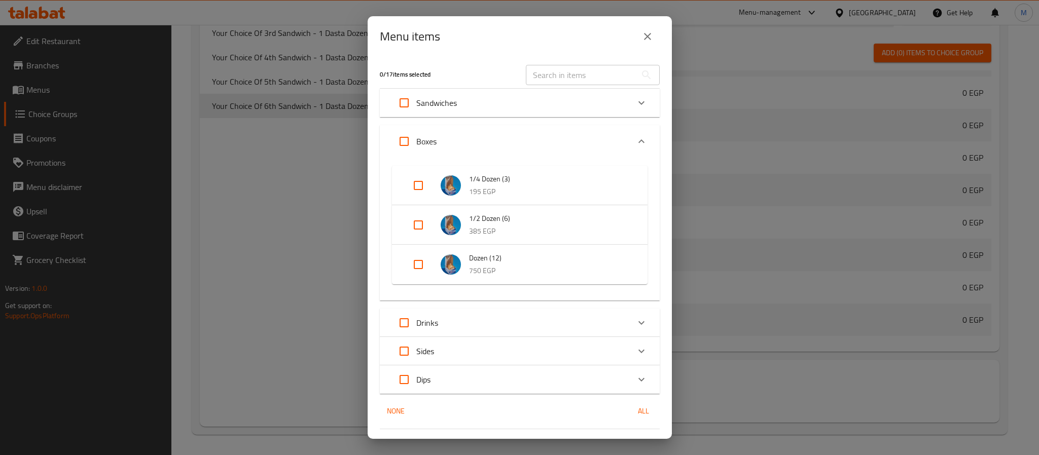
click at [411, 260] on input "Expand" at bounding box center [418, 264] width 24 height 24
checkbox input "true"
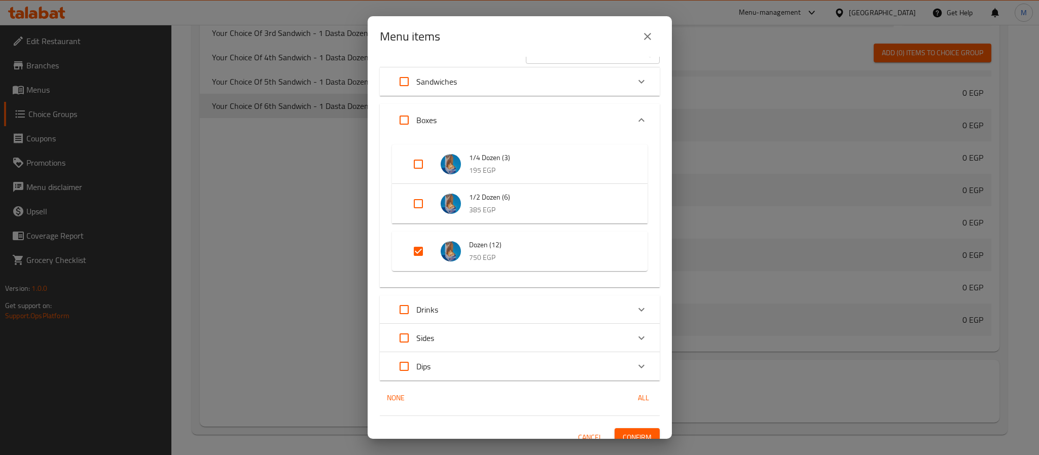
scroll to position [32, 0]
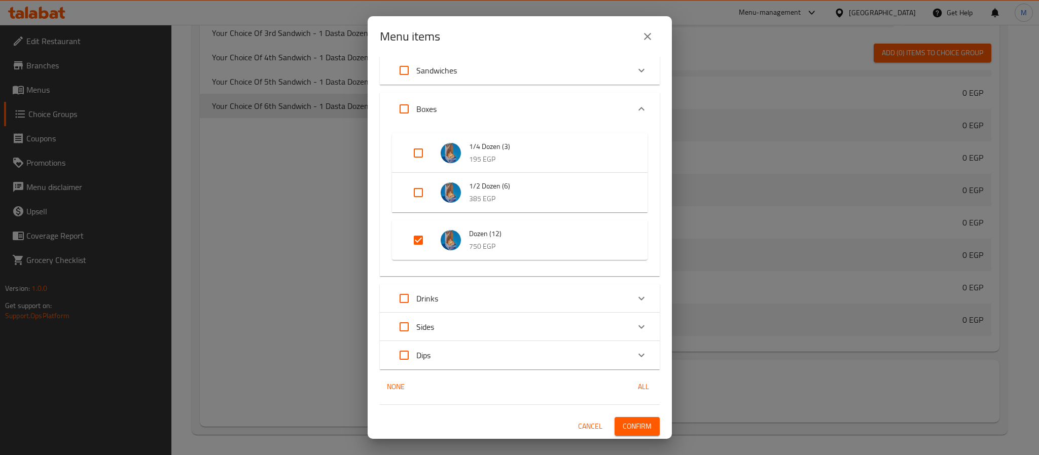
click at [633, 427] on span "Confirm" at bounding box center [637, 426] width 29 height 13
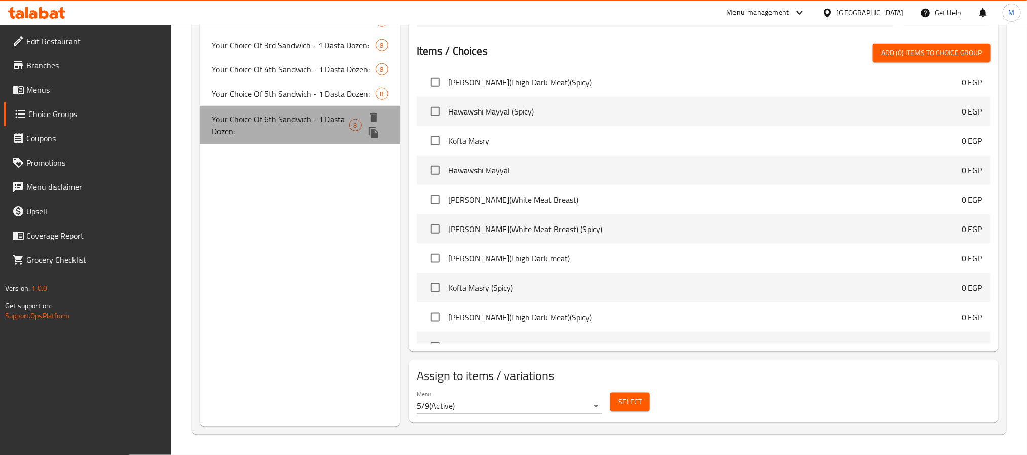
click at [321, 113] on span "Your Choice Of 6th Sandwich - 1 Dasta Dozen:" at bounding box center [280, 125] width 137 height 24
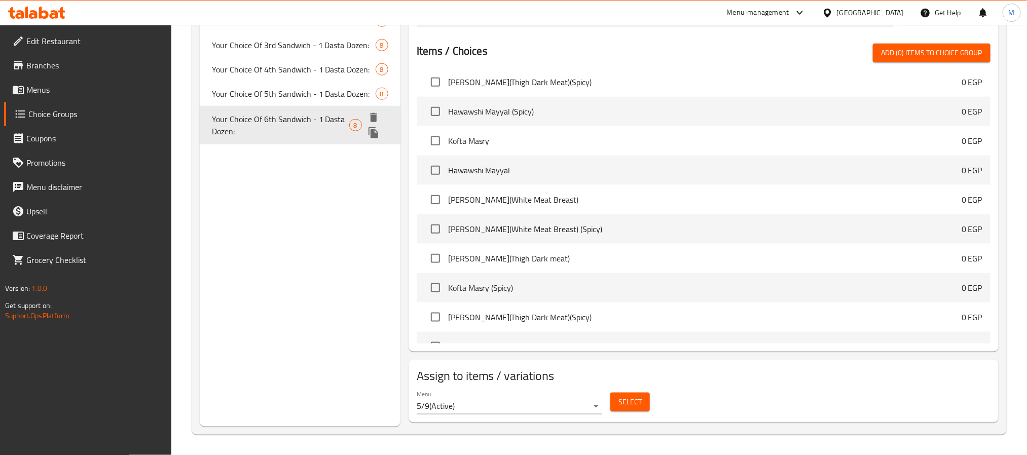
click at [375, 127] on icon "duplicate" at bounding box center [374, 132] width 10 height 11
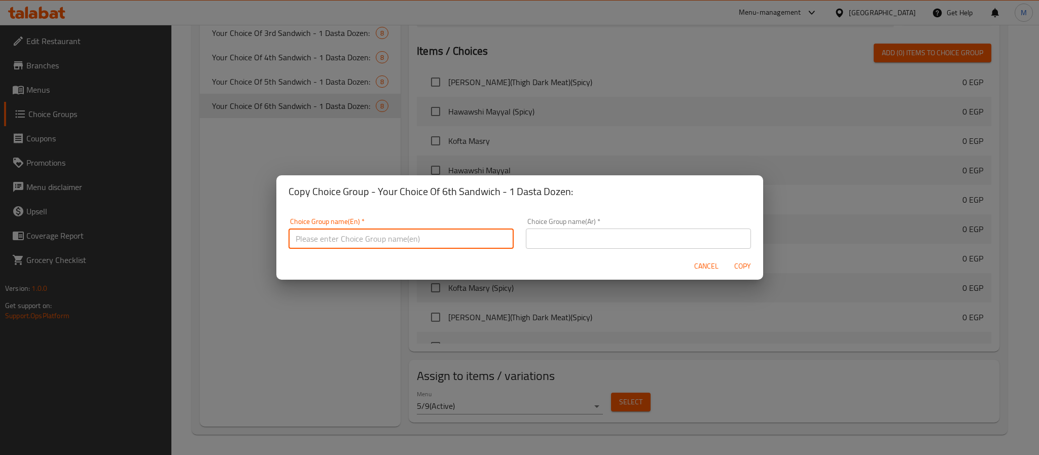
click at [372, 241] on input "text" at bounding box center [400, 239] width 225 height 20
paste input "Your Choice Of 1st Sandwich - 1 Dasta Dozen:"
drag, startPoint x: 347, startPoint y: 241, endPoint x: 357, endPoint y: 241, distance: 10.1
click at [357, 241] on input "Your Choice Of 1st Sandwich - 1 Dasta Dozen:" at bounding box center [400, 237] width 225 height 20
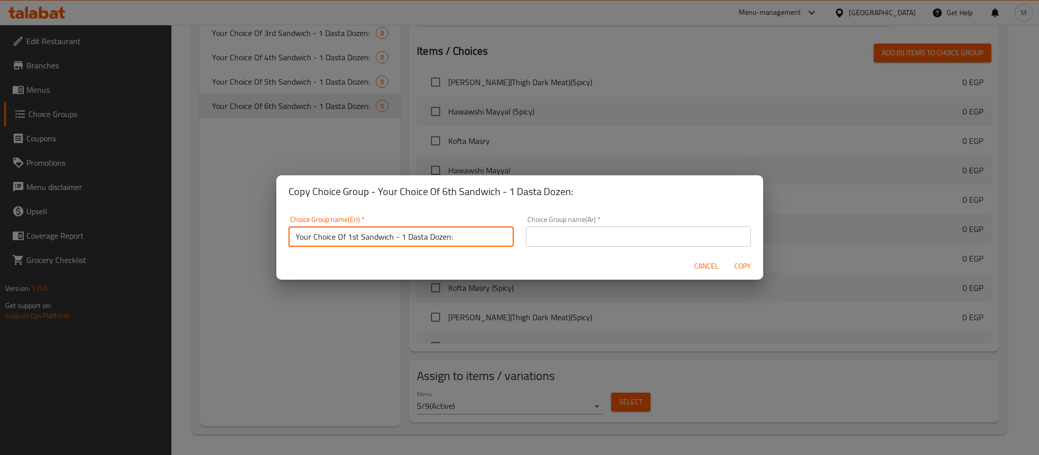
paste input "7th"
type input "Your Choice Of 7th Sandwich - 1 Dasta Dozen:"
click at [589, 233] on input "text" at bounding box center [638, 237] width 225 height 20
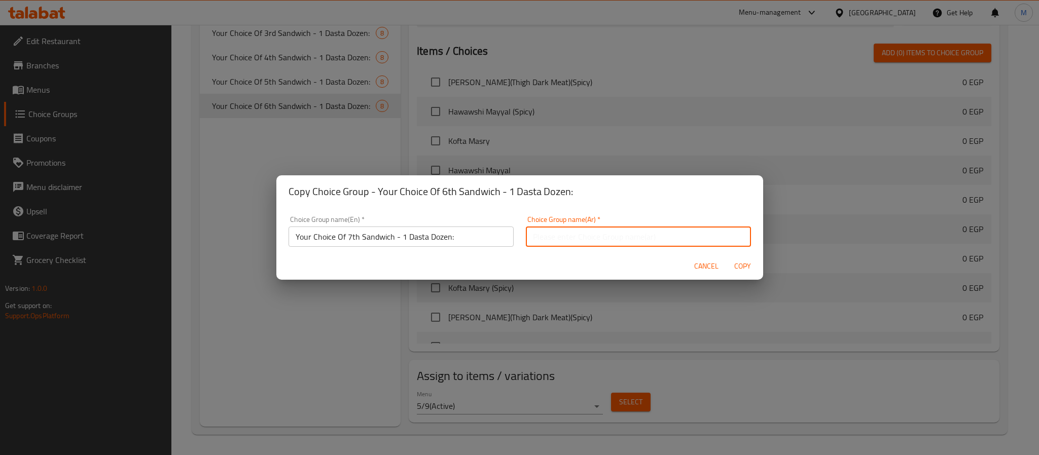
paste input "إختيارك من أول سندويتش - 1 دسته دوزان:"
drag, startPoint x: 614, startPoint y: 236, endPoint x: 625, endPoint y: 236, distance: 10.6
click at [625, 236] on input "إختيارك من أول سندويتش - 1 دسته دوزان:" at bounding box center [638, 237] width 225 height 20
type input "إختيارك من سابع سندويتش - 1 دسته دوزان:"
click at [737, 268] on span "Copy" at bounding box center [743, 266] width 24 height 13
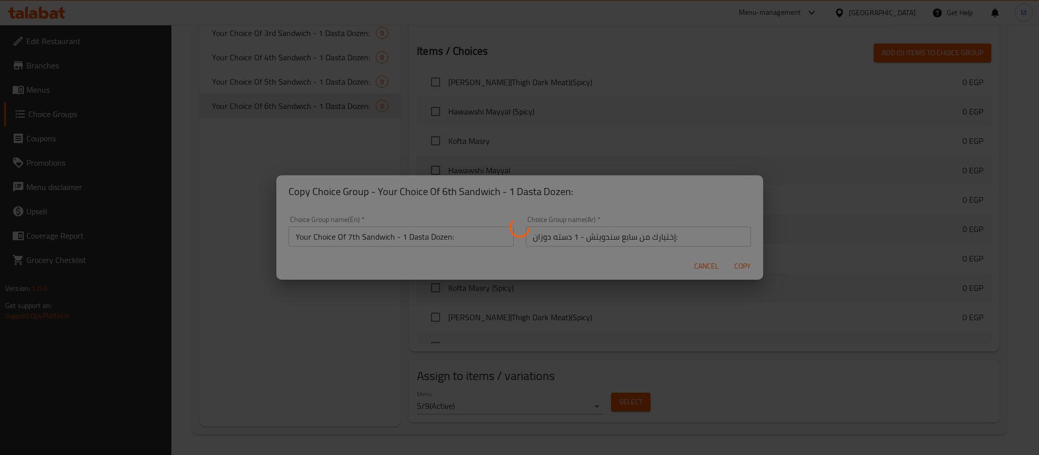
type input "Your Choice Of 7th Sandwich - 1 Dasta Dozen:"
type input "إختيارك من سابع سندويتش - 1 دسته دوزان:"
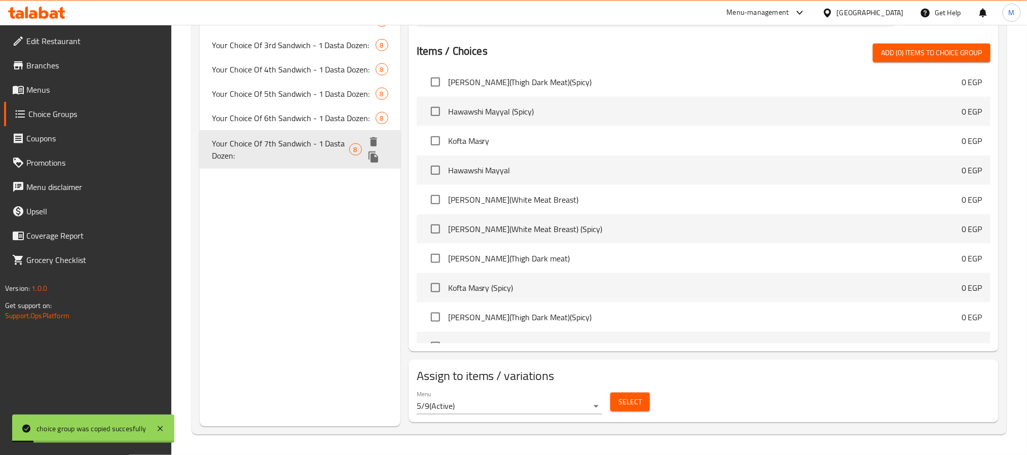
click at [275, 137] on span "Your Choice Of 7th Sandwich - 1 Dasta Dozen:" at bounding box center [280, 149] width 137 height 24
click at [624, 397] on span "Select" at bounding box center [630, 402] width 23 height 13
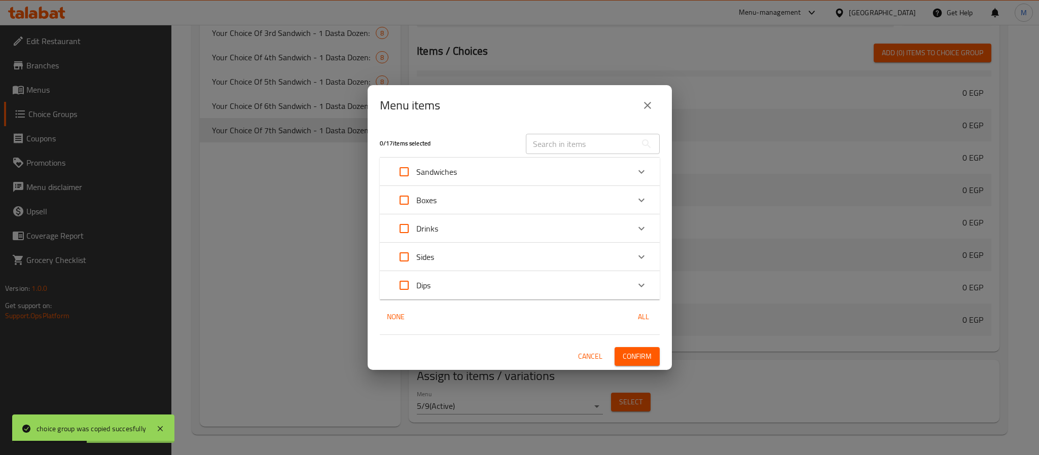
click at [449, 198] on div "Boxes" at bounding box center [510, 200] width 237 height 24
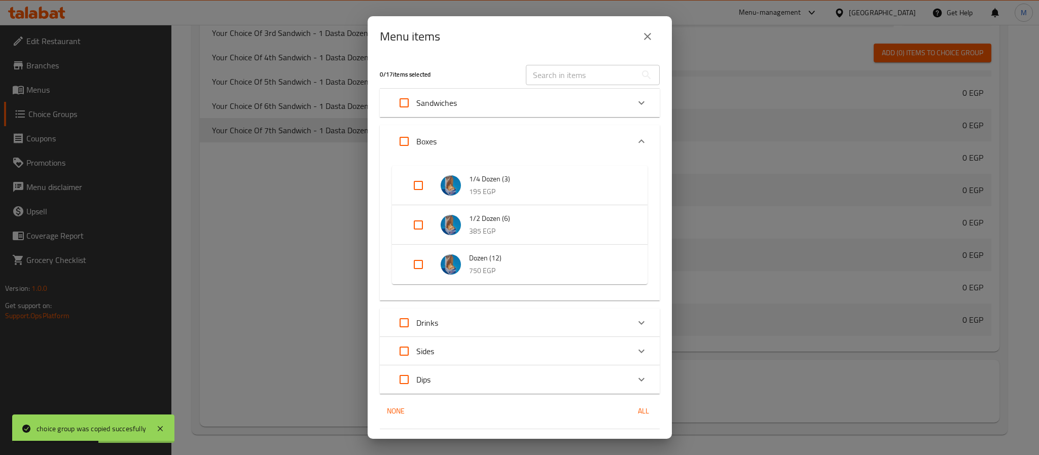
click at [426, 267] on input "Expand" at bounding box center [418, 264] width 24 height 24
checkbox input "true"
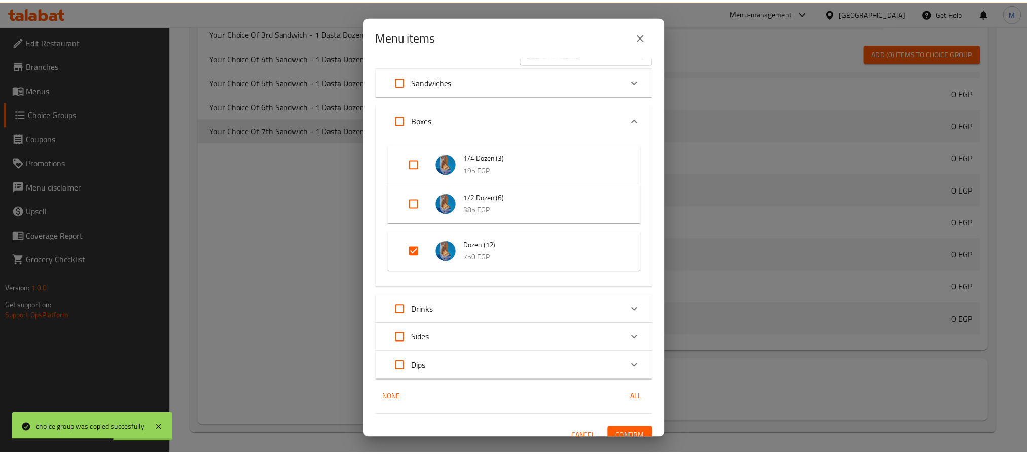
scroll to position [32, 0]
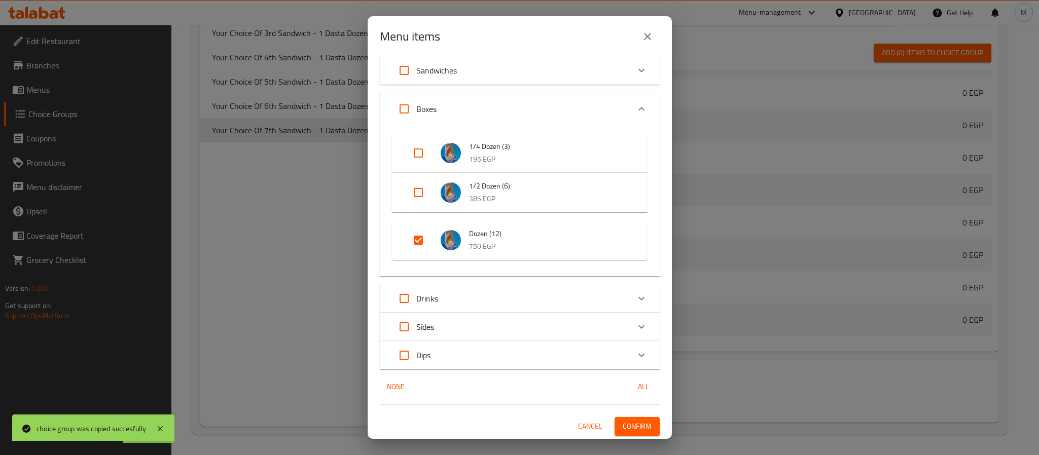
click at [630, 424] on span "Confirm" at bounding box center [637, 426] width 29 height 13
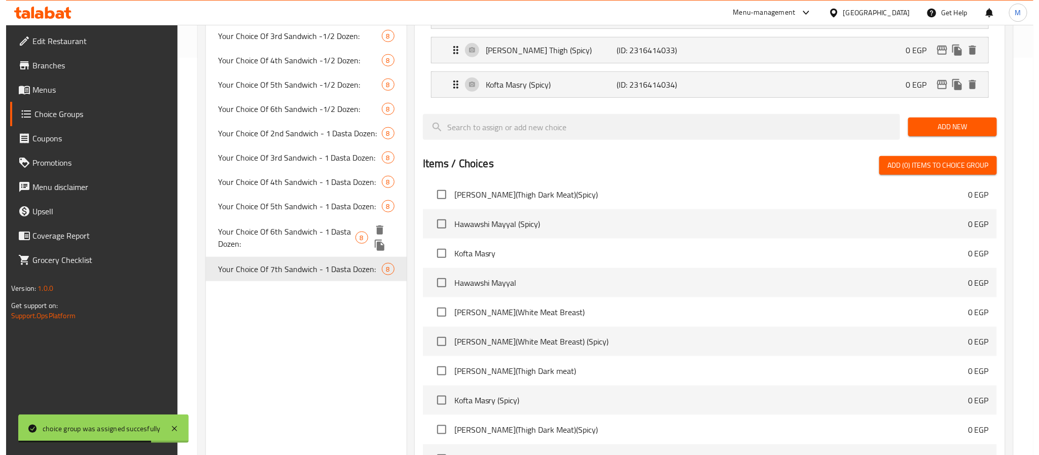
scroll to position [380, 0]
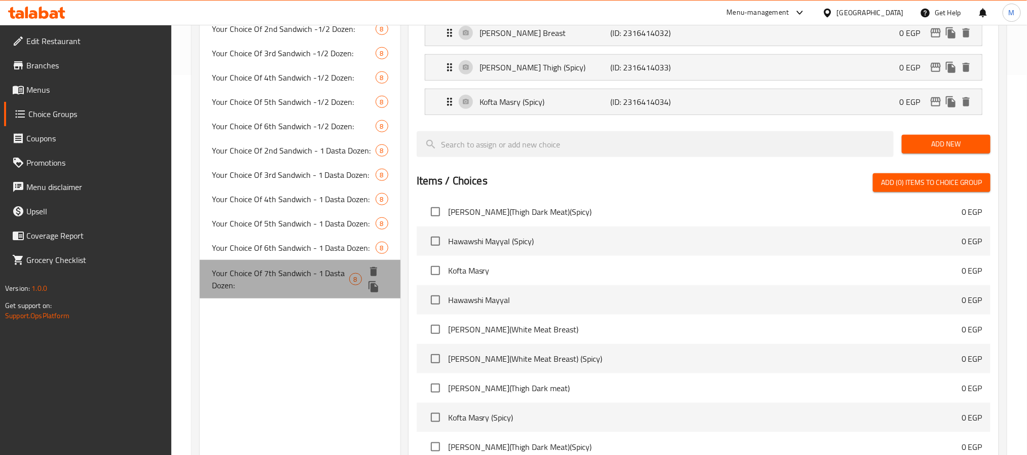
click at [312, 267] on span "Your Choice Of 7th Sandwich - 1 Dasta Dozen:" at bounding box center [280, 279] width 137 height 24
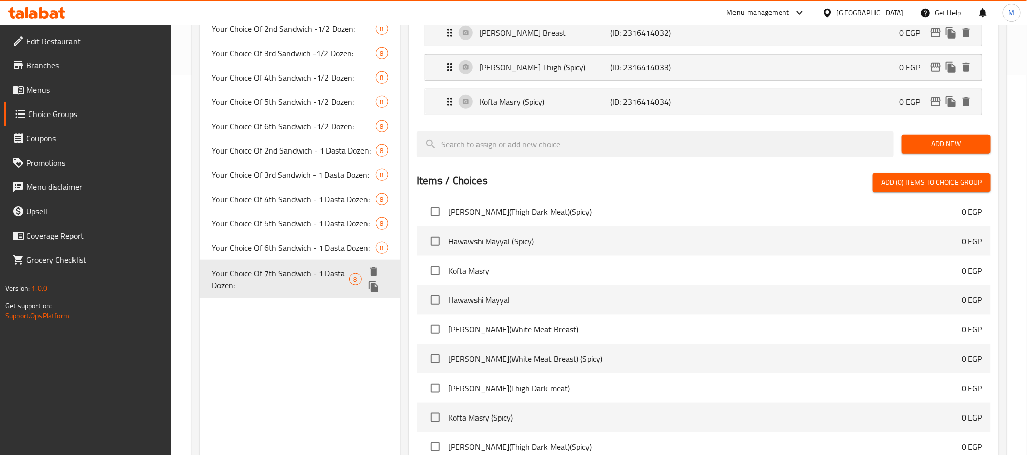
click at [375, 281] on icon "duplicate" at bounding box center [374, 286] width 10 height 11
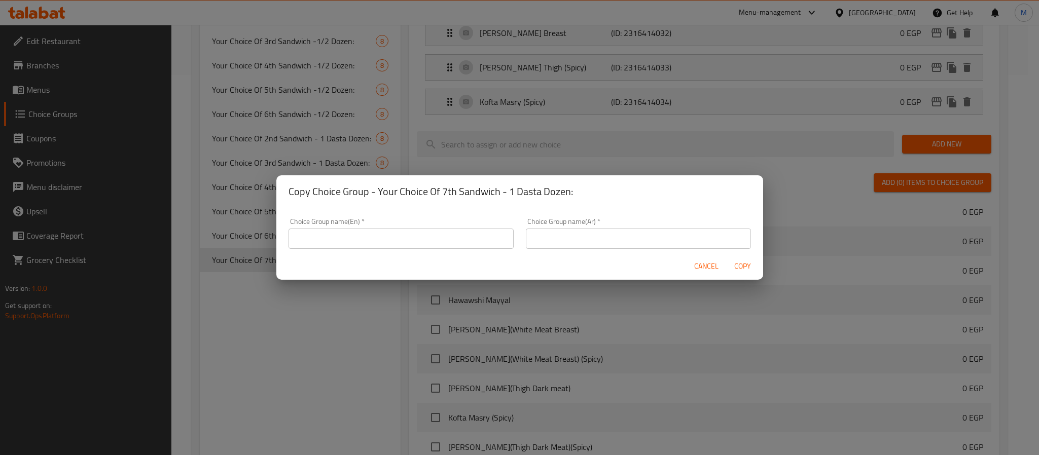
click at [330, 239] on input "text" at bounding box center [400, 239] width 225 height 20
paste input "Your Choice Of 1st Sandwich - 1 Dasta Dozen:"
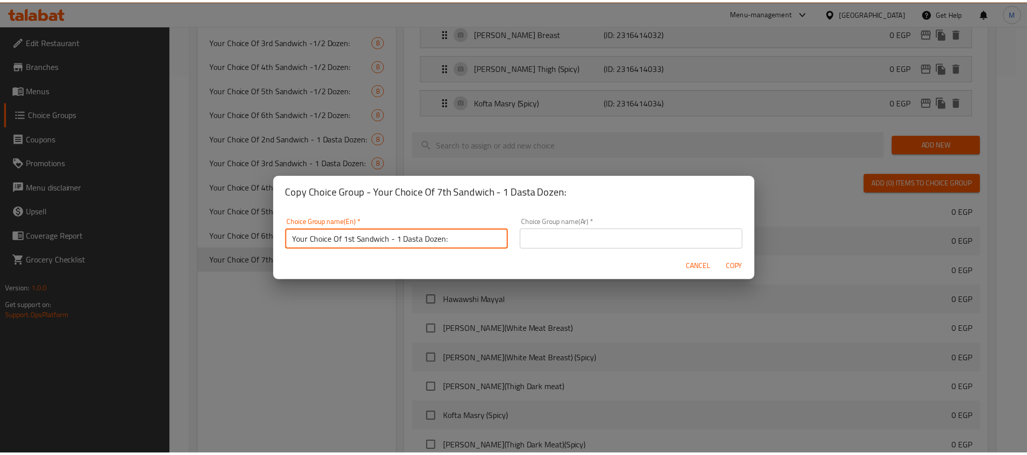
scroll to position [2, 0]
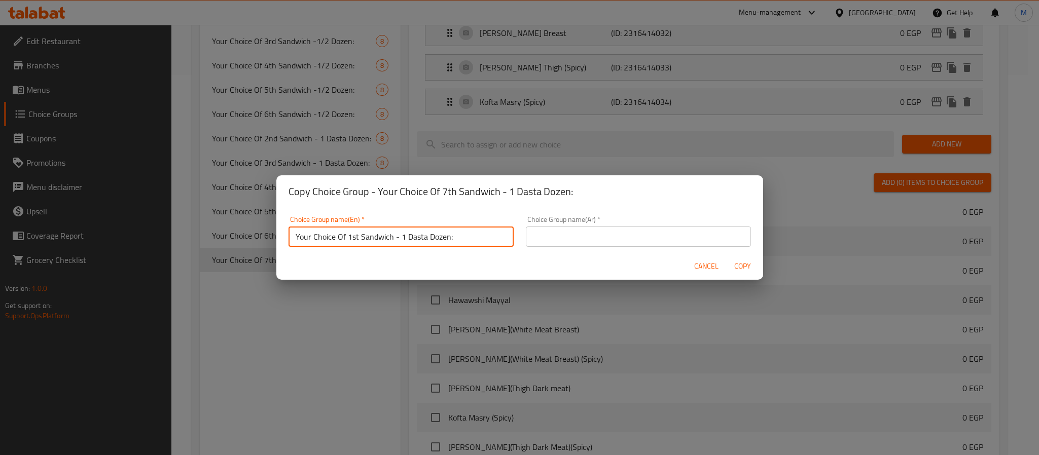
drag, startPoint x: 347, startPoint y: 236, endPoint x: 358, endPoint y: 239, distance: 11.1
click at [358, 239] on input "Your Choice Of 1st Sandwich - 1 Dasta Dozen:" at bounding box center [400, 237] width 225 height 20
paste input "8th"
type input "Your Choice Of 8th Sandwich - 1 Dasta Dozen:"
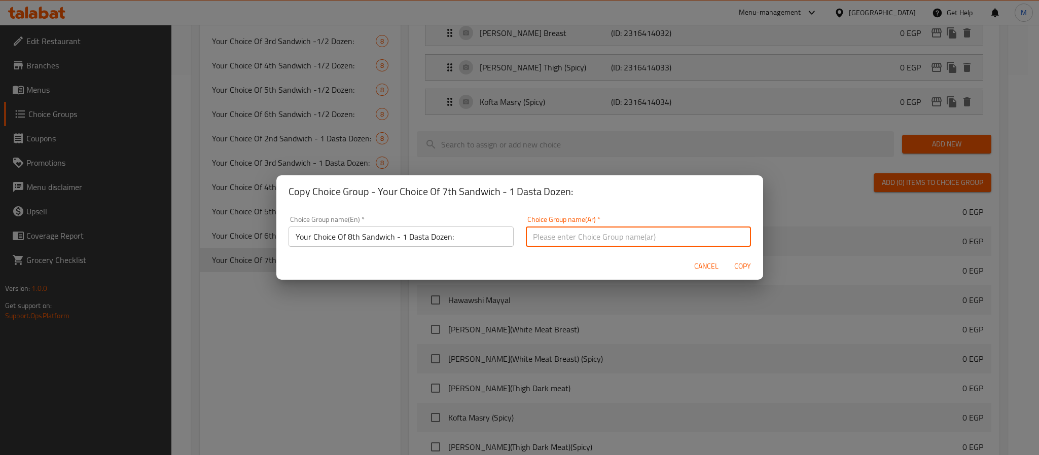
click at [689, 240] on input "text" at bounding box center [638, 237] width 225 height 20
paste input "إختيارك من أول سندويتش - 1 دسته دوزان:"
drag, startPoint x: 616, startPoint y: 237, endPoint x: 624, endPoint y: 238, distance: 8.1
click at [624, 238] on input "إختيارك من أول سندويتش - 1 دسته دوزان:" at bounding box center [638, 237] width 225 height 20
type input "إختيارك من ثامن سندويتش - 1 دسته دوزان:"
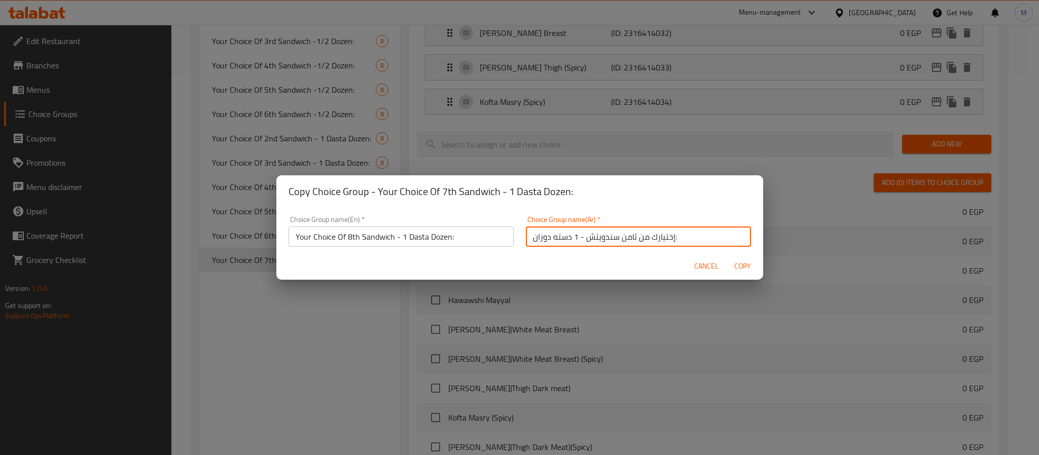
click at [744, 268] on span "Copy" at bounding box center [743, 266] width 24 height 13
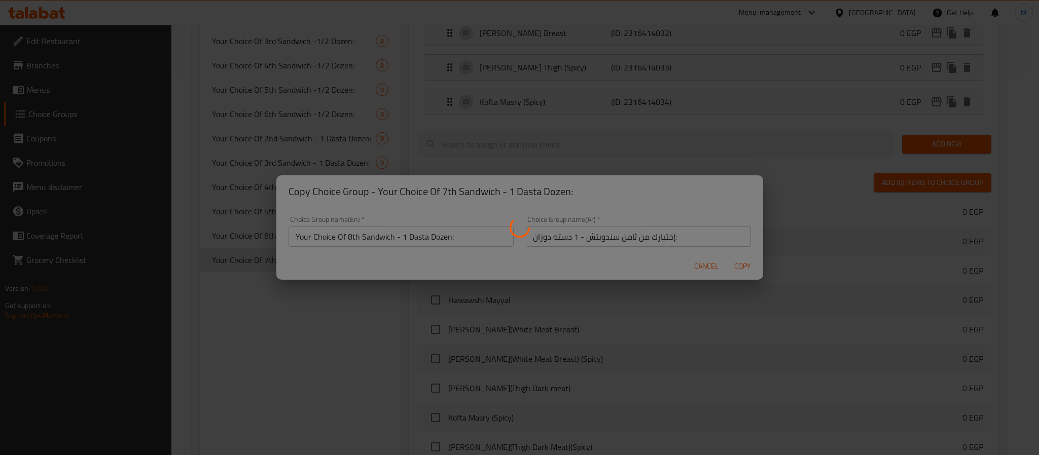
type input "Your Choice Of 8th Sandwich - 1 Dasta Dozen:"
type input "إختيارك من ثامن سندويتش - 1 دسته دوزان:"
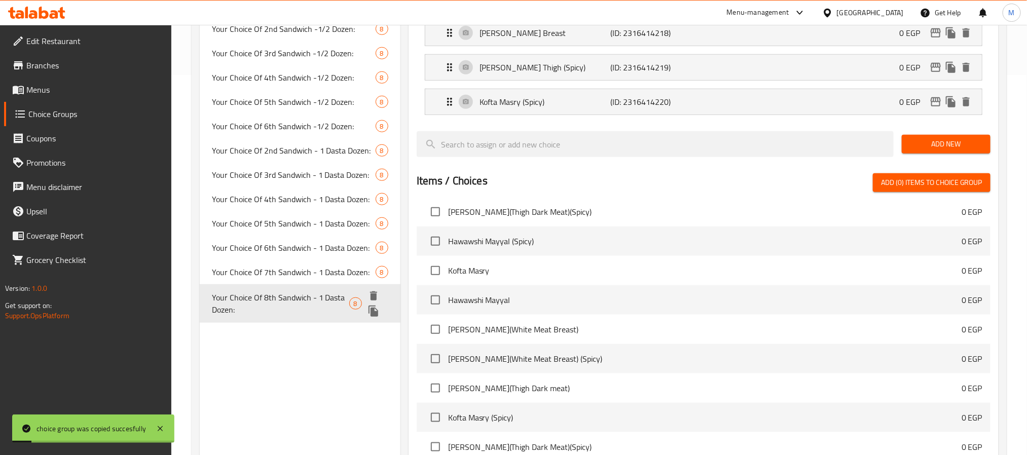
click at [278, 292] on span "Your Choice Of 8th Sandwich - 1 Dasta Dozen:" at bounding box center [280, 304] width 137 height 24
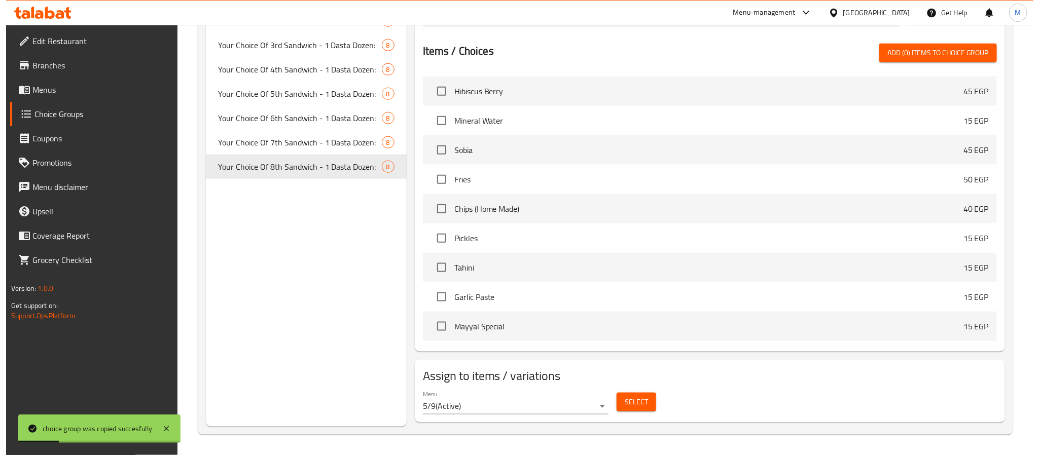
scroll to position [513, 0]
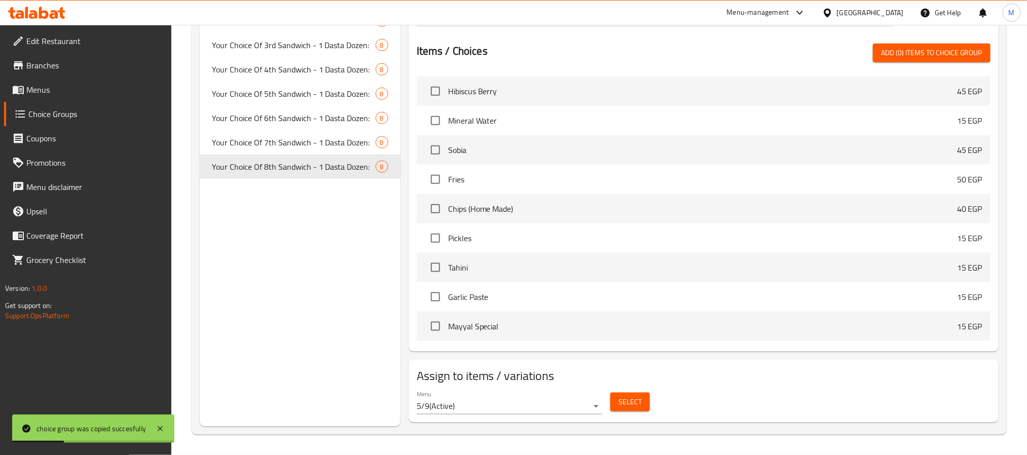
click at [632, 401] on span "Select" at bounding box center [630, 402] width 23 height 13
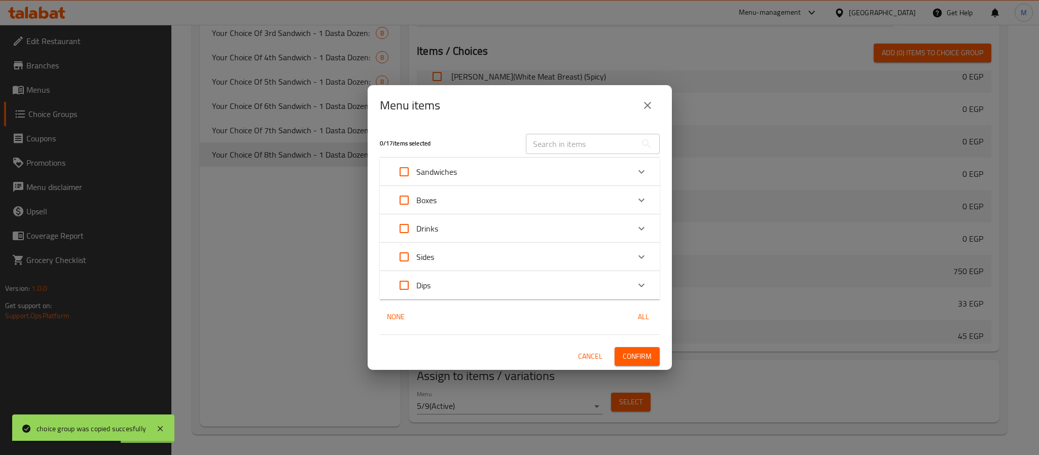
click at [452, 197] on div "Boxes" at bounding box center [510, 200] width 237 height 24
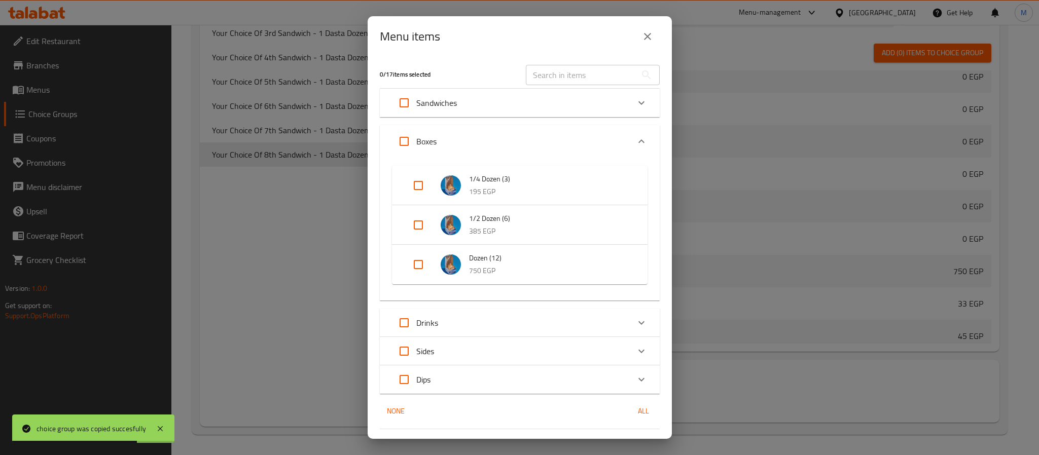
click at [419, 264] on input "Expand" at bounding box center [418, 264] width 24 height 24
checkbox input "true"
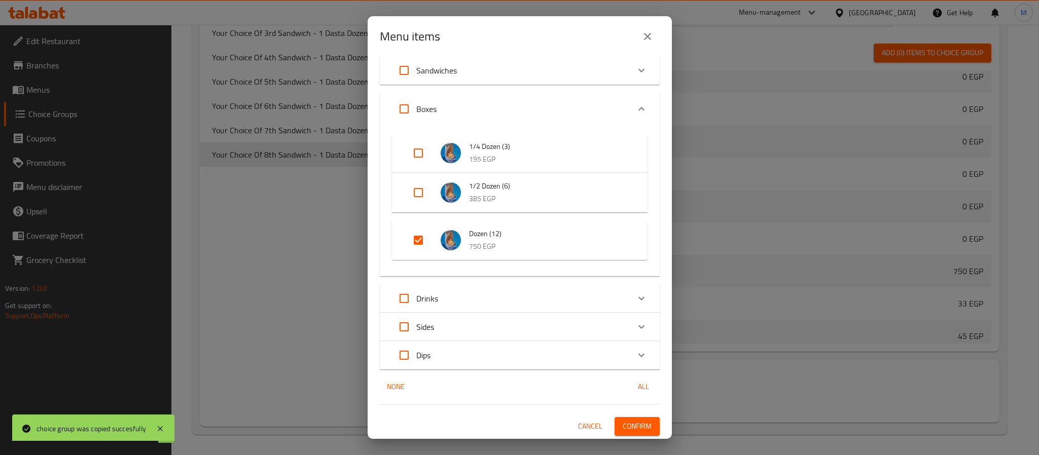
click at [623, 425] on span "Confirm" at bounding box center [637, 426] width 29 height 13
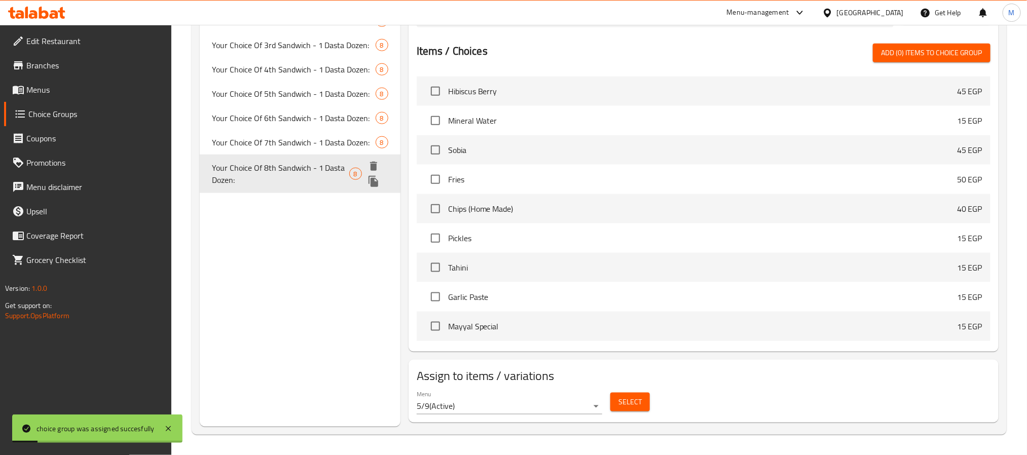
click at [373, 176] on icon "duplicate" at bounding box center [374, 181] width 10 height 11
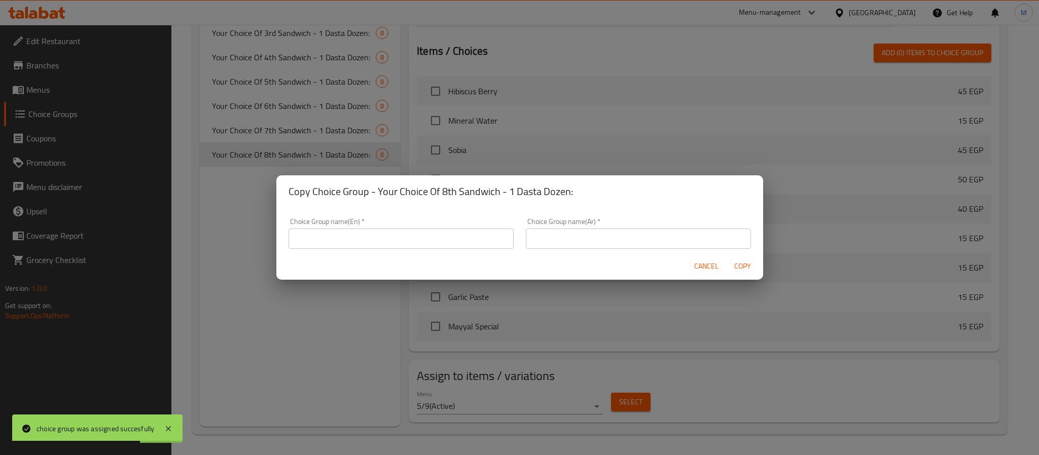
click at [401, 235] on input "text" at bounding box center [400, 239] width 225 height 20
paste input "Your Choice Of 1st Sandwich - 1 Dasta Dozen:"
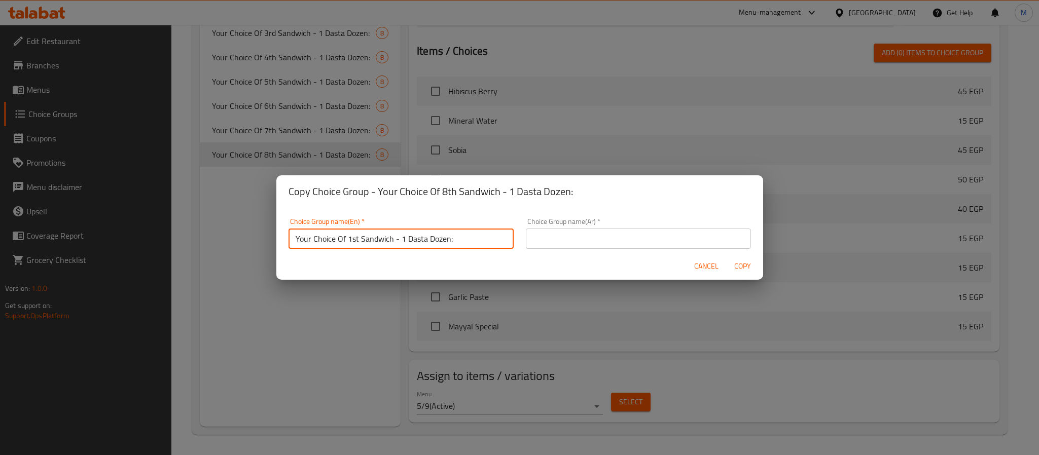
drag, startPoint x: 348, startPoint y: 237, endPoint x: 357, endPoint y: 237, distance: 9.1
click at [357, 237] on input "Your Choice Of 1st Sandwich - 1 Dasta Dozen:" at bounding box center [400, 239] width 225 height 20
paste input "9th"
type input "Your Choice Of 9th Sandwich - 1 Dasta Dozen:"
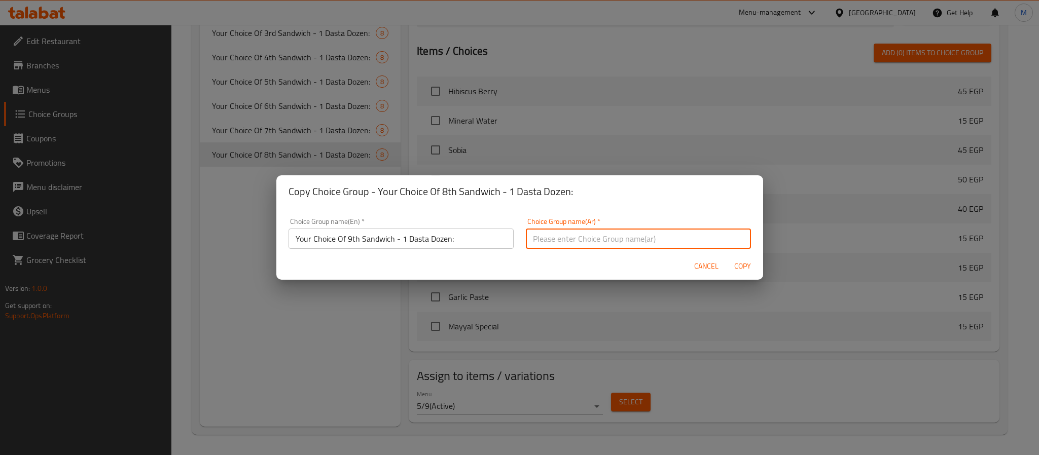
click at [580, 232] on input "text" at bounding box center [638, 239] width 225 height 20
paste input "إختيارك من أول سندويتش - 1 دسته دوزان:"
drag, startPoint x: 615, startPoint y: 239, endPoint x: 626, endPoint y: 240, distance: 10.8
click at [626, 240] on input "إختيارك من أول سندويتش - 1 دسته دوزان:" at bounding box center [638, 237] width 225 height 20
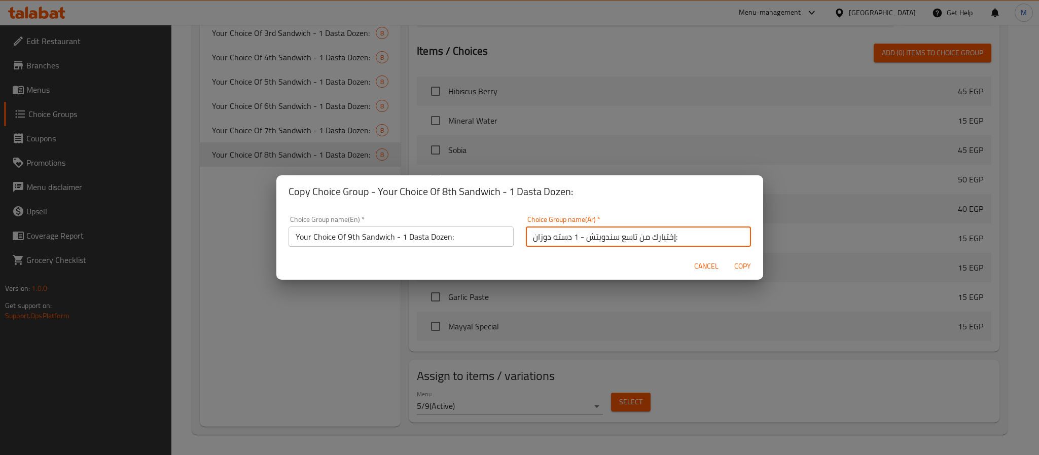
type input "إختيارك من تاسع سندويتش - 1 دسته دوزان:"
click at [742, 262] on span "Copy" at bounding box center [743, 266] width 24 height 13
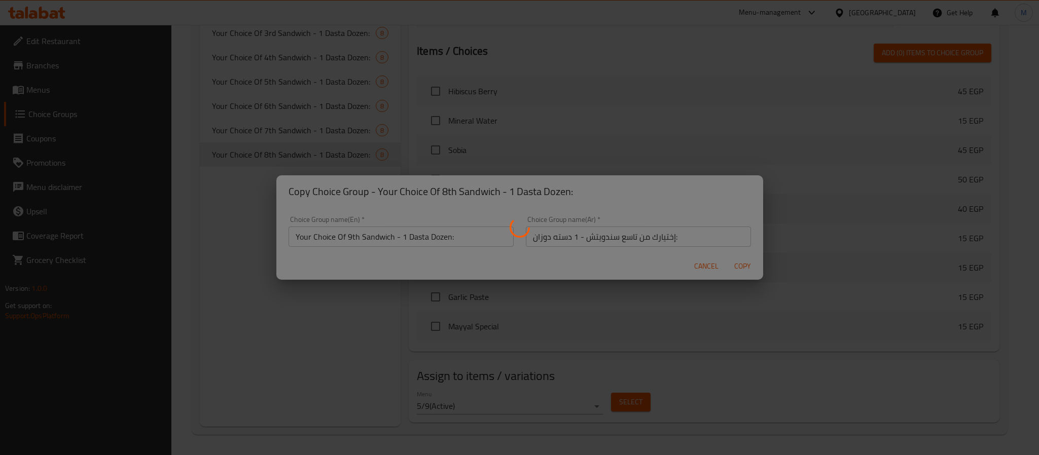
type input "Your Choice Of 9th Sandwich - 1 Dasta Dozen:"
type input "إختيارك من تاسع سندويتش - 1 دسته دوزان:"
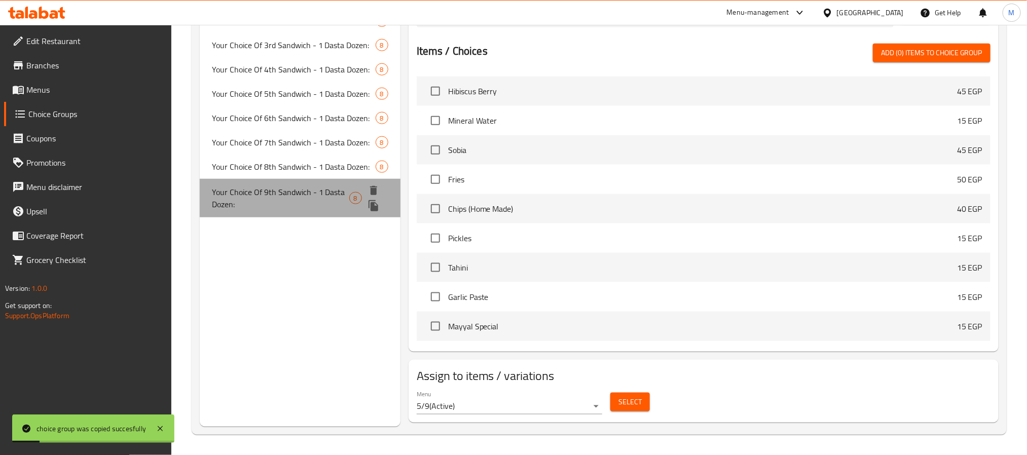
click at [299, 186] on span "Your Choice Of 9th Sandwich - 1 Dasta Dozen:" at bounding box center [280, 198] width 137 height 24
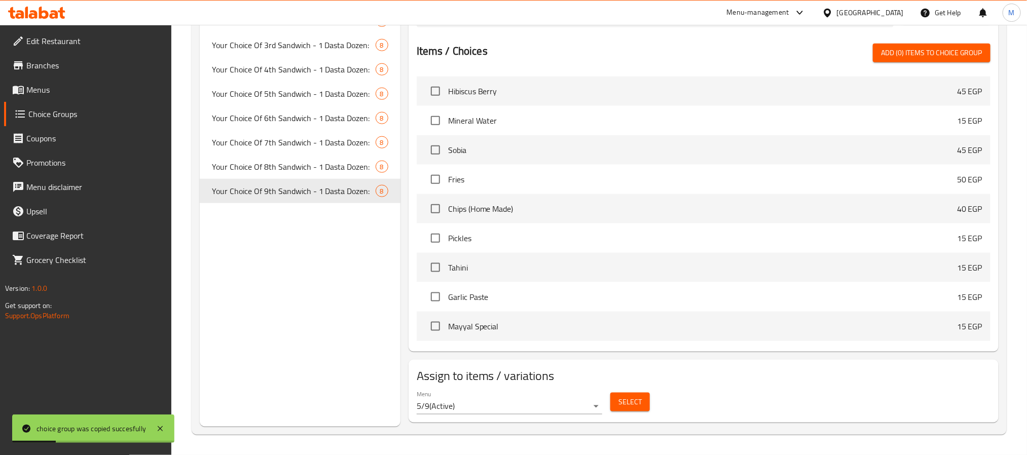
click at [633, 406] on span "Select" at bounding box center [630, 402] width 23 height 13
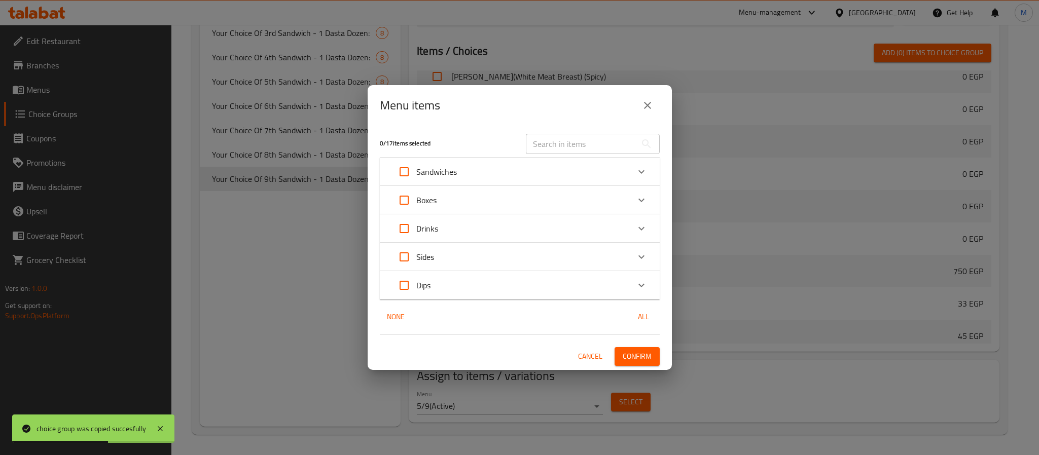
click at [439, 193] on div "Boxes" at bounding box center [510, 200] width 237 height 24
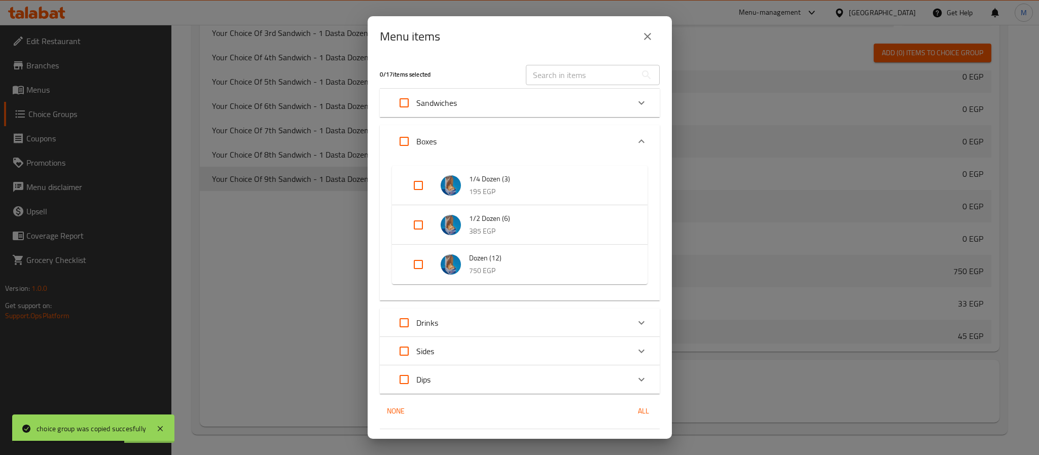
click at [421, 262] on input "Expand" at bounding box center [418, 264] width 24 height 24
checkbox input "true"
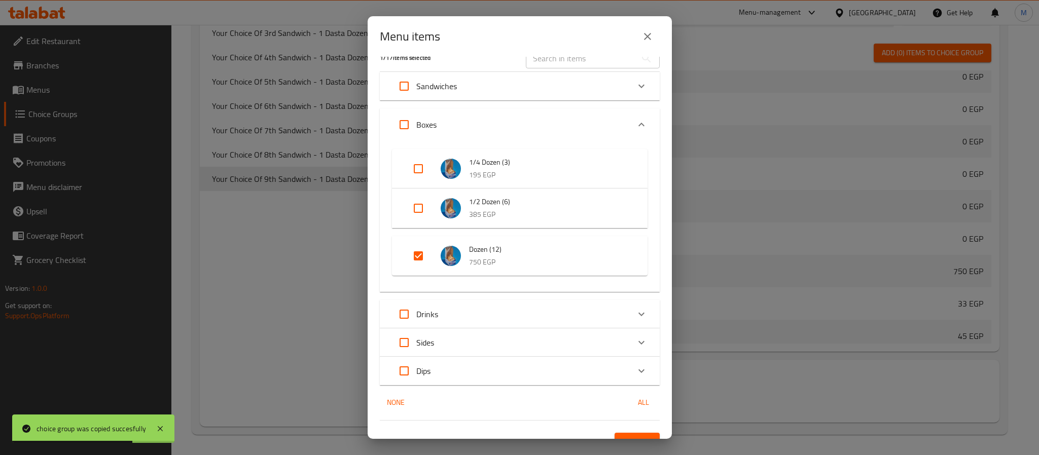
scroll to position [32, 0]
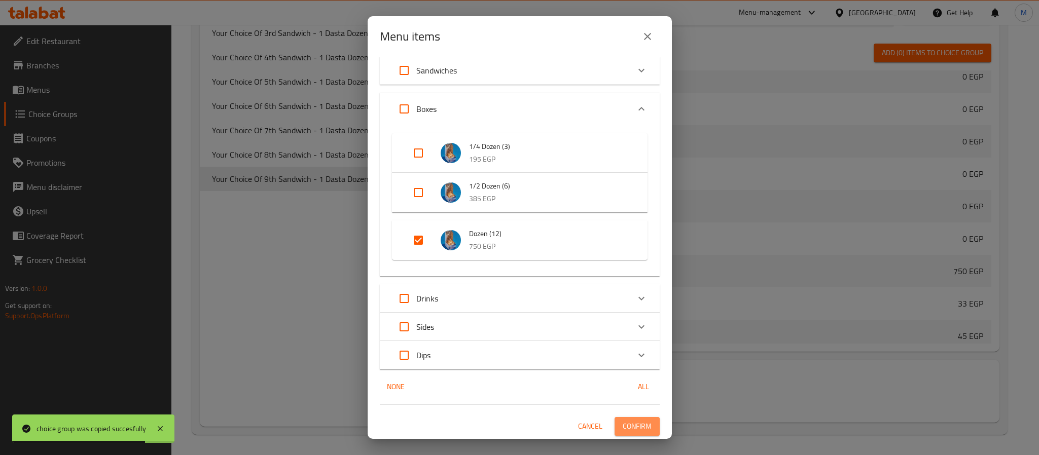
click at [630, 426] on span "Confirm" at bounding box center [637, 426] width 29 height 13
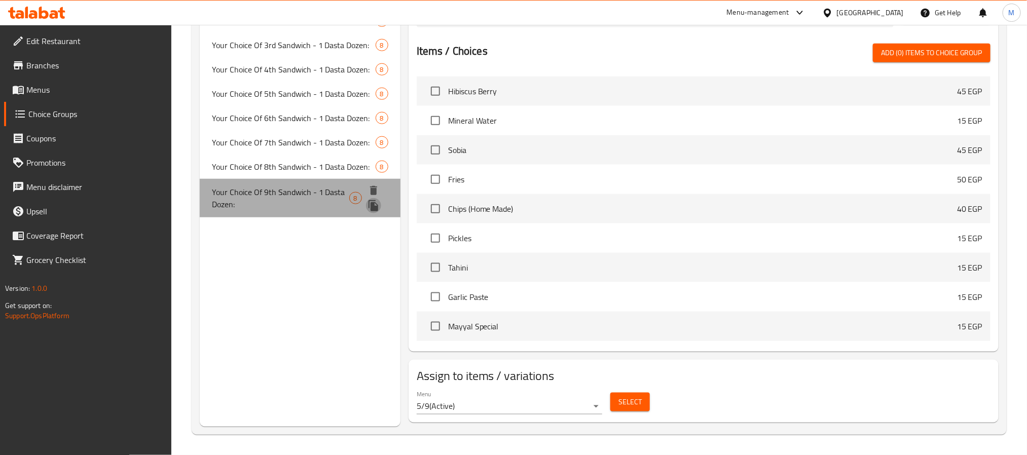
click at [376, 200] on icon "duplicate" at bounding box center [374, 205] width 10 height 11
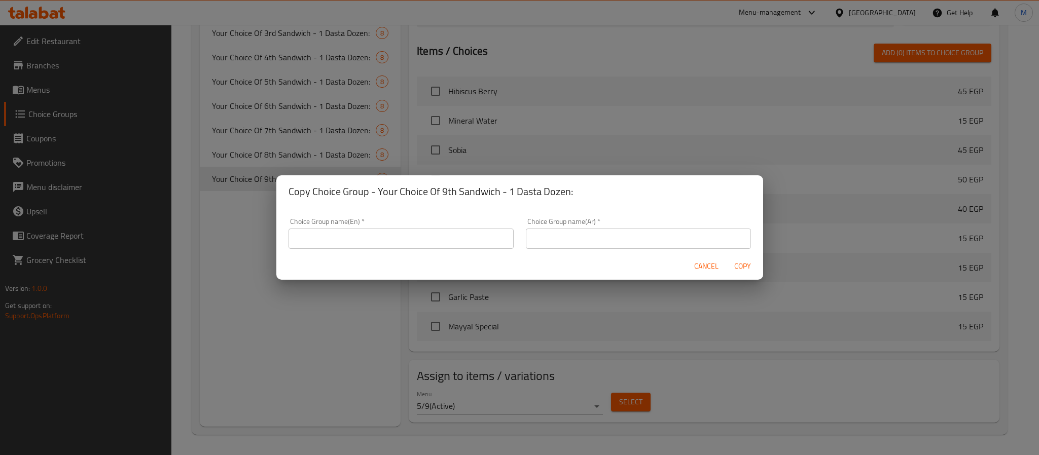
drag, startPoint x: 411, startPoint y: 234, endPoint x: 405, endPoint y: 236, distance: 6.3
click at [411, 234] on input "text" at bounding box center [400, 239] width 225 height 20
paste input "Your Choice Of 1st Sandwich - 1 Dasta Dozen:"
drag, startPoint x: 348, startPoint y: 236, endPoint x: 357, endPoint y: 239, distance: 9.5
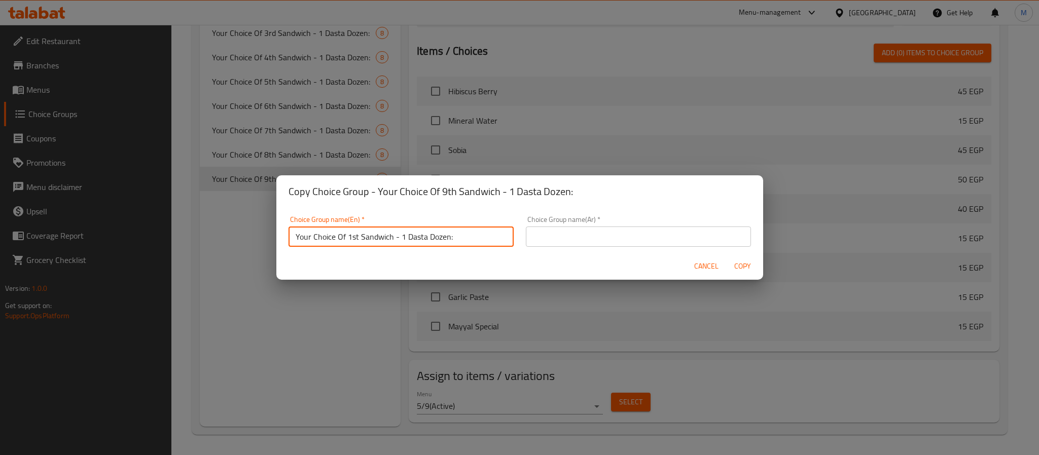
click at [357, 239] on input "Your Choice Of 1st Sandwich - 1 Dasta Dozen:" at bounding box center [400, 237] width 225 height 20
paste input "0th"
type input "Your Choice Of 10th Sandwich - 1 Dasta Dozen:"
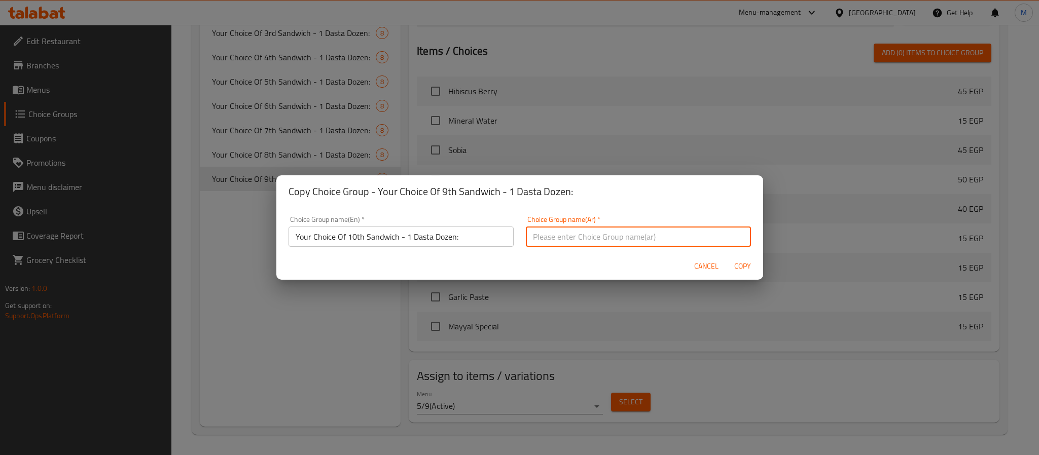
click at [543, 238] on input "text" at bounding box center [638, 237] width 225 height 20
paste input "إختيارك من أول سندويتش - 1 دسته دوزان:"
drag, startPoint x: 614, startPoint y: 241, endPoint x: 626, endPoint y: 241, distance: 11.2
click at [626, 241] on input "إختيارك من أول سندويتش - 1 دسته دوزان:" at bounding box center [638, 237] width 225 height 20
type input "إختيارك من عاشر سندويتش - 1 دسته دوزان:"
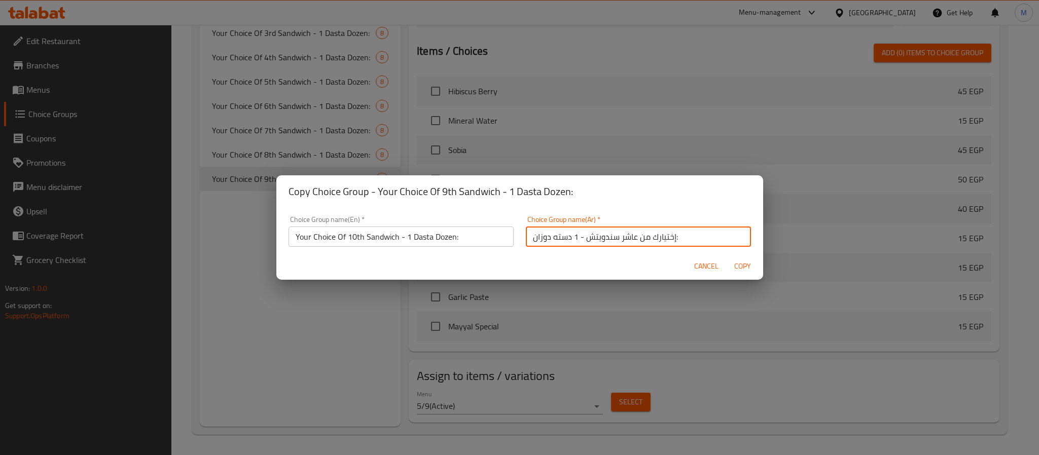
click at [744, 268] on span "Copy" at bounding box center [743, 266] width 24 height 13
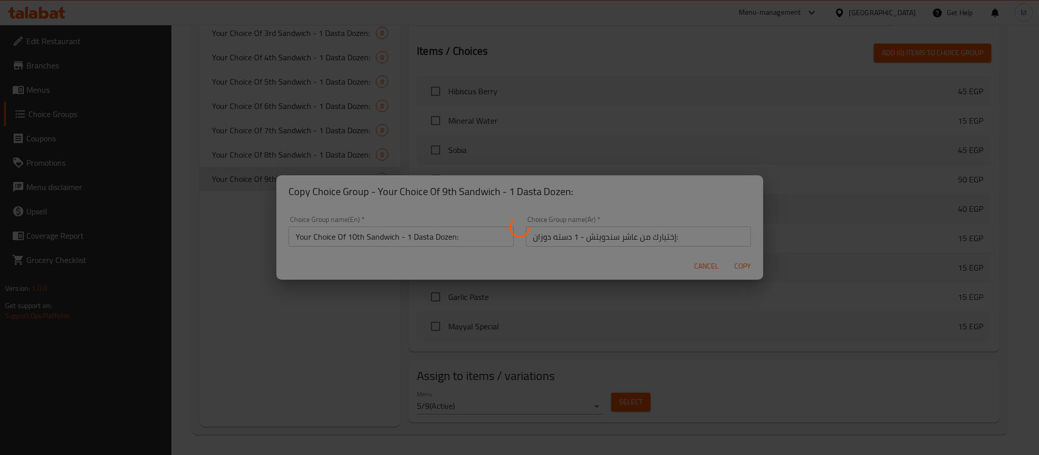
type input "Your Choice Of 10th Sandwich - 1 Dasta Dozen:"
type input "إختيارك من عاشر سندويتش - 1 دسته دوزان:"
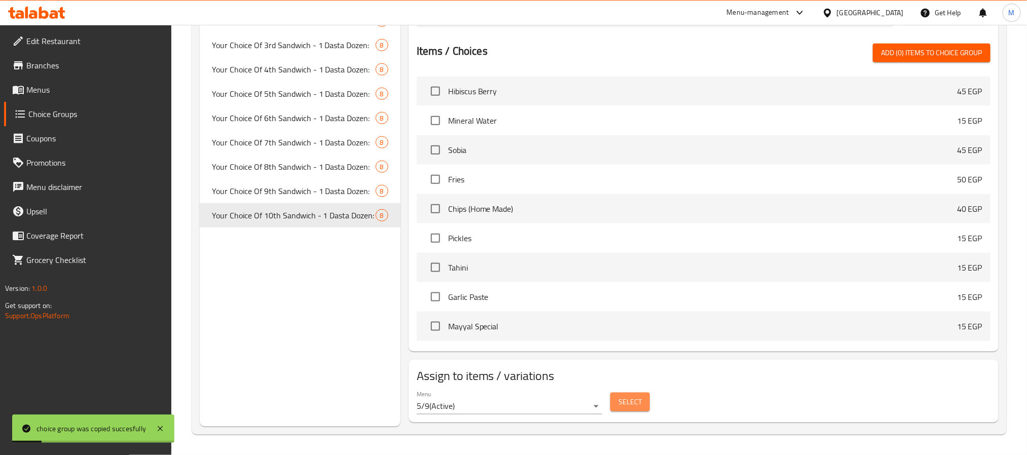
click at [633, 402] on span "Select" at bounding box center [630, 402] width 23 height 13
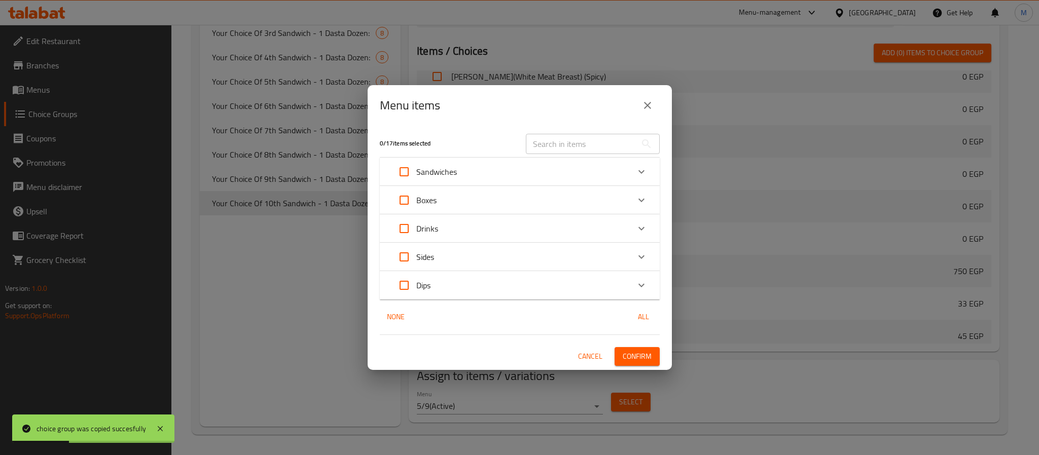
click at [448, 201] on div "Boxes" at bounding box center [510, 200] width 237 height 24
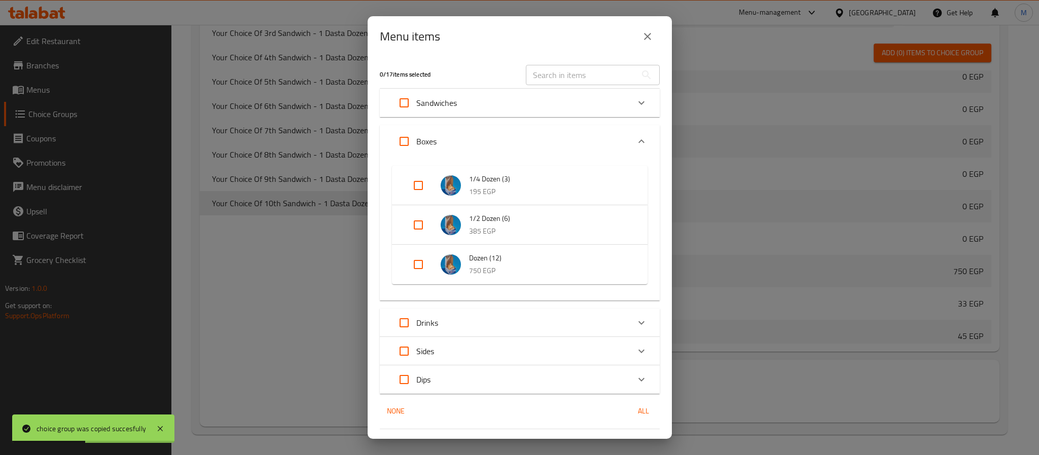
click at [424, 265] on input "Expand" at bounding box center [418, 264] width 24 height 24
checkbox input "true"
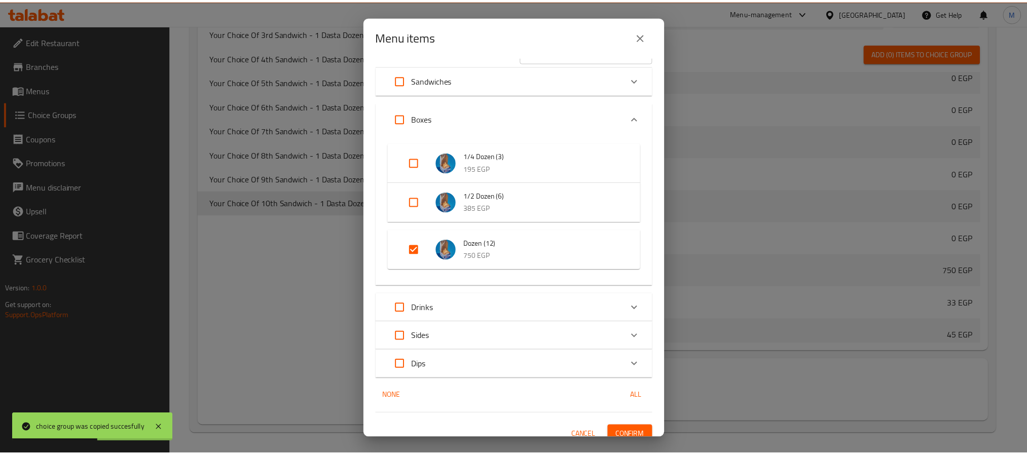
scroll to position [32, 0]
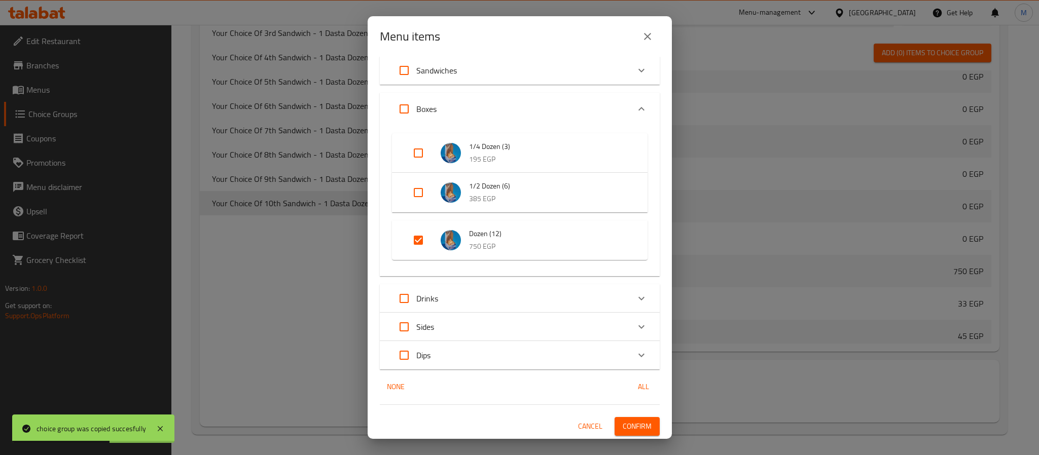
click at [627, 425] on span "Confirm" at bounding box center [637, 426] width 29 height 13
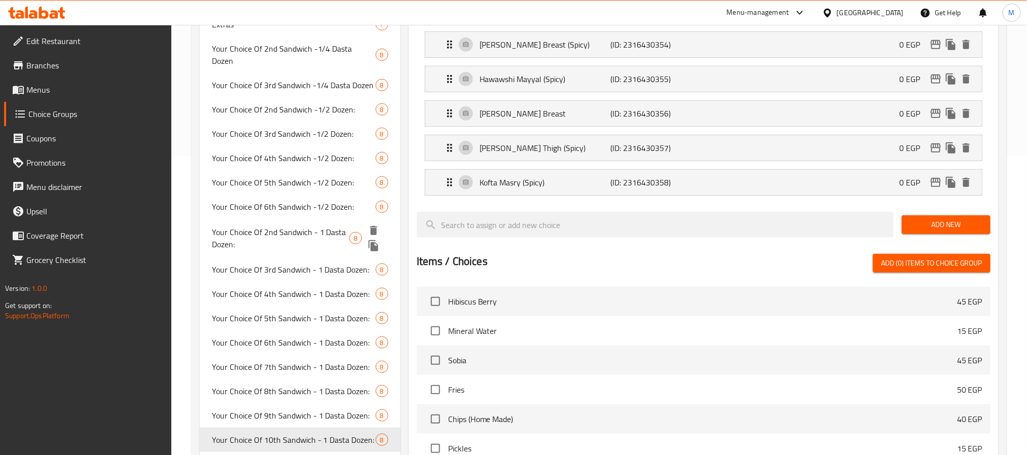
scroll to position [437, 0]
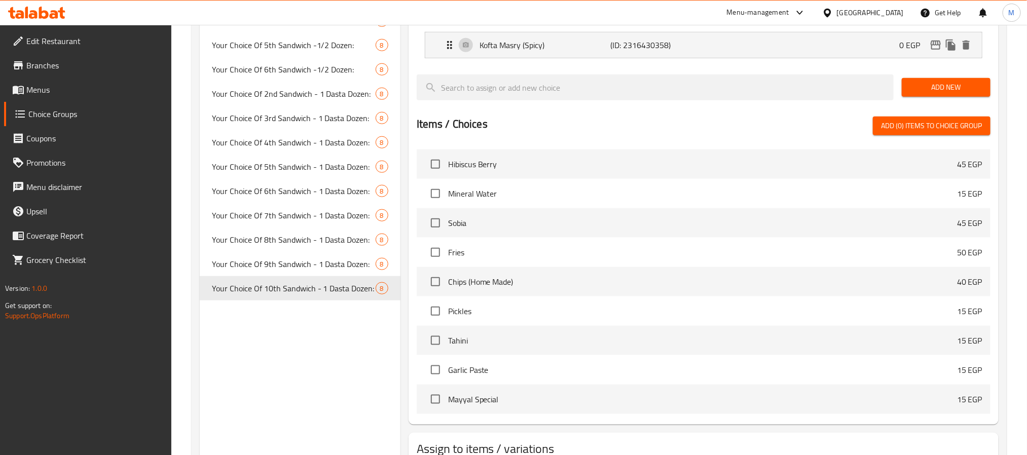
click at [283, 280] on div "Choice Groups Your Choice Of 1st Sandwich - 1/4 Dasta Dozen: 8 Spicy 1 Your Cho…" at bounding box center [300, 89] width 201 height 822
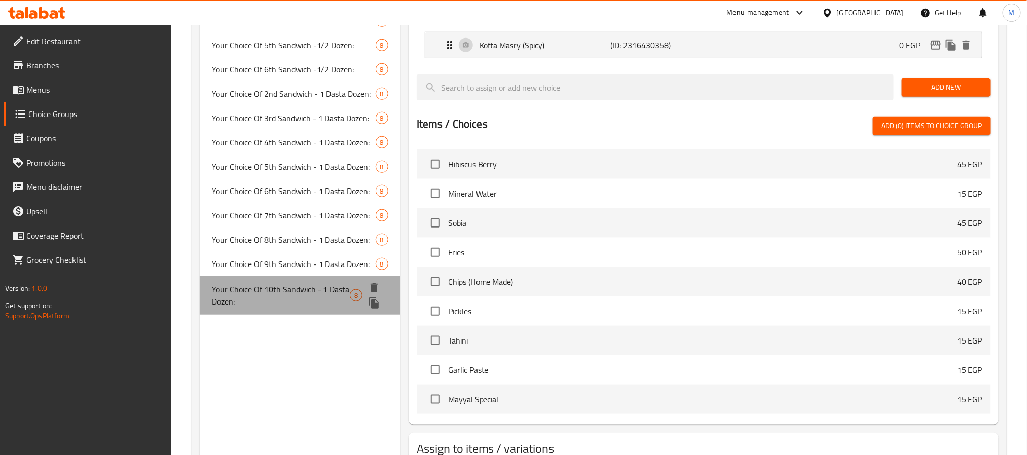
click at [284, 283] on span "Your Choice Of 10th Sandwich - 1 Dasta Dozen:" at bounding box center [281, 295] width 138 height 24
click at [272, 276] on div "Your Choice Of 10th Sandwich - 1 Dasta Dozen: 8" at bounding box center [300, 295] width 201 height 39
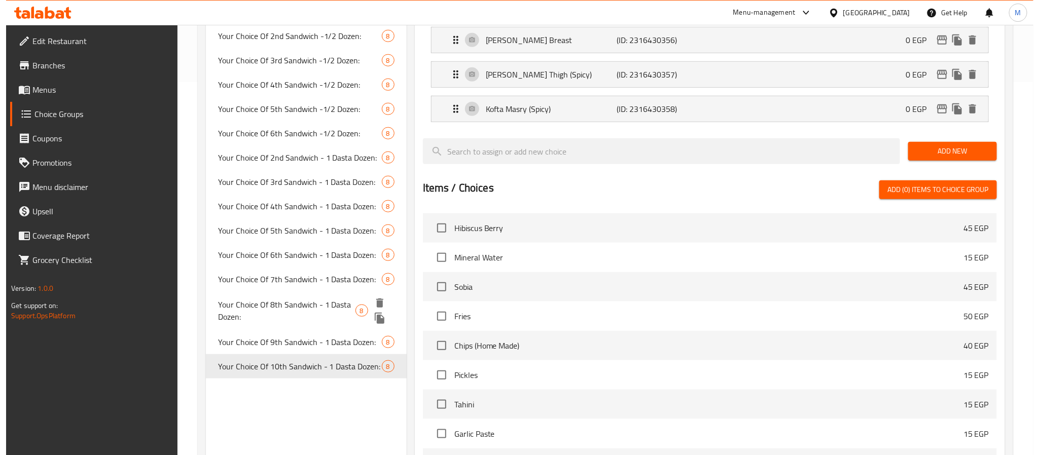
scroll to position [361, 0]
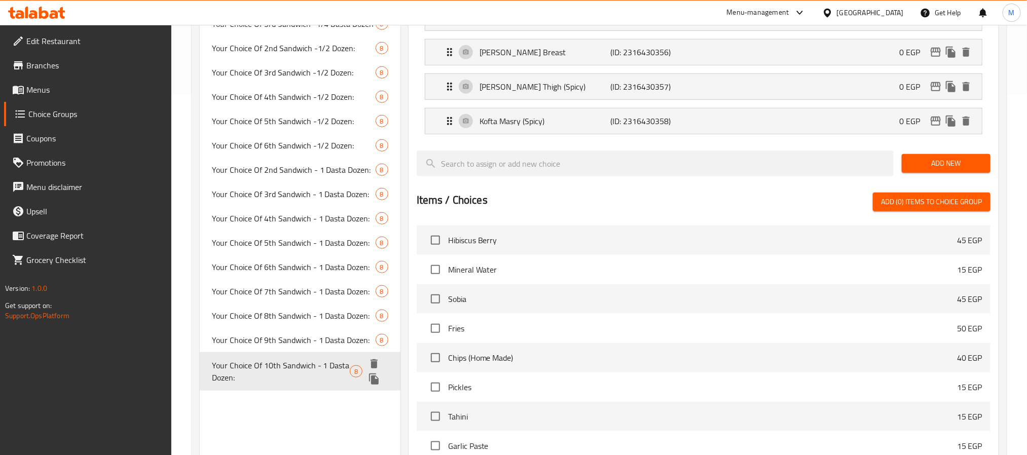
click at [286, 359] on span "Your Choice Of 10th Sandwich - 1 Dasta Dozen:" at bounding box center [281, 371] width 138 height 24
click at [372, 374] on icon "duplicate" at bounding box center [374, 379] width 10 height 11
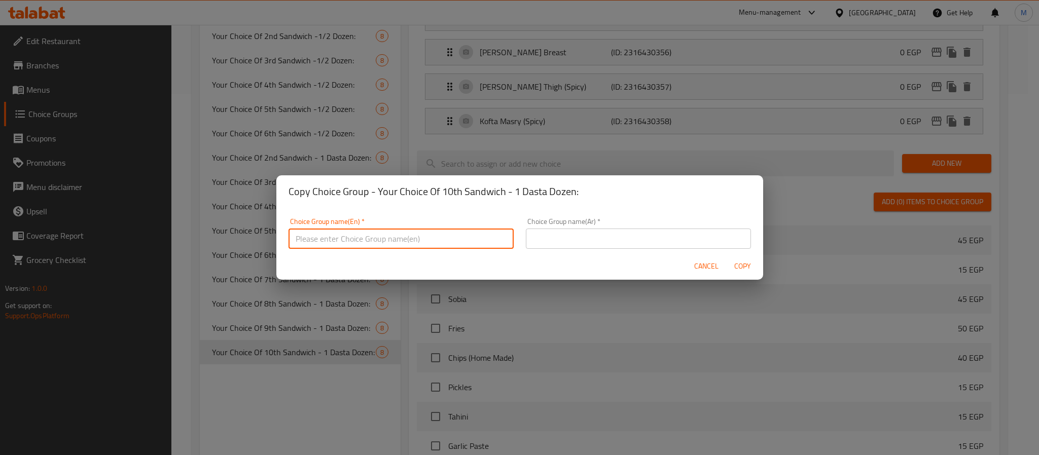
click at [403, 242] on input "text" at bounding box center [400, 239] width 225 height 20
paste input "Your Choice Of 1st Sandwich - 1 Dasta Dozen:"
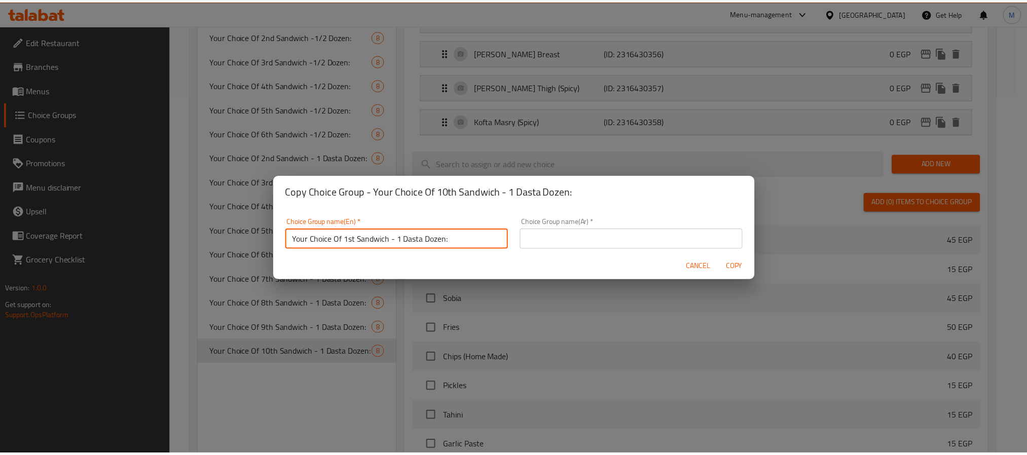
scroll to position [2, 0]
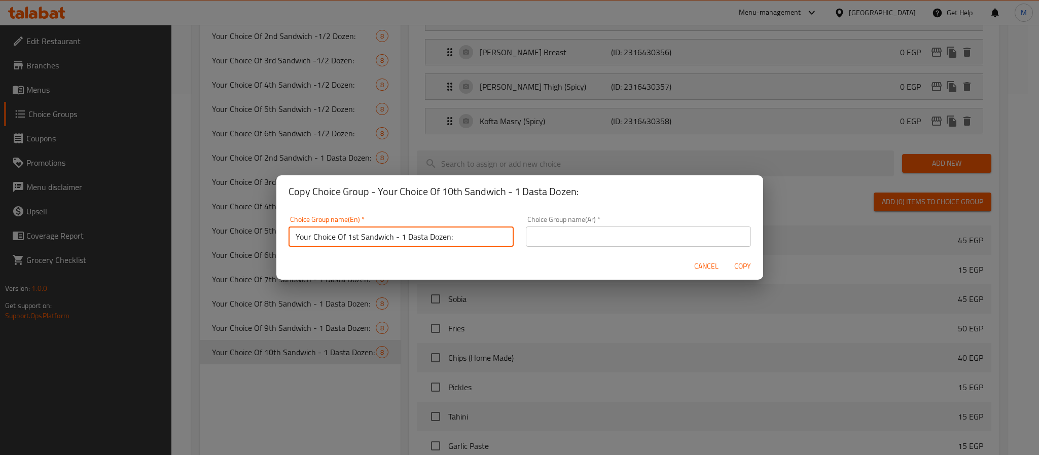
drag, startPoint x: 348, startPoint y: 240, endPoint x: 356, endPoint y: 241, distance: 7.6
click at [356, 241] on input "Your Choice Of 1st Sandwich - 1 Dasta Dozen:" at bounding box center [400, 237] width 225 height 20
drag, startPoint x: 347, startPoint y: 237, endPoint x: 359, endPoint y: 238, distance: 11.7
click at [359, 238] on input "Your Choice Of 1st Sandwich - 1 Dasta Dozen:" at bounding box center [400, 237] width 225 height 20
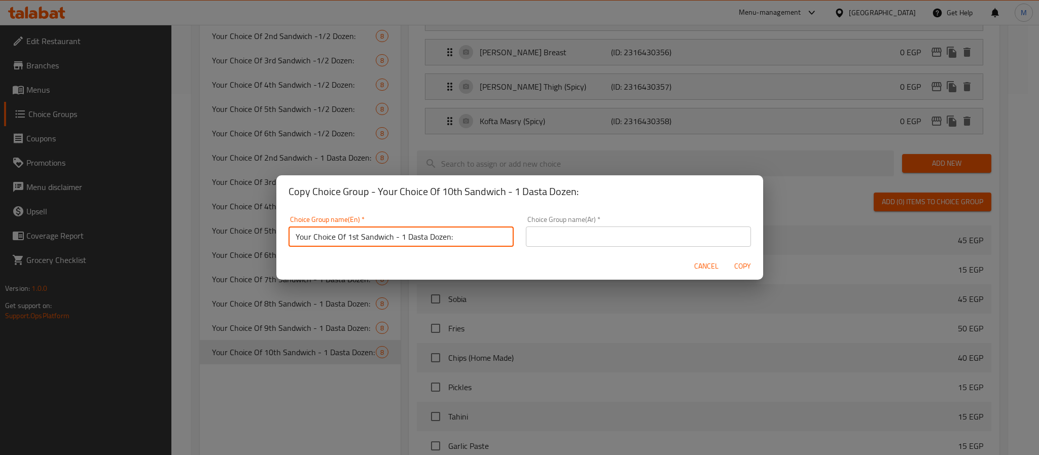
paste input "1th"
type input "Your Choice Of 11th Sandwich - 1 Dasta Dozen:"
click at [593, 233] on input "text" at bounding box center [638, 237] width 225 height 20
paste input "إختيارك من أول سندويتش - 1 دسته دوزان:"
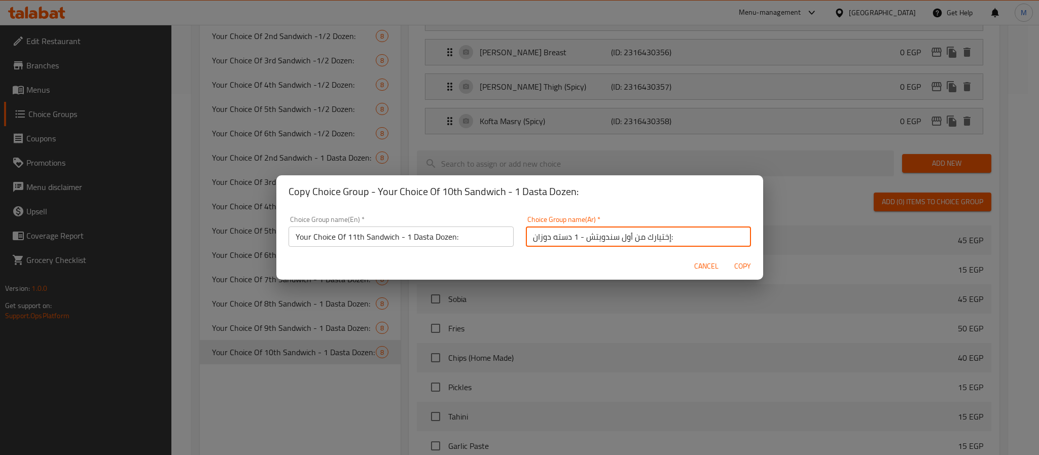
drag, startPoint x: 615, startPoint y: 239, endPoint x: 626, endPoint y: 240, distance: 10.8
click at [626, 240] on input "إختيارك من أول سندويتش - 1 دسته دوزان:" at bounding box center [638, 237] width 225 height 20
paste input "لحادي عشر"
type input "إختيارك من الحادي عشر سندويتش - 1 دسته دوزان:"
click at [744, 265] on span "Copy" at bounding box center [743, 266] width 24 height 13
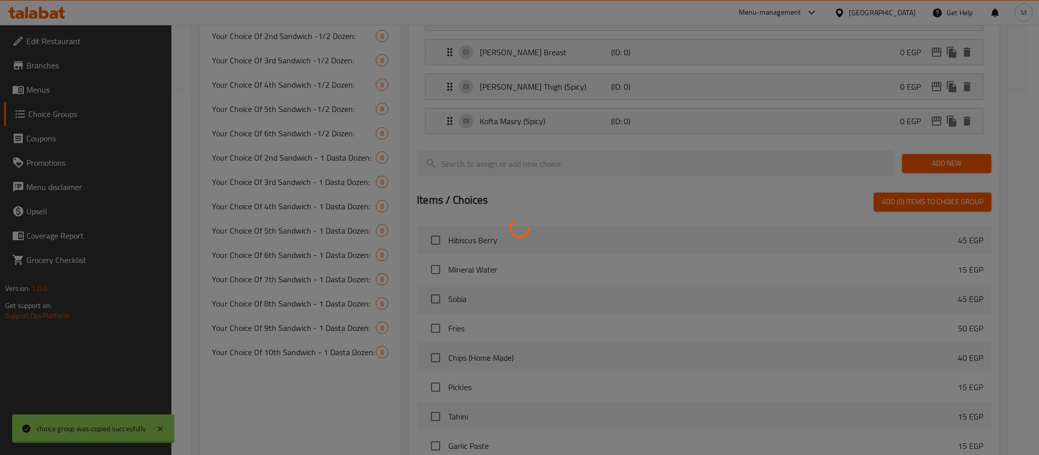
type input "Your Choice Of 11th Sandwich - 1 Dasta Dozen:"
type input "إختيارك من الحادي عشر سندويتش - 1 دسته دوزان:"
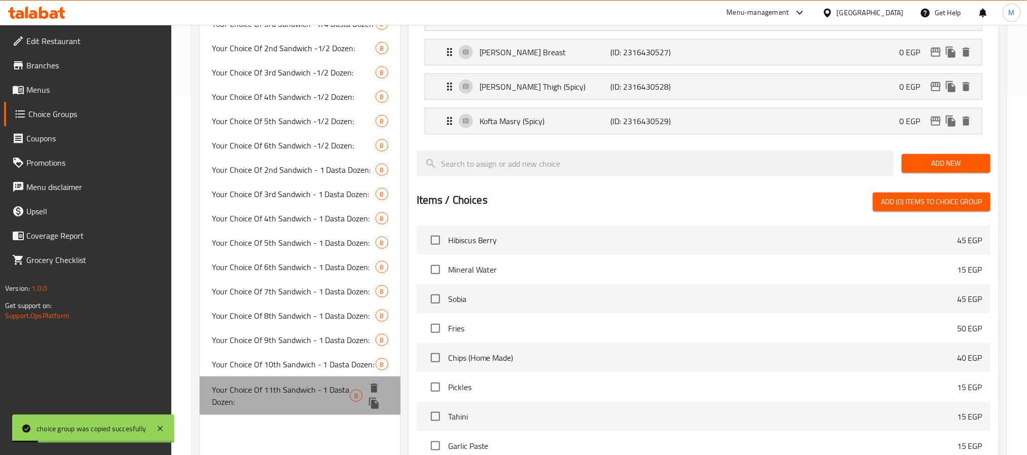
click at [274, 384] on span "Your Choice Of 11th Sandwich - 1 Dasta Dozen:" at bounding box center [281, 396] width 138 height 24
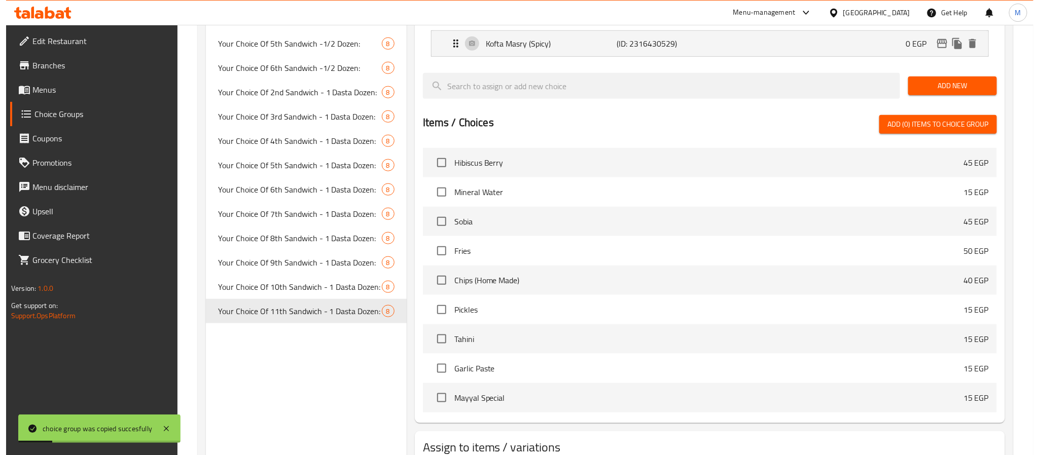
scroll to position [513, 0]
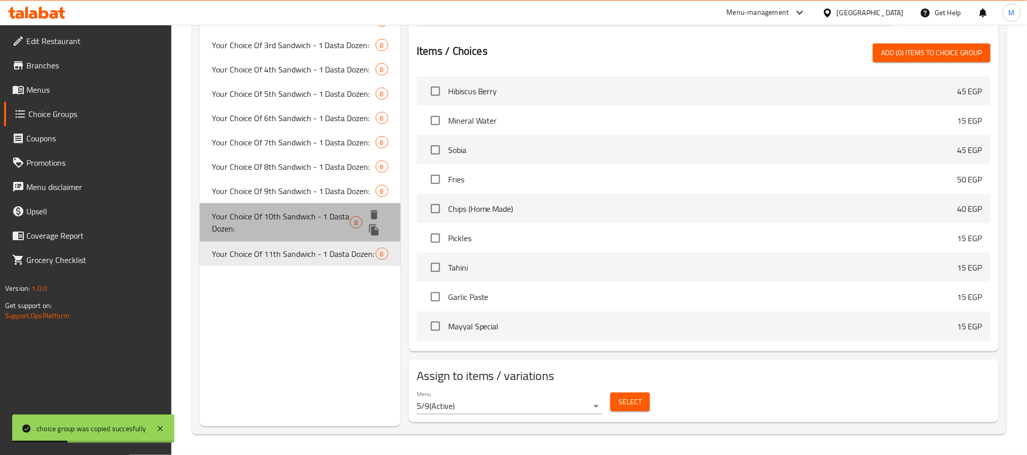
click at [298, 210] on span "Your Choice Of 10th Sandwich - 1 Dasta Dozen:" at bounding box center [281, 222] width 138 height 24
type input "Your Choice Of 10th Sandwich - 1 Dasta Dozen:"
type input "إختيارك من عاشر سندويتش - 1 دسته دوزان:"
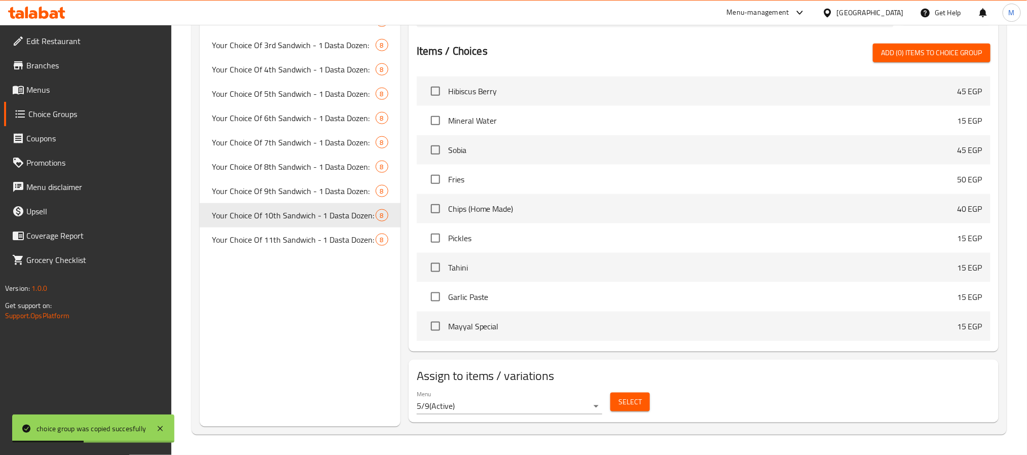
click at [637, 405] on span "Select" at bounding box center [630, 402] width 23 height 13
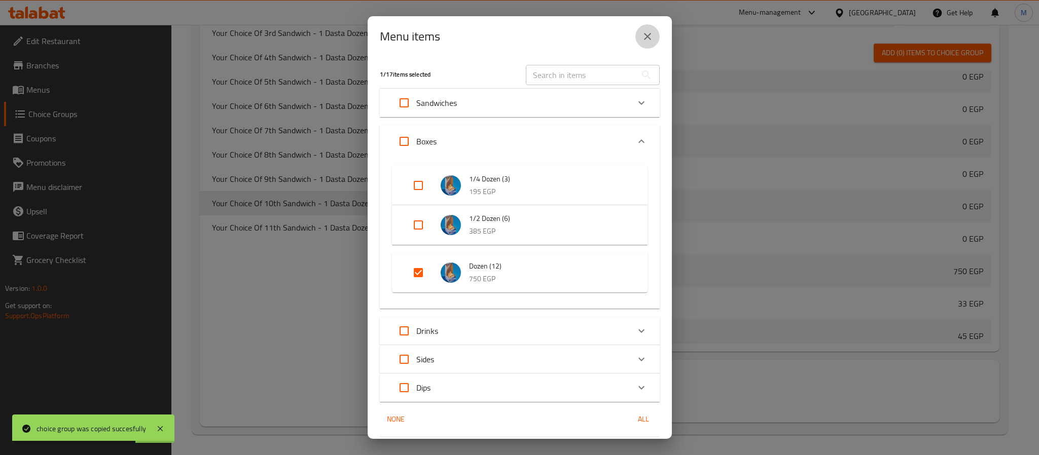
click at [645, 35] on icon "close" at bounding box center [647, 36] width 7 height 7
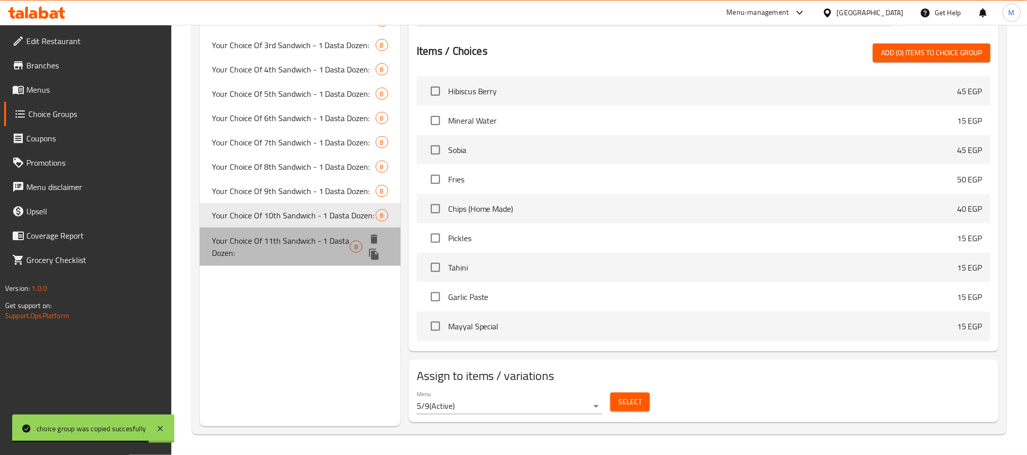
click at [282, 235] on span "Your Choice Of 11th Sandwich - 1 Dasta Dozen:" at bounding box center [281, 247] width 138 height 24
type input "Your Choice Of 11th Sandwich - 1 Dasta Dozen:"
type input "إختيارك من الحادي عشر سندويتش - 1 دسته دوزان:"
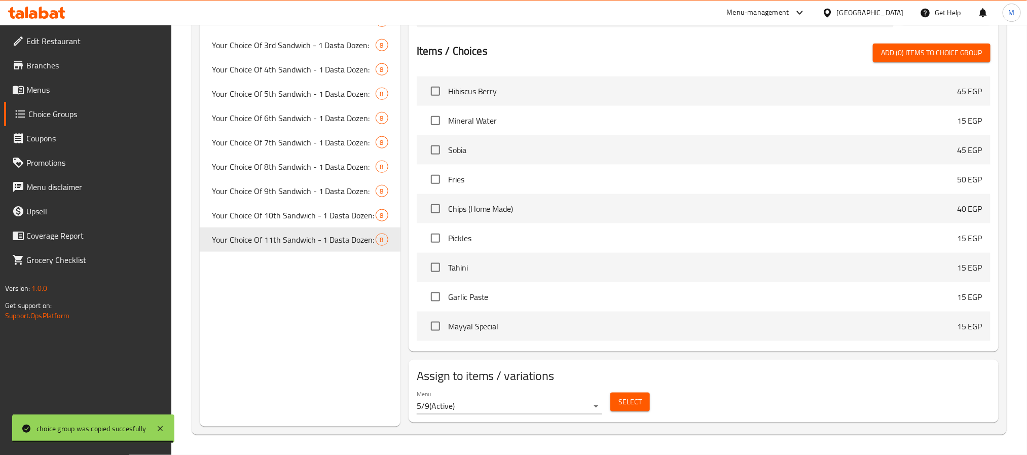
click at [639, 405] on span "Select" at bounding box center [630, 402] width 23 height 13
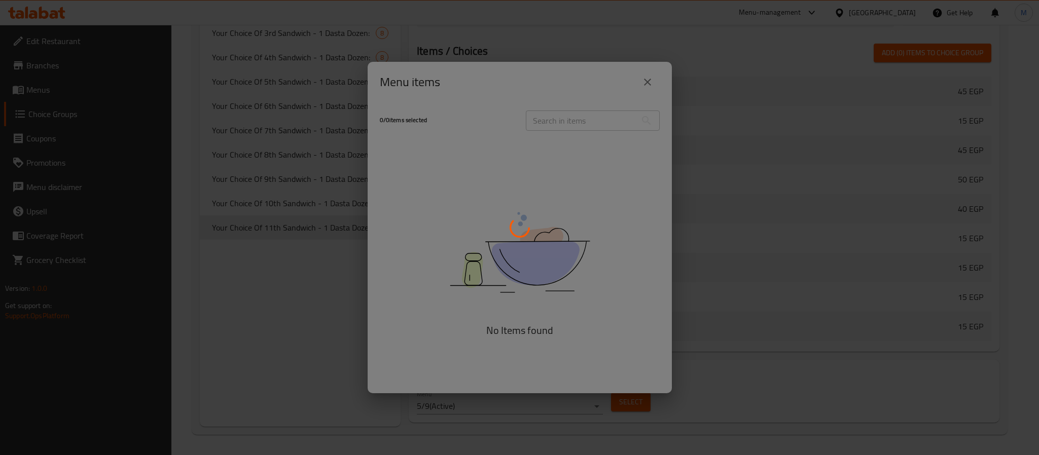
click at [317, 276] on div at bounding box center [519, 227] width 1039 height 455
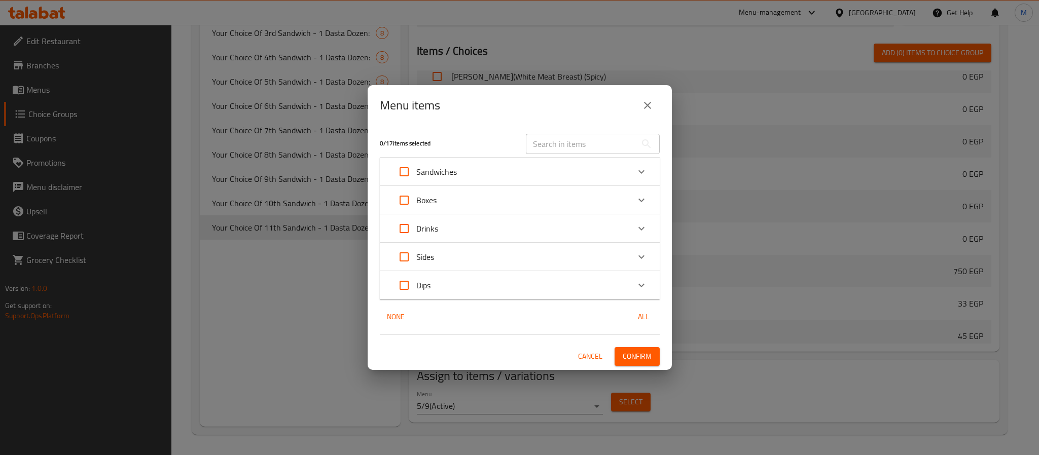
click at [477, 195] on div "Boxes" at bounding box center [510, 200] width 237 height 24
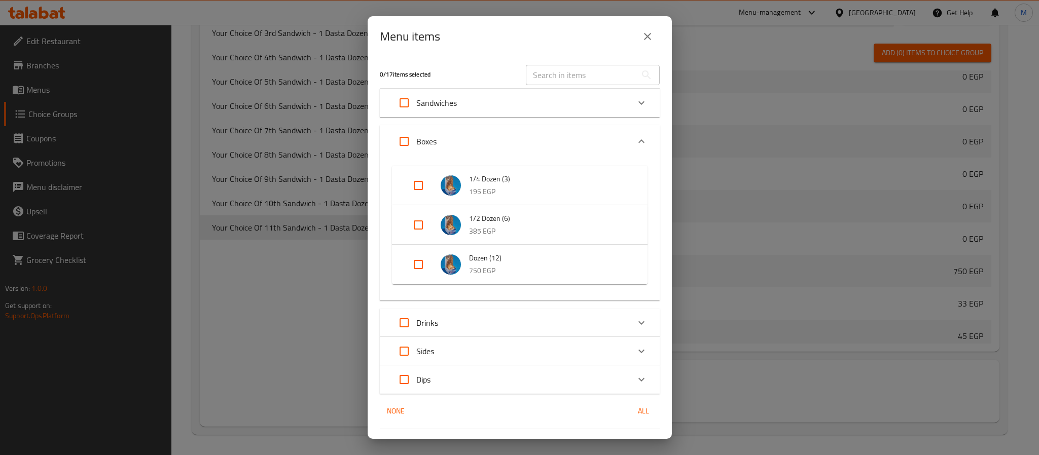
click at [418, 267] on input "Expand" at bounding box center [418, 264] width 24 height 24
checkbox input "true"
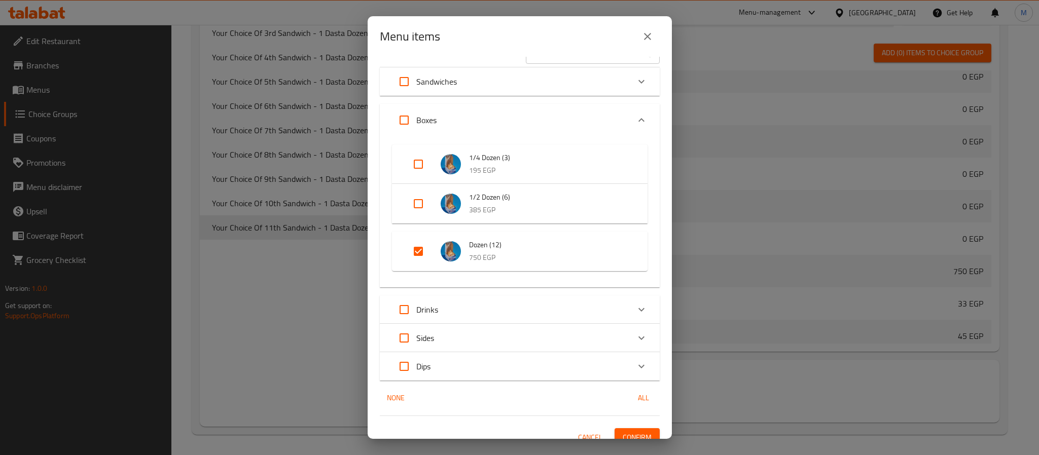
scroll to position [32, 0]
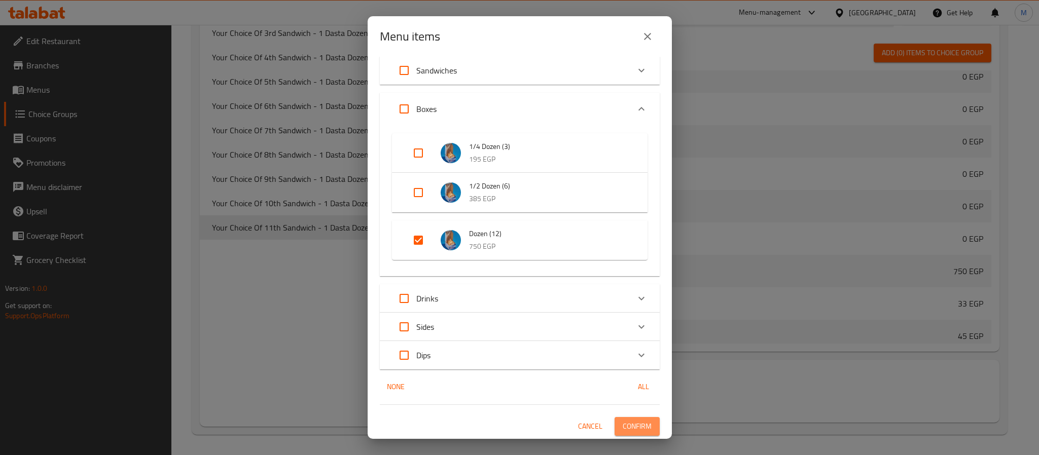
click at [627, 429] on span "Confirm" at bounding box center [637, 426] width 29 height 13
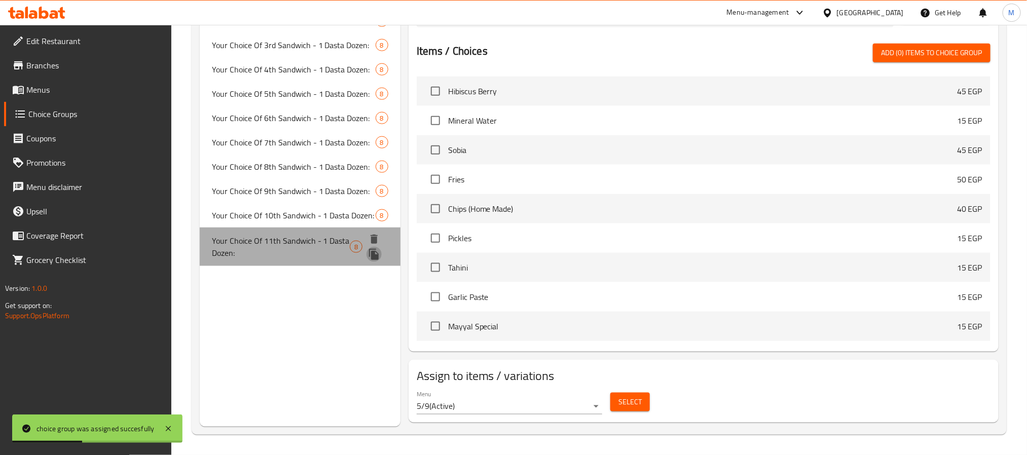
click at [375, 249] on icon "duplicate" at bounding box center [374, 254] width 10 height 11
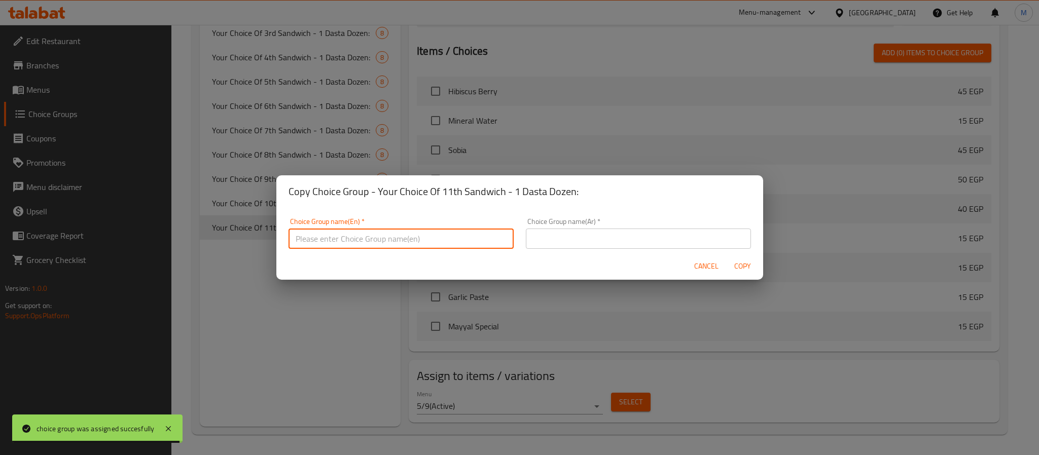
click at [462, 236] on input "text" at bounding box center [400, 239] width 225 height 20
paste input "Your Choice Of 1st Sandwich - 1 Dasta Dozen:"
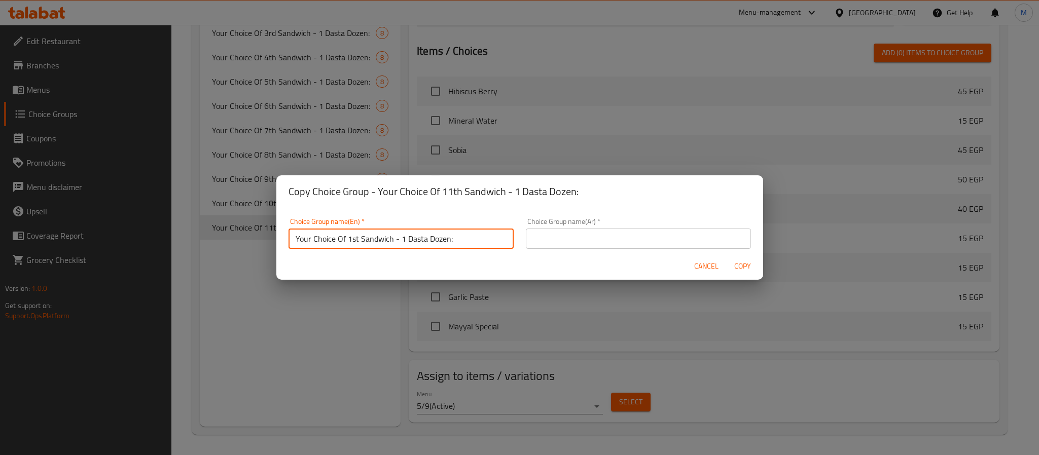
scroll to position [2, 0]
drag, startPoint x: 347, startPoint y: 239, endPoint x: 357, endPoint y: 240, distance: 10.3
click at [357, 240] on input "Your Choice Of 1st Sandwich - 1 Dasta Dozen:" at bounding box center [400, 237] width 225 height 20
paste input "2th"
type input "Your Choice Of 12th Sandwich - 1 Dasta Dozen:"
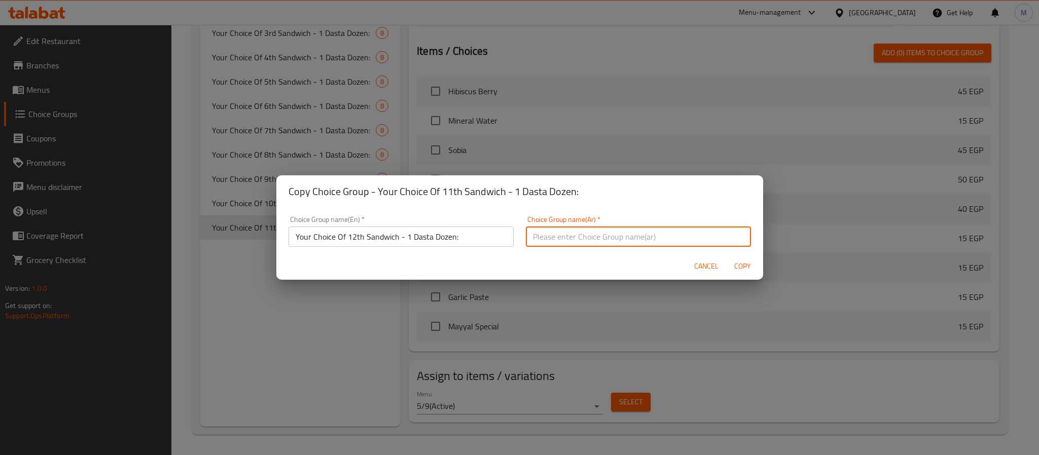
click at [596, 241] on input "text" at bounding box center [638, 237] width 225 height 20
paste input "إختيارك من أول سندويتش - 1 دسته دوزان:"
drag, startPoint x: 613, startPoint y: 239, endPoint x: 625, endPoint y: 240, distance: 11.7
click at [625, 240] on input "إختيارك من أول سندويتش - 1 دسته دوزان:" at bounding box center [638, 237] width 225 height 20
paste input "لثاني عشر"
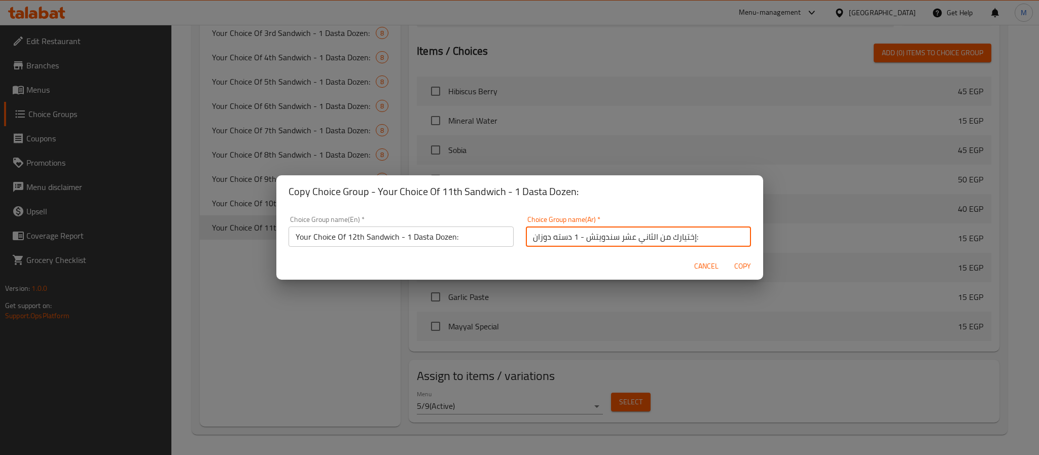
type input "إختيارك من الثاني عشر سندويتش - 1 دسته دوزان:"
click at [744, 263] on span "Copy" at bounding box center [743, 266] width 24 height 13
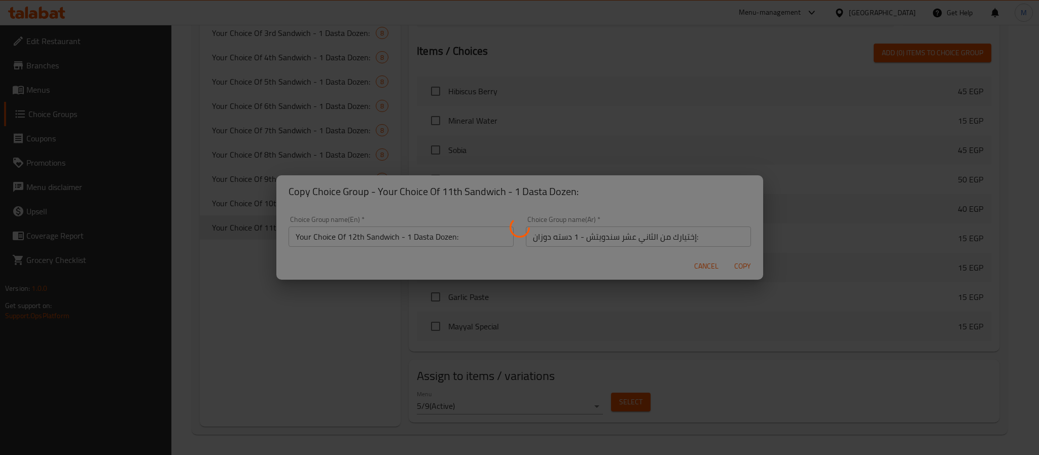
type input "Your Choice Of 12th Sandwich - 1 Dasta Dozen:"
type input "إختيارك من الثاني عشر سندويتش - 1 دسته دوزان:"
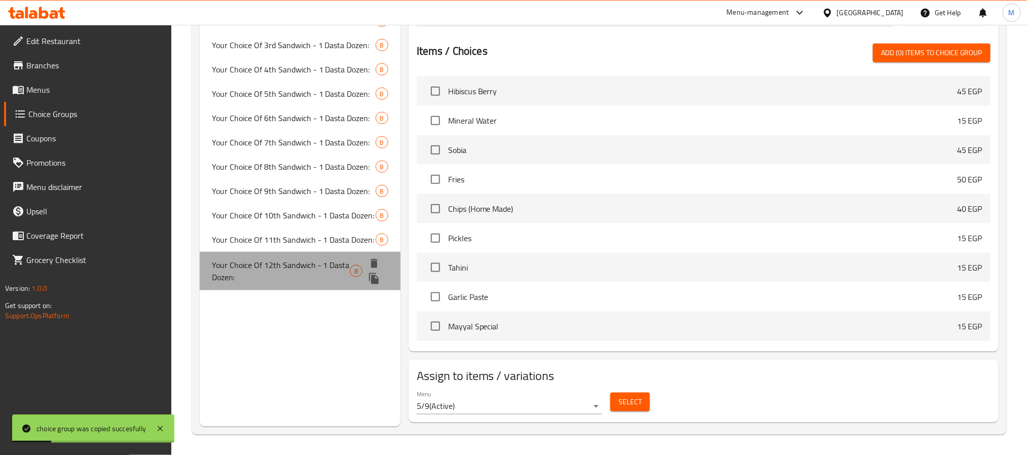
click at [288, 259] on span "Your Choice Of 12th Sandwich - 1 Dasta Dozen:" at bounding box center [281, 271] width 138 height 24
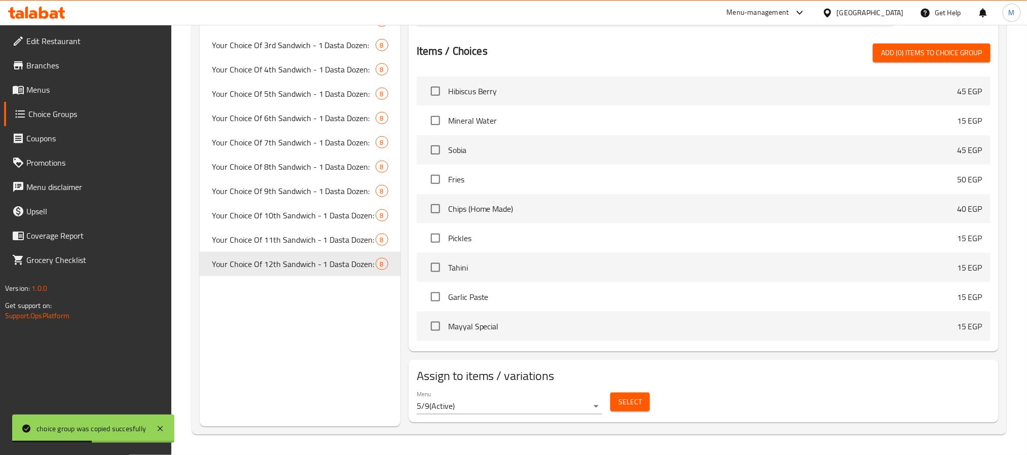
click at [629, 406] on span "Select" at bounding box center [630, 402] width 23 height 13
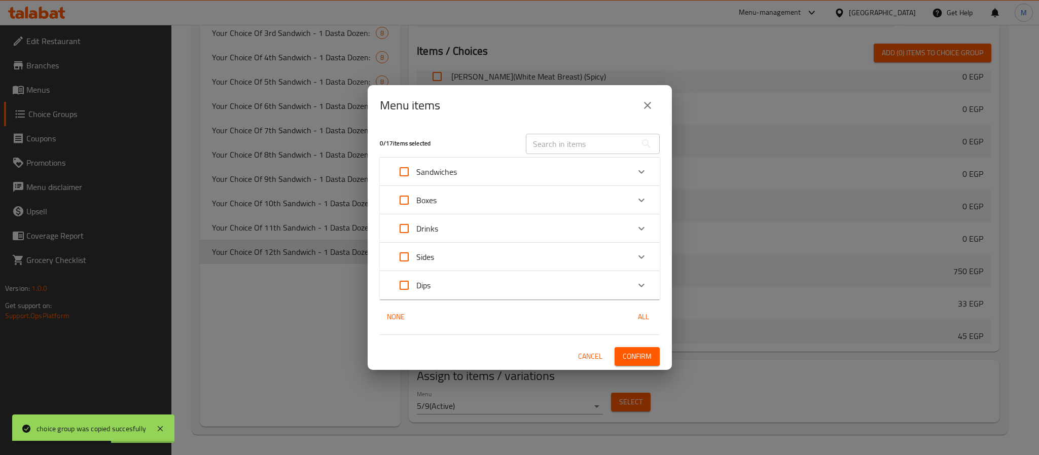
click at [423, 202] on p "Boxes" at bounding box center [426, 200] width 20 height 12
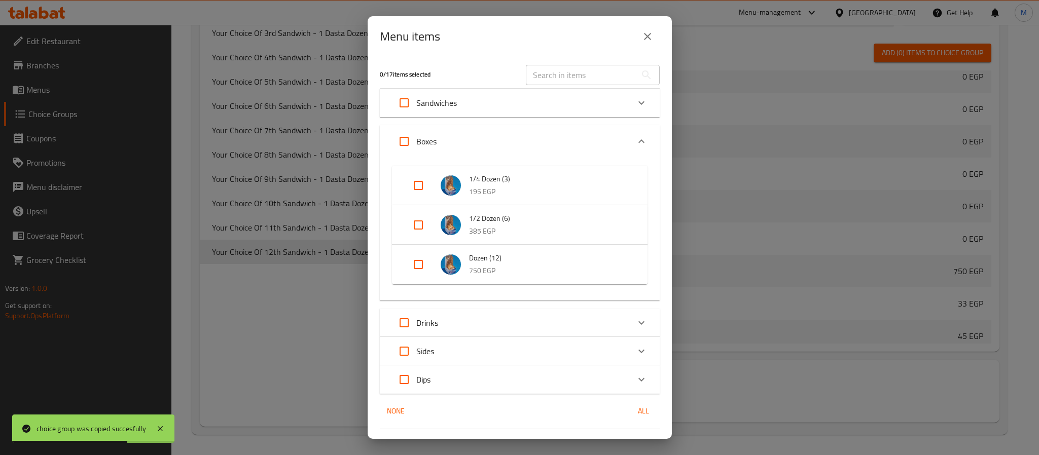
click at [419, 265] on input "Expand" at bounding box center [418, 264] width 24 height 24
checkbox input "true"
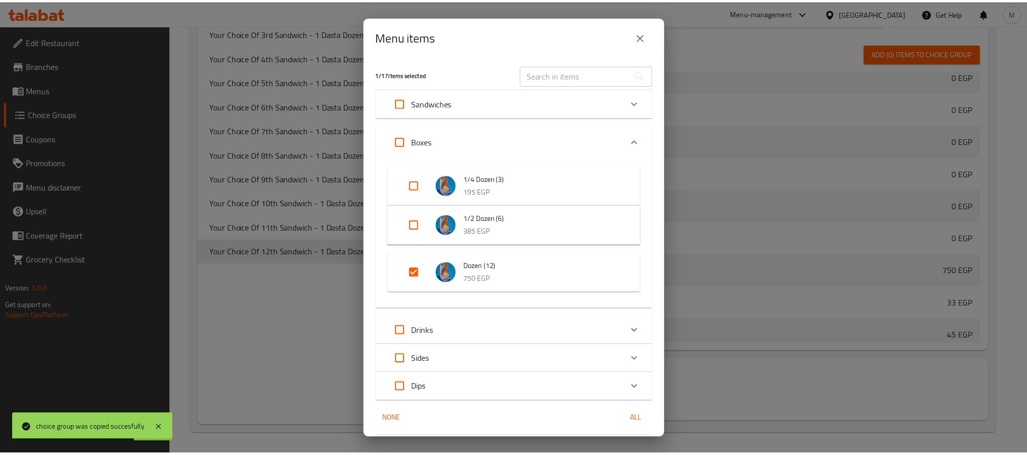
scroll to position [32, 0]
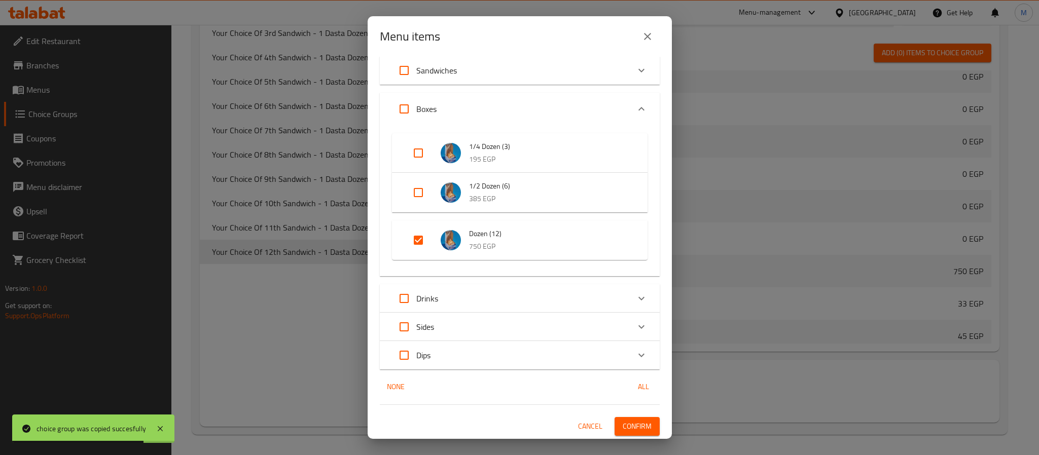
click at [631, 426] on span "Confirm" at bounding box center [637, 426] width 29 height 13
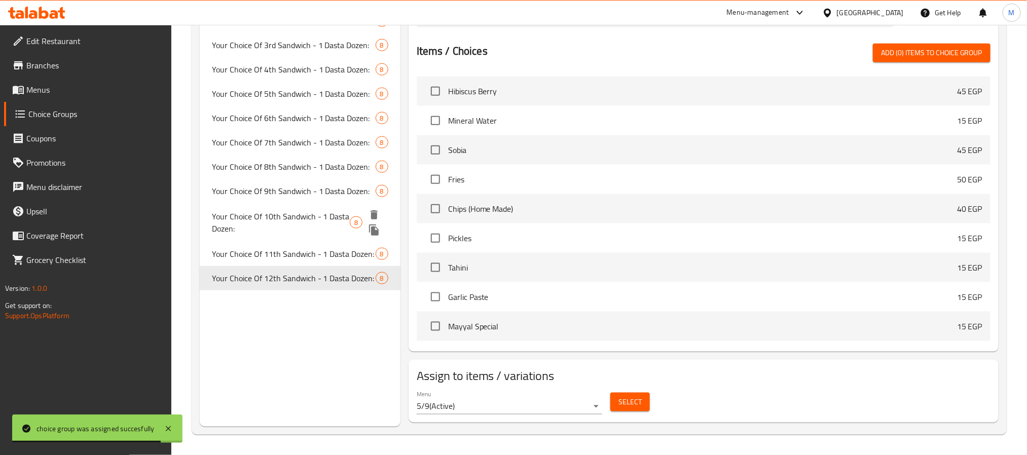
scroll to position [0, 0]
